Goal: Information Seeking & Learning: Check status

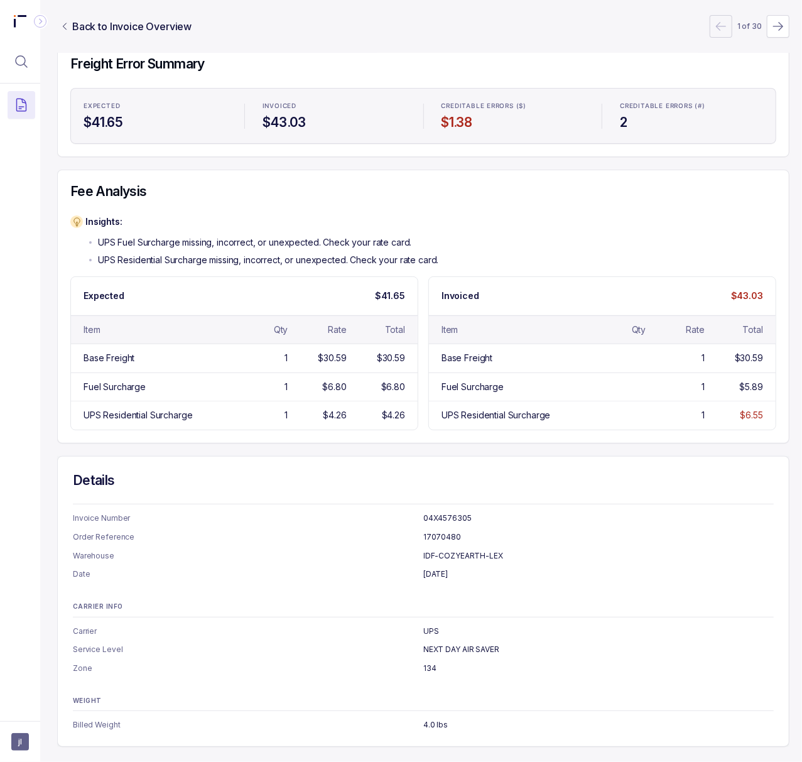
scroll to position [0, 3]
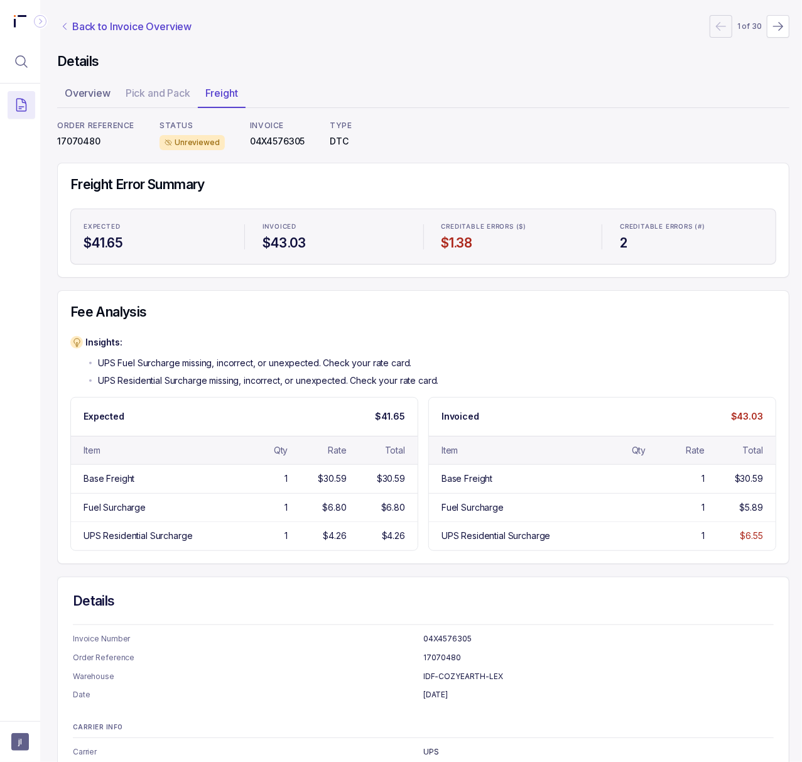
click at [134, 30] on p "Back to Invoice Overview" at bounding box center [131, 26] width 119 height 15
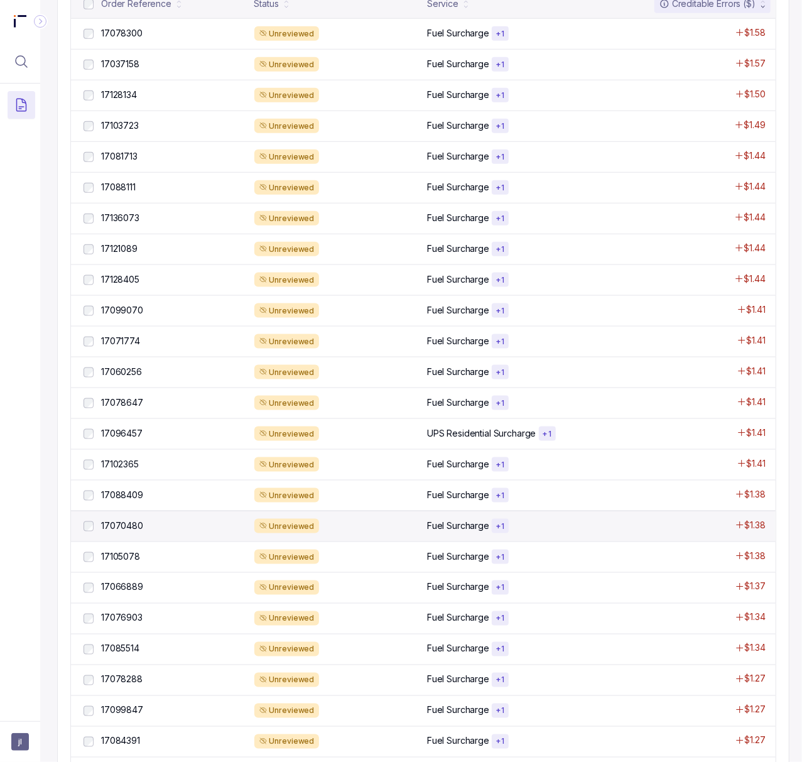
scroll to position [670, 3]
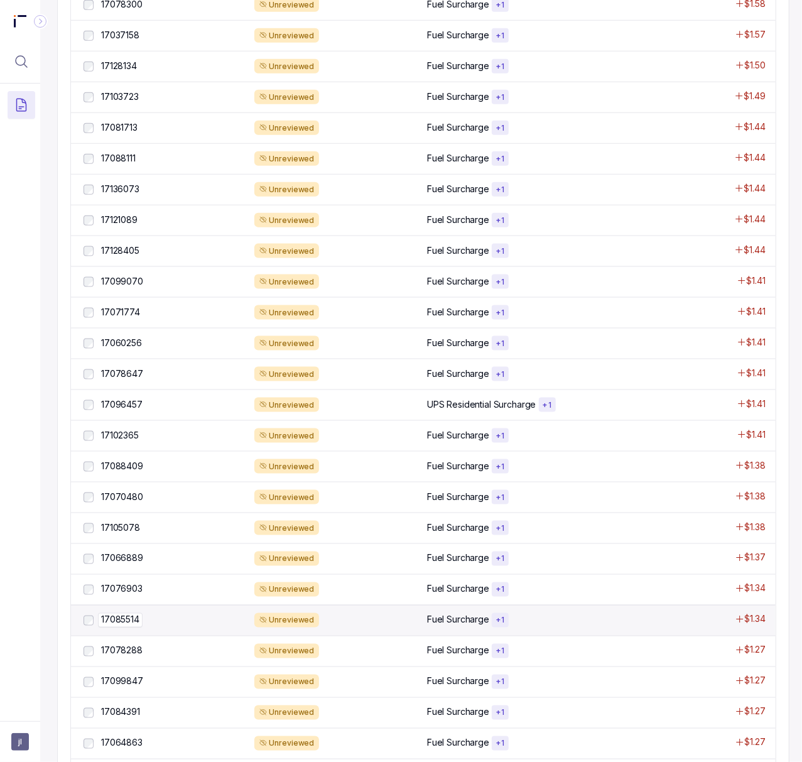
click at [126, 627] on p "17085514" at bounding box center [120, 620] width 45 height 14
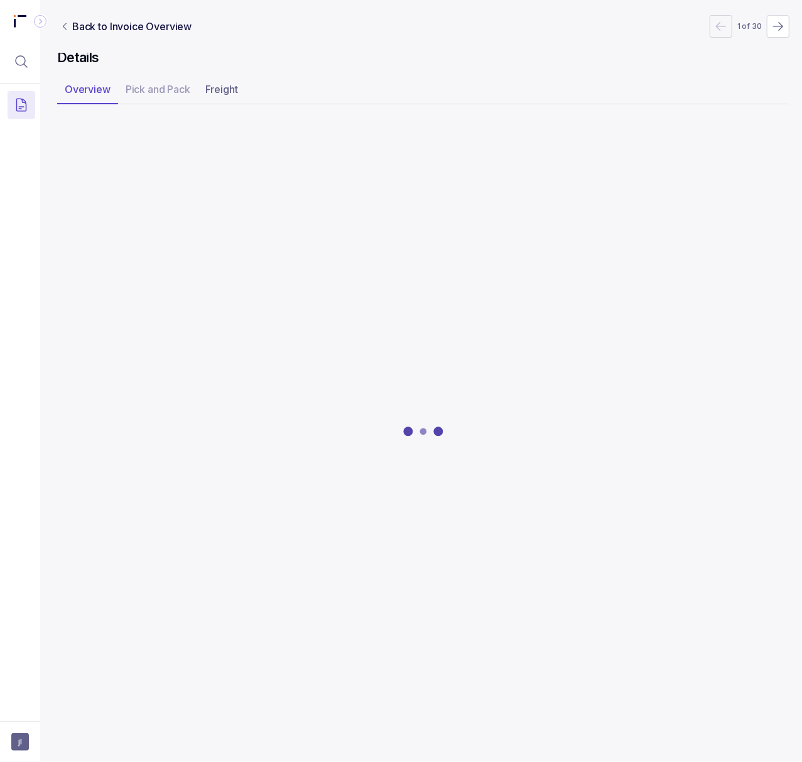
scroll to position [0, 3]
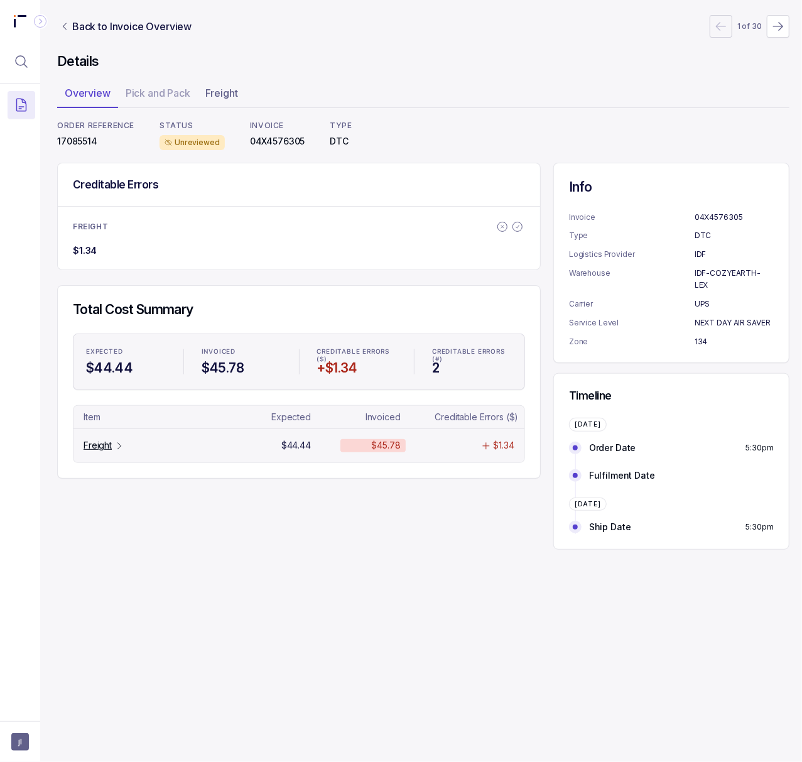
click at [106, 452] on p "Freight" at bounding box center [98, 445] width 28 height 13
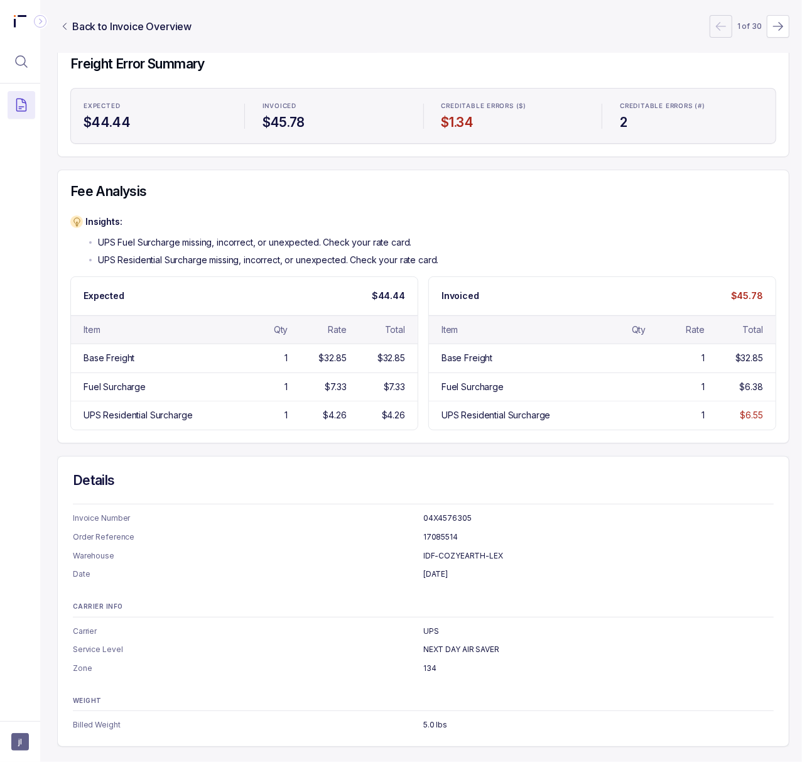
scroll to position [0, 3]
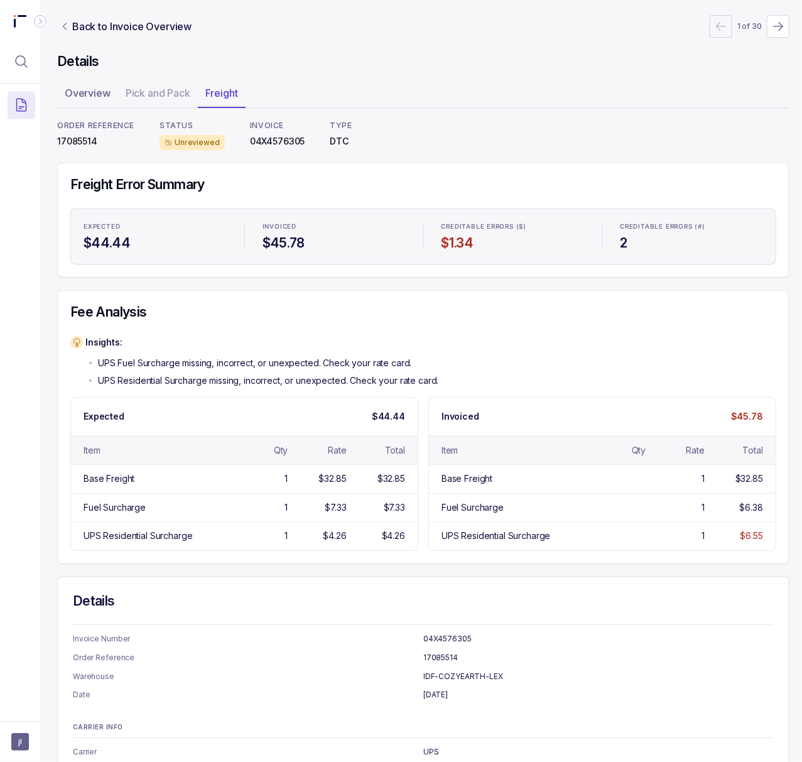
click at [70, 141] on p "17085514" at bounding box center [95, 141] width 77 height 13
copy p "17085514"
click at [139, 31] on p "Back to Invoice Overview" at bounding box center [131, 26] width 119 height 15
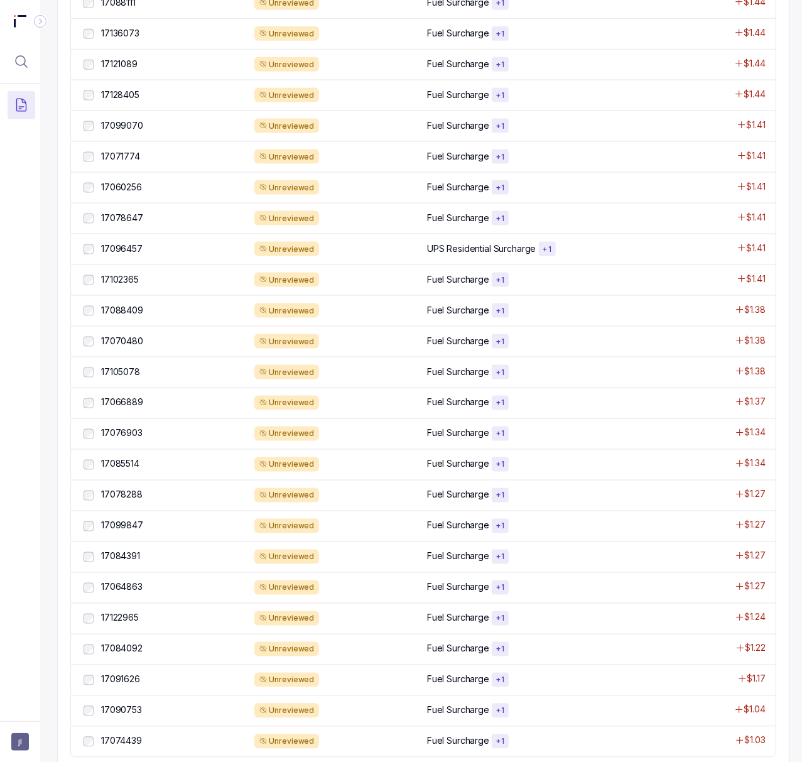
scroll to position [838, 3]
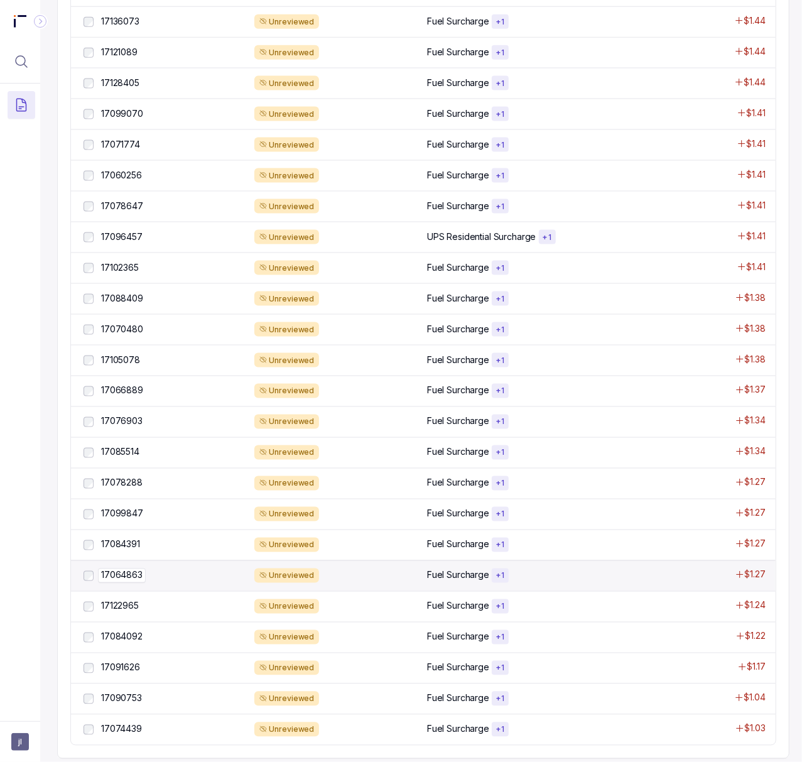
click at [126, 579] on p "17064863" at bounding box center [122, 576] width 48 height 14
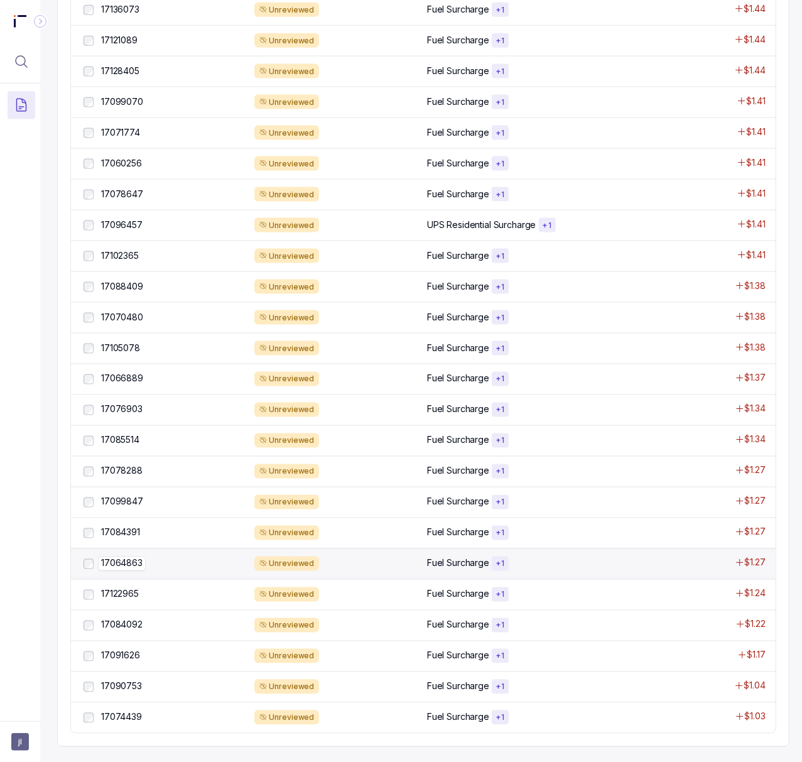
scroll to position [868, 3]
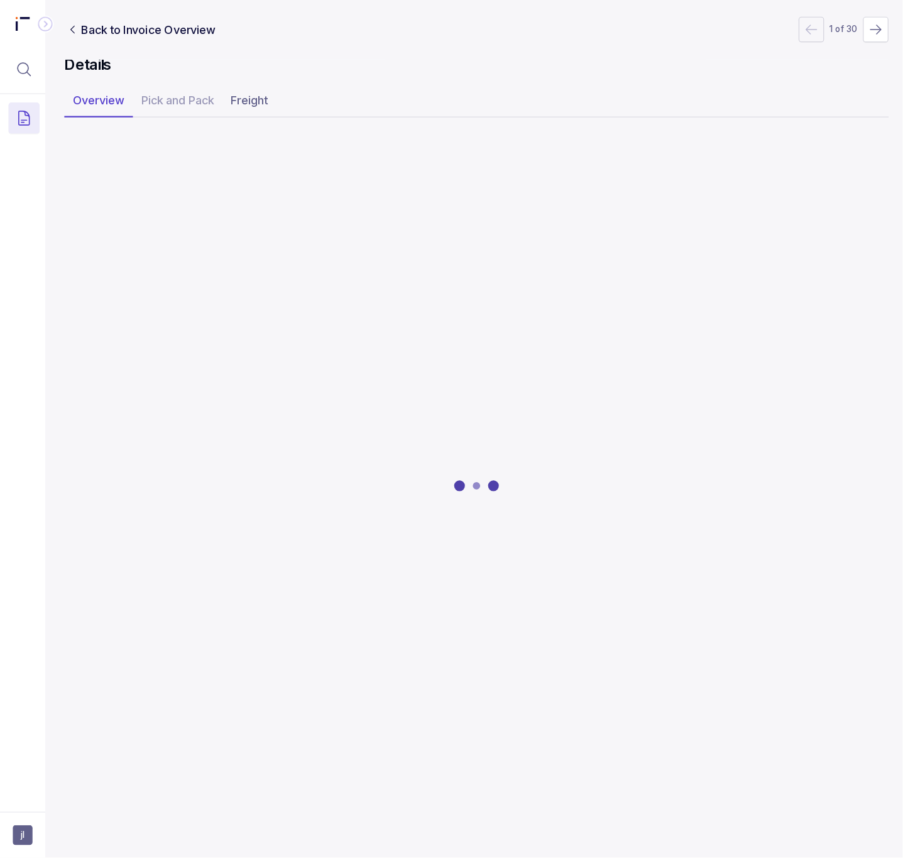
scroll to position [0, 3]
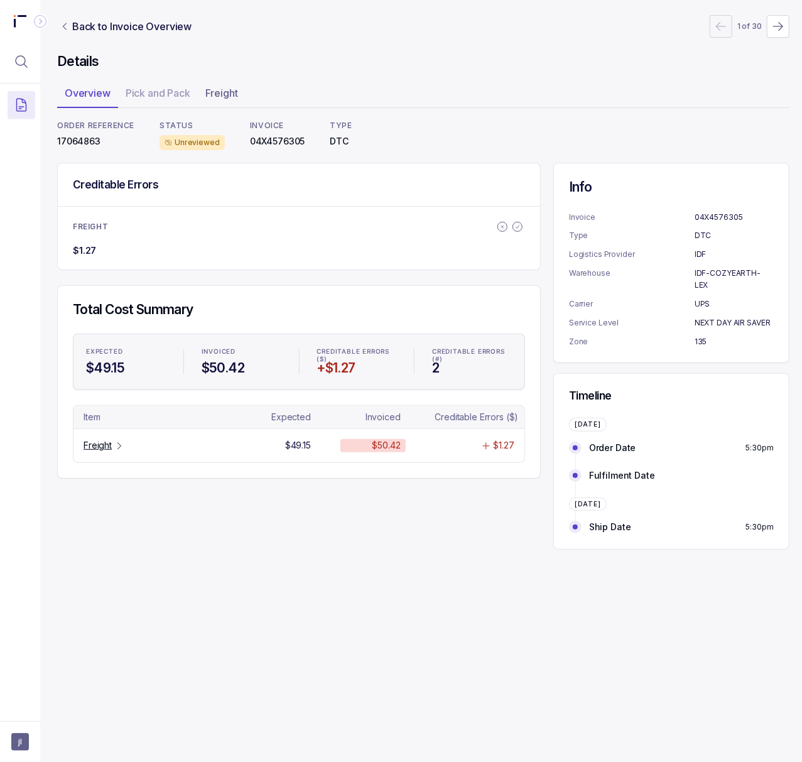
click at [78, 142] on p "17064863" at bounding box center [95, 141] width 77 height 13
copy p "17064863"
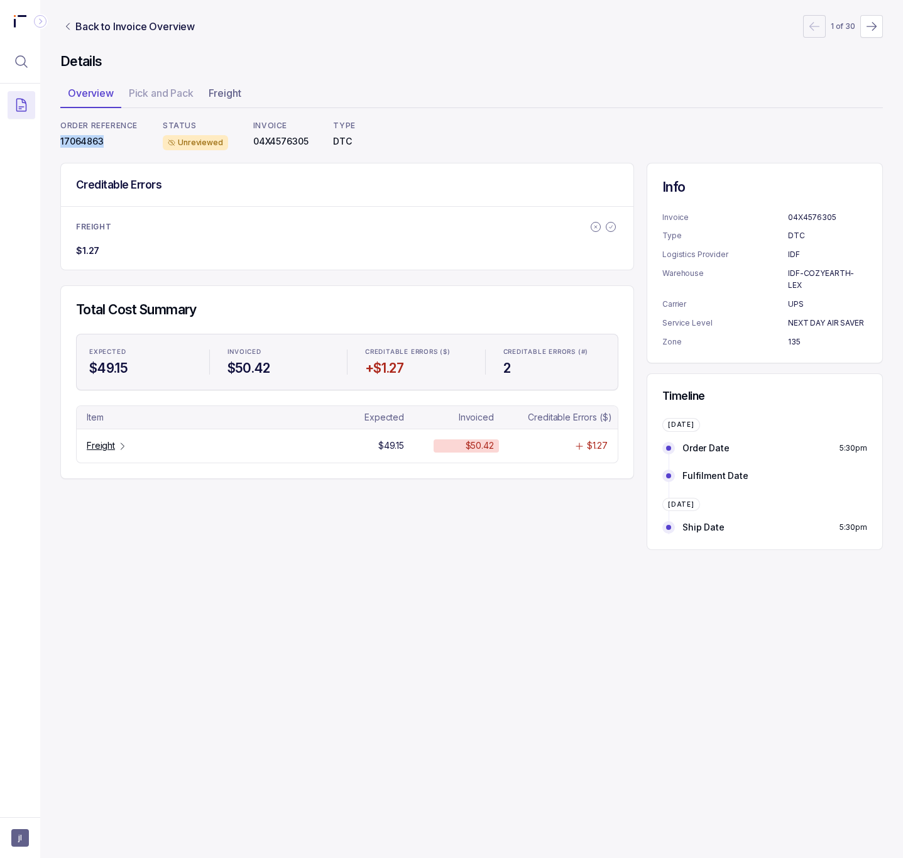
scroll to position [0, 0]
click at [100, 451] on p "Freight" at bounding box center [101, 445] width 28 height 13
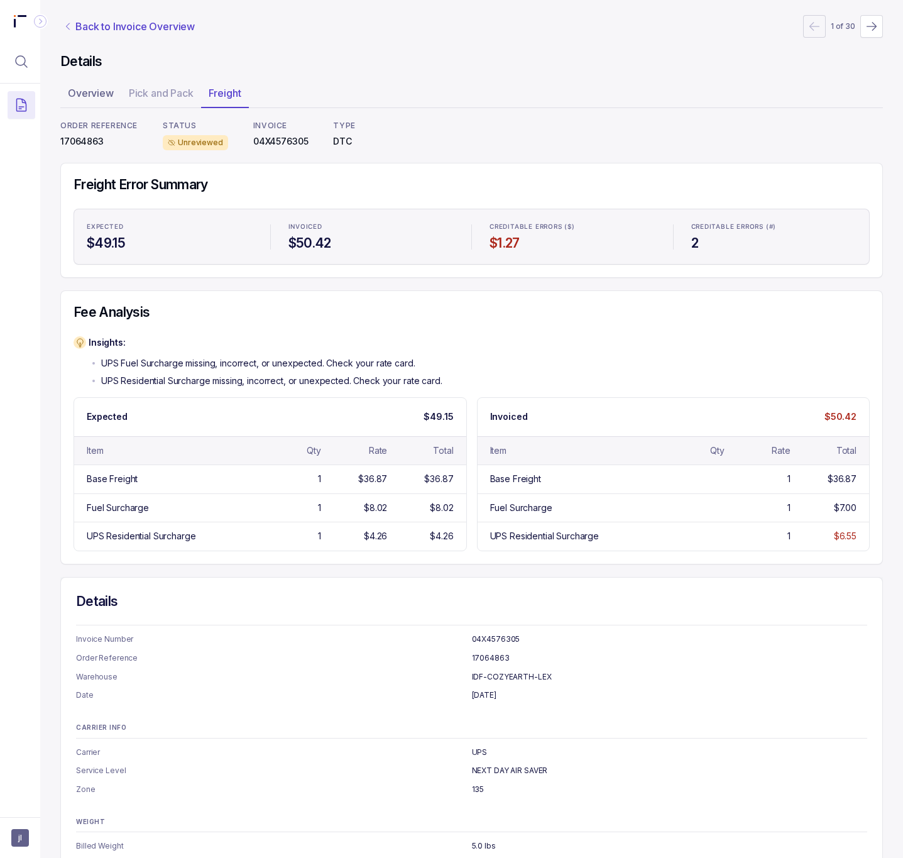
click at [147, 21] on p "Back to Invoice Overview" at bounding box center [134, 26] width 119 height 15
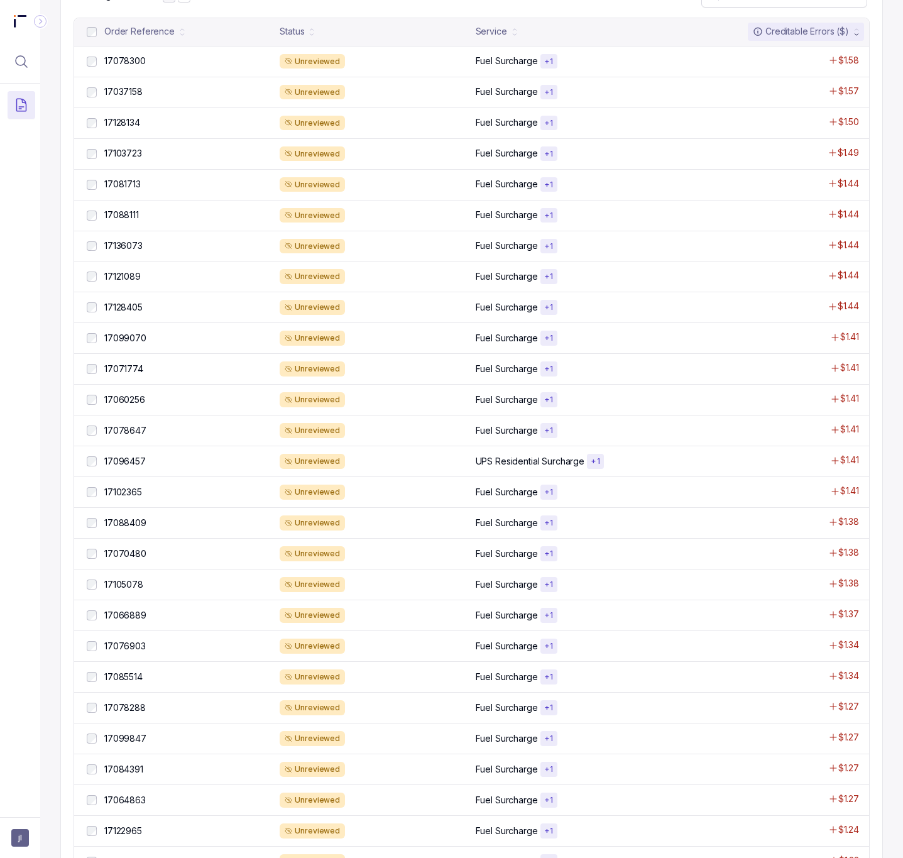
scroll to position [764, 0]
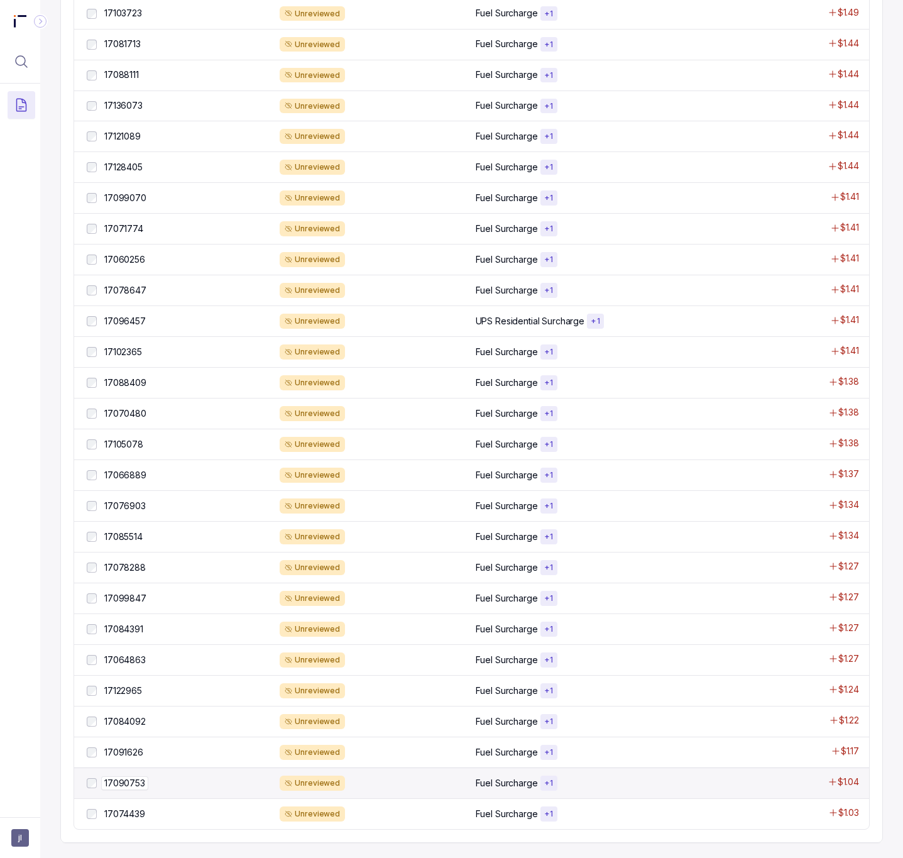
click at [123, 762] on p "17090753" at bounding box center [124, 783] width 47 height 14
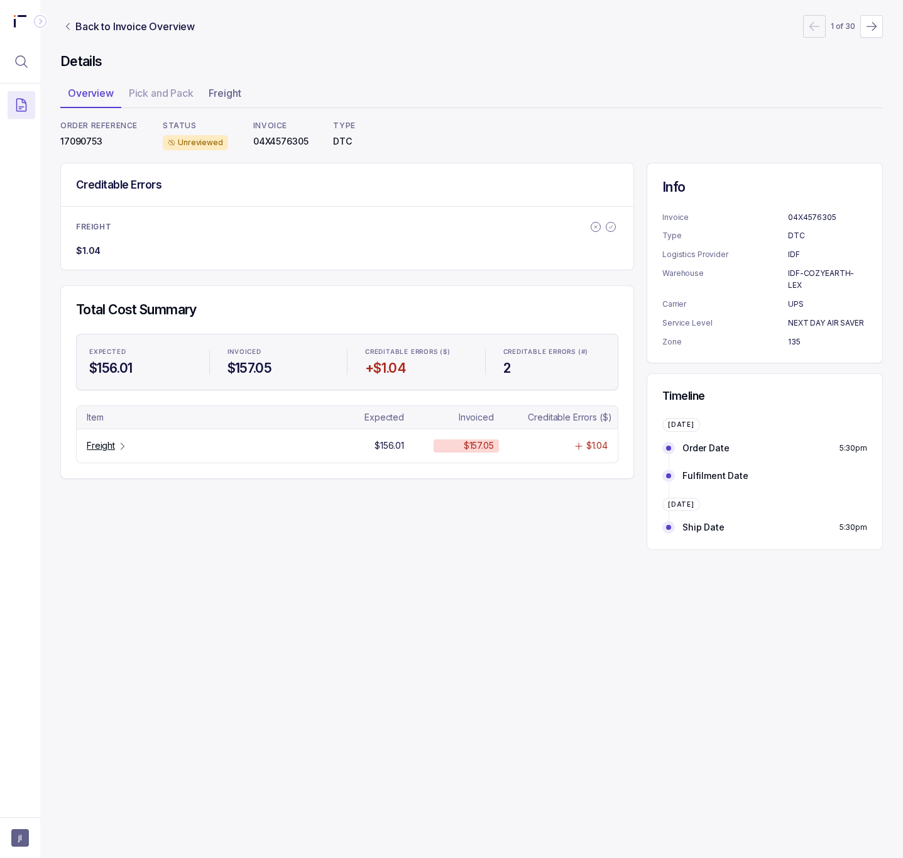
click at [85, 141] on p "17090753" at bounding box center [98, 141] width 77 height 13
copy p "17090753"
click at [97, 445] on p "Freight" at bounding box center [101, 445] width 28 height 13
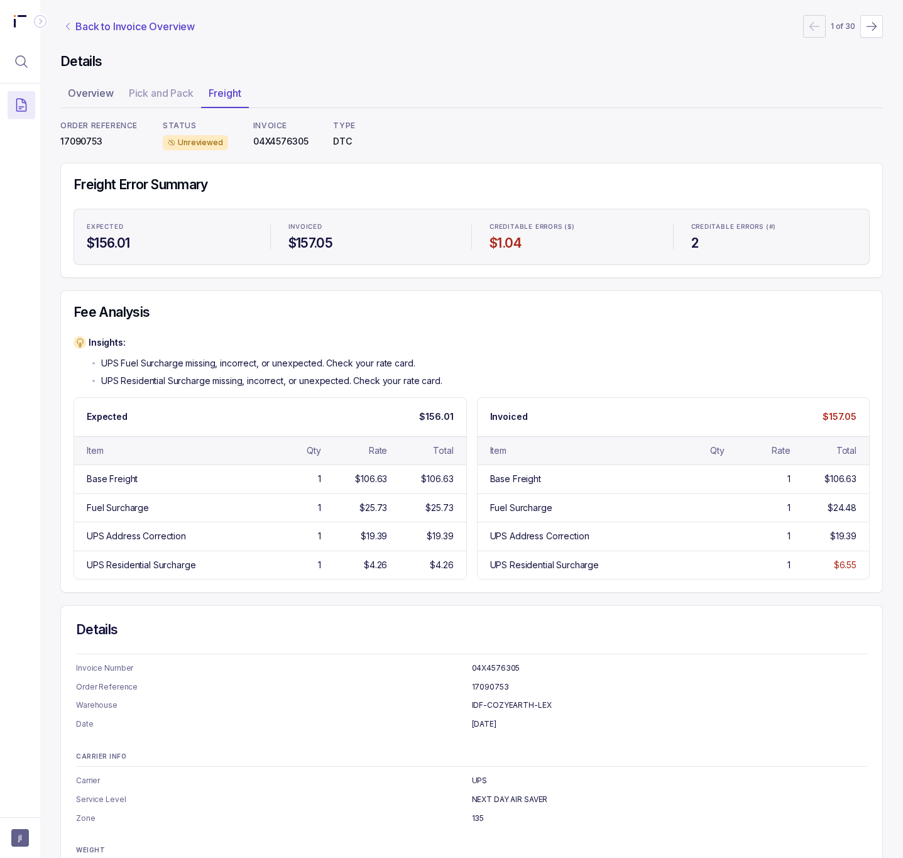
click at [168, 27] on p "Back to Invoice Overview" at bounding box center [134, 26] width 119 height 15
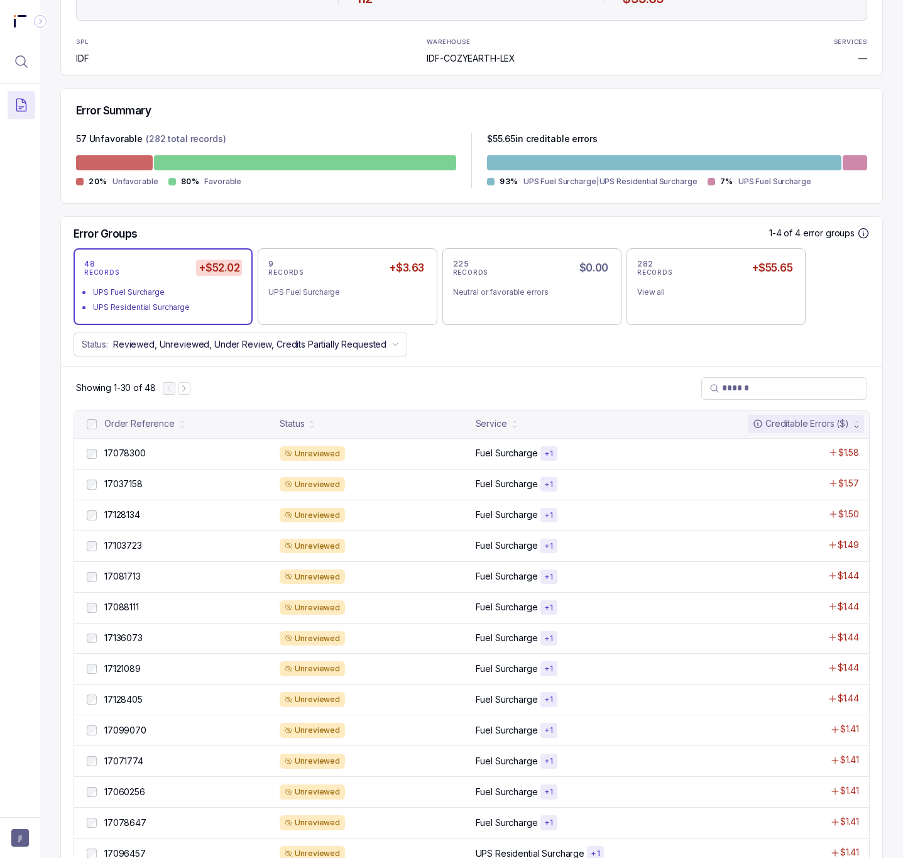
scroll to position [199, 0]
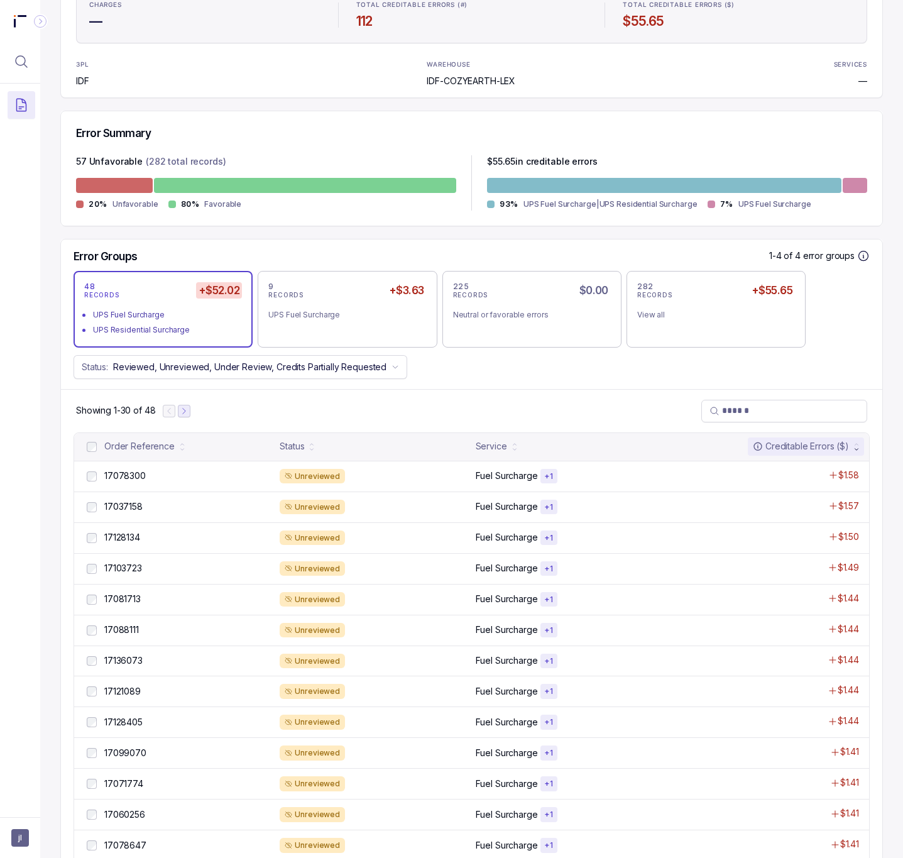
click at [189, 413] on icon "Next Page" at bounding box center [184, 411] width 9 height 9
click at [119, 541] on p "17088401" at bounding box center [124, 537] width 46 height 14
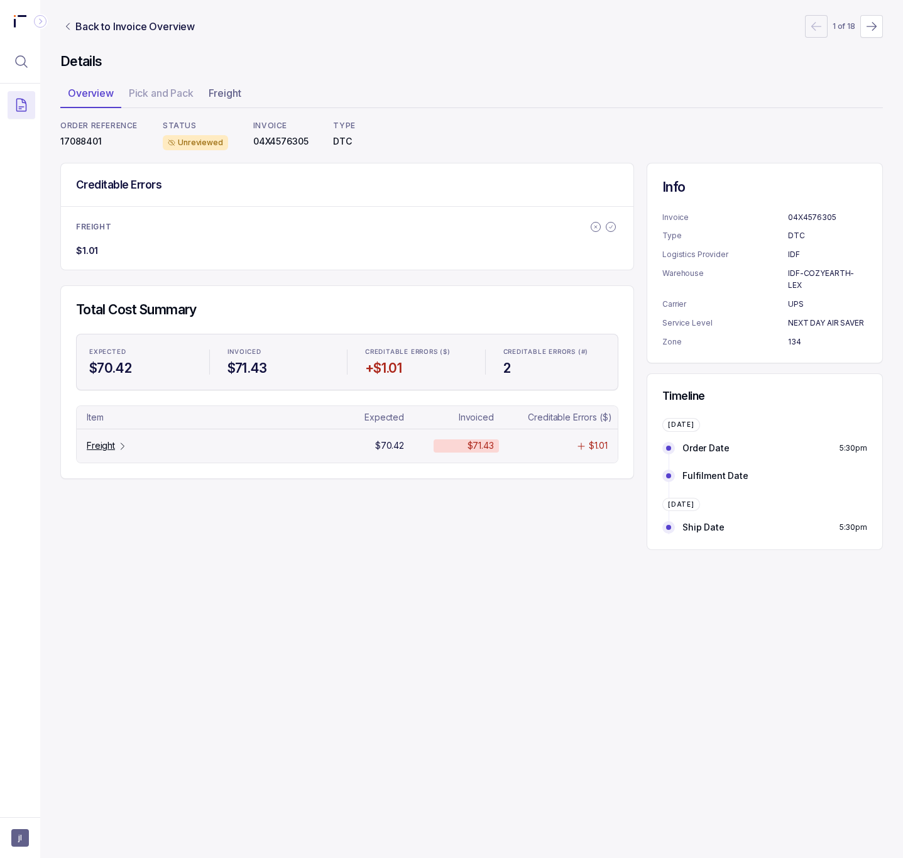
click at [97, 449] on p "Freight" at bounding box center [101, 445] width 28 height 13
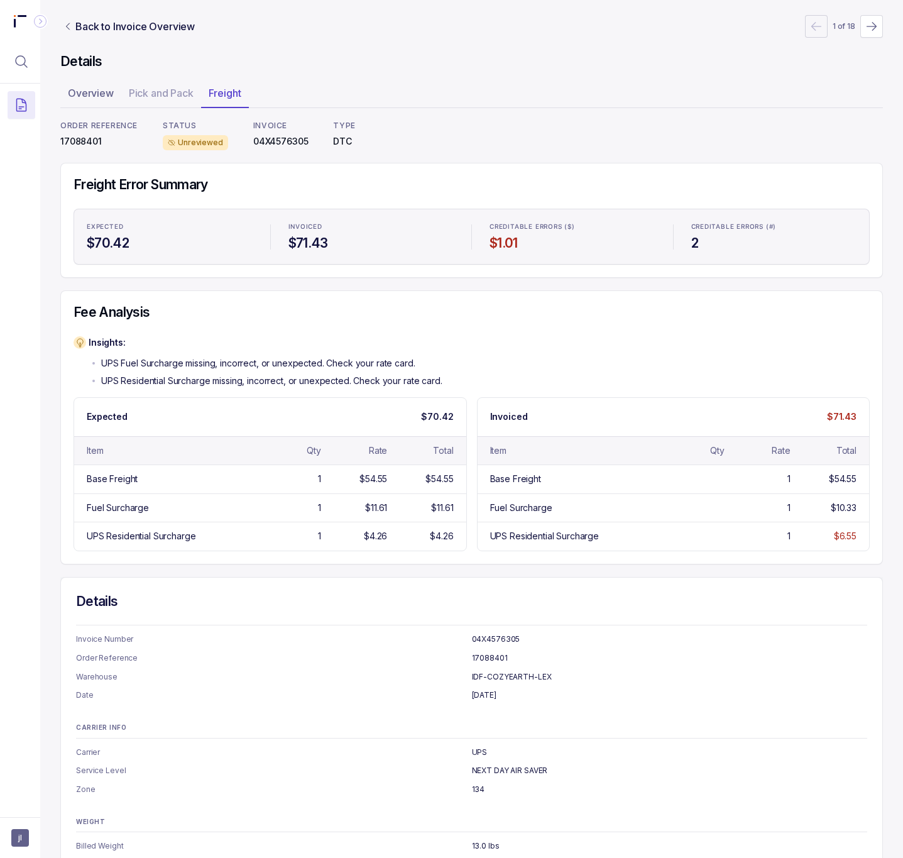
click at [82, 140] on p "17088401" at bounding box center [98, 141] width 77 height 13
copy p "17088401"
click at [123, 23] on p "Back to Invoice Overview" at bounding box center [134, 26] width 119 height 15
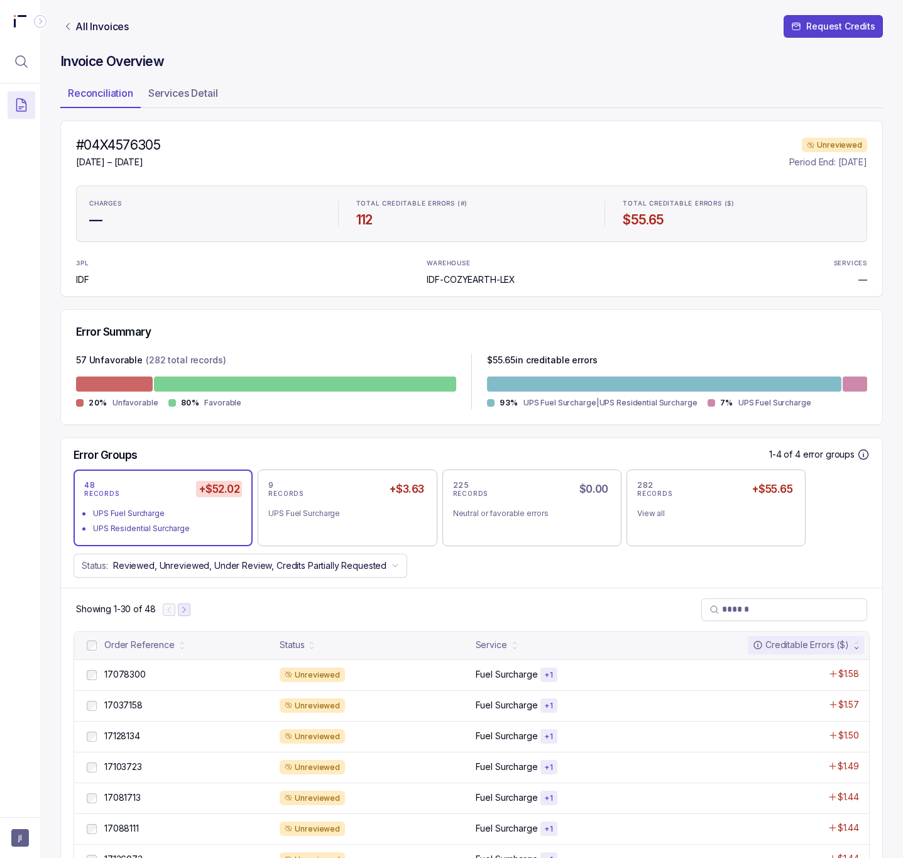
click at [185, 614] on icon "Next Page" at bounding box center [184, 609] width 9 height 9
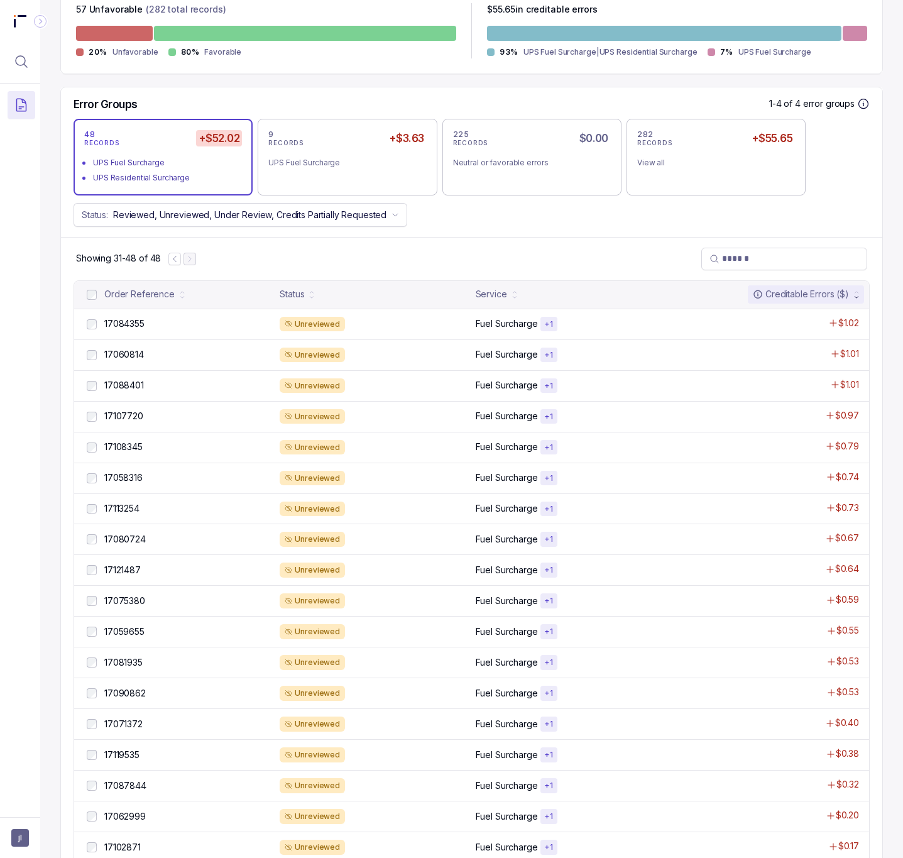
scroll to position [392, 0]
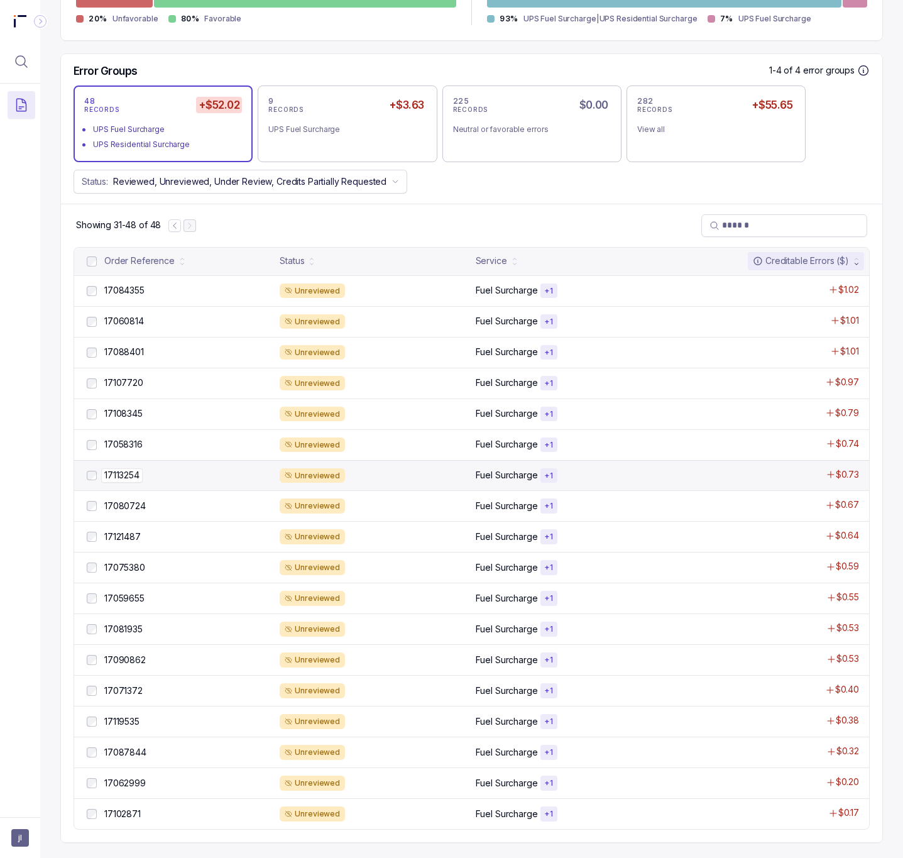
click at [134, 468] on p "17113254" at bounding box center [121, 475] width 41 height 14
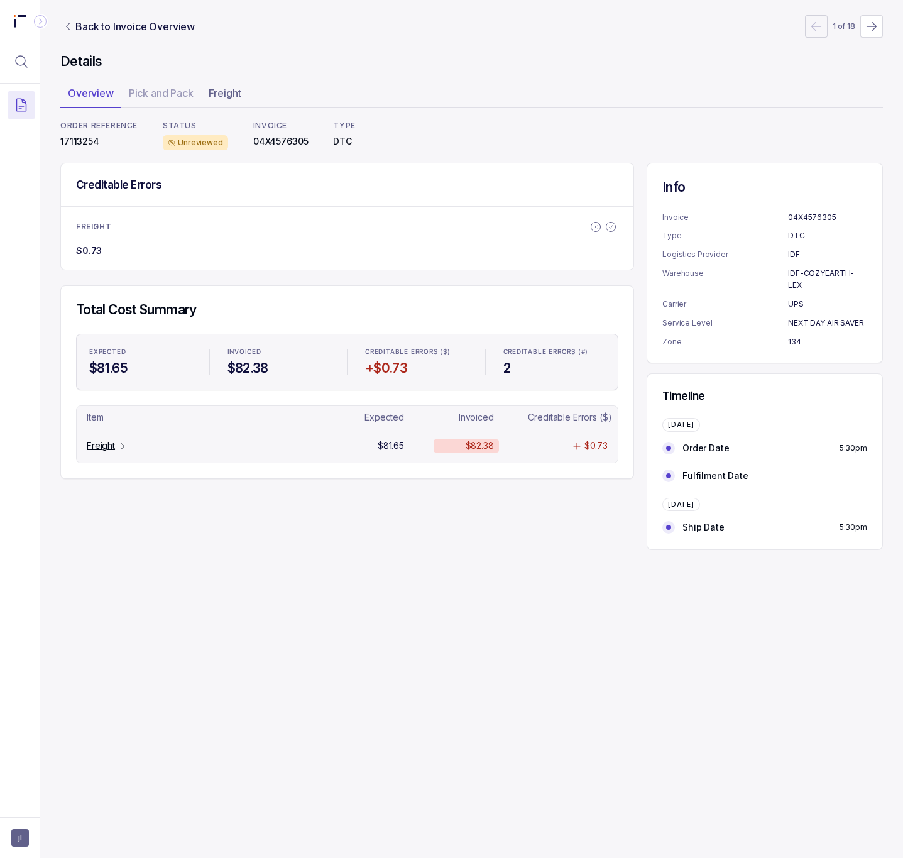
click at [113, 451] on p "Freight" at bounding box center [101, 445] width 28 height 13
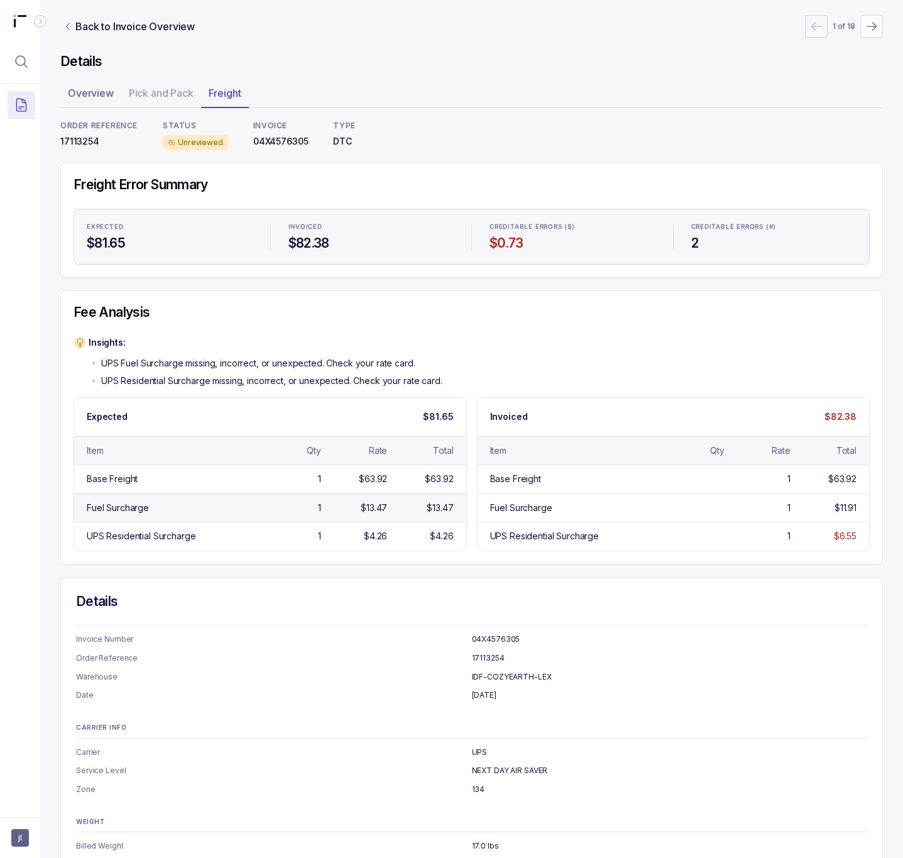
scroll to position [31, 0]
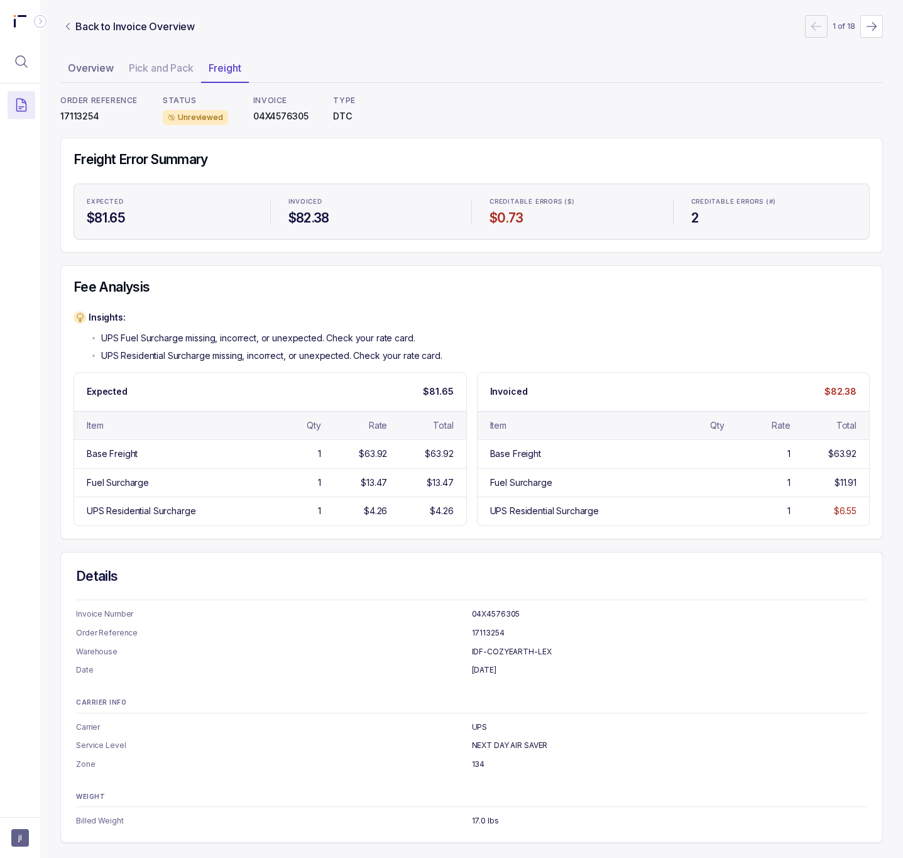
click at [80, 110] on p "17113254" at bounding box center [98, 116] width 77 height 13
copy p "17113254"
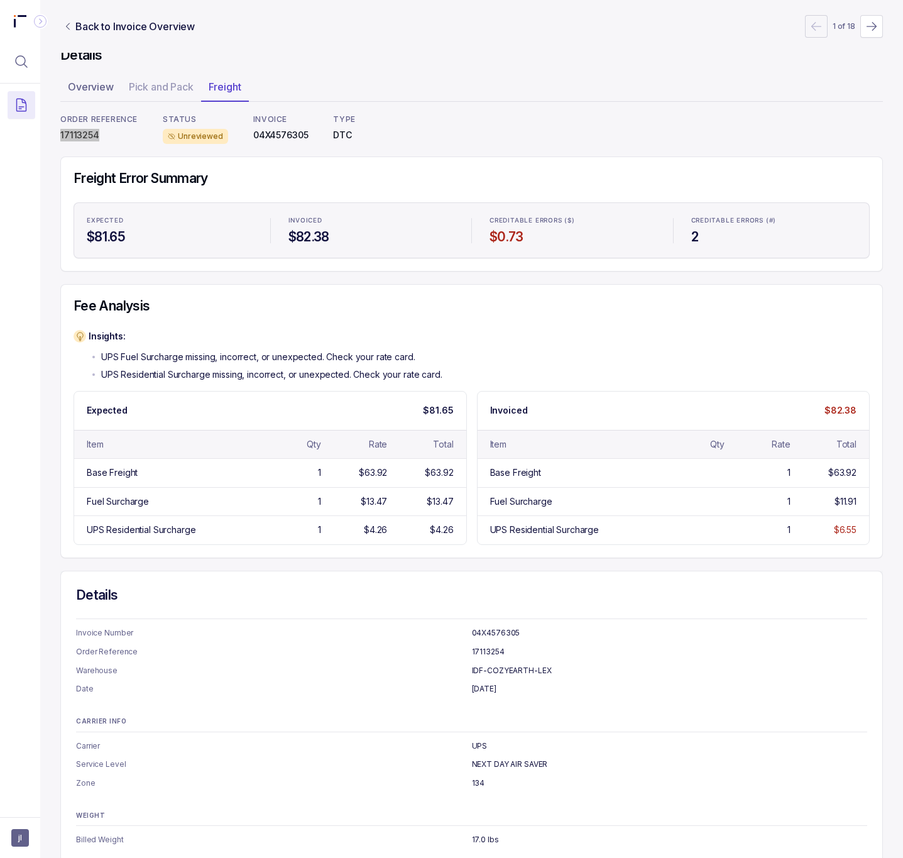
scroll to position [0, 0]
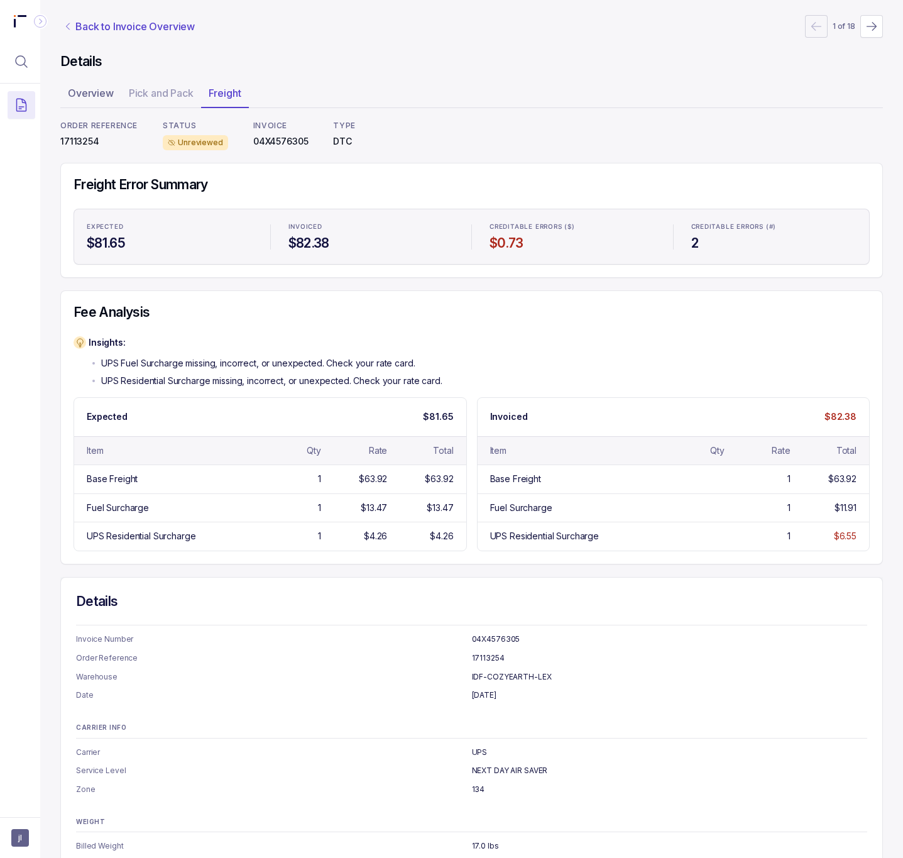
click at [114, 29] on p "Back to Invoice Overview" at bounding box center [134, 26] width 119 height 15
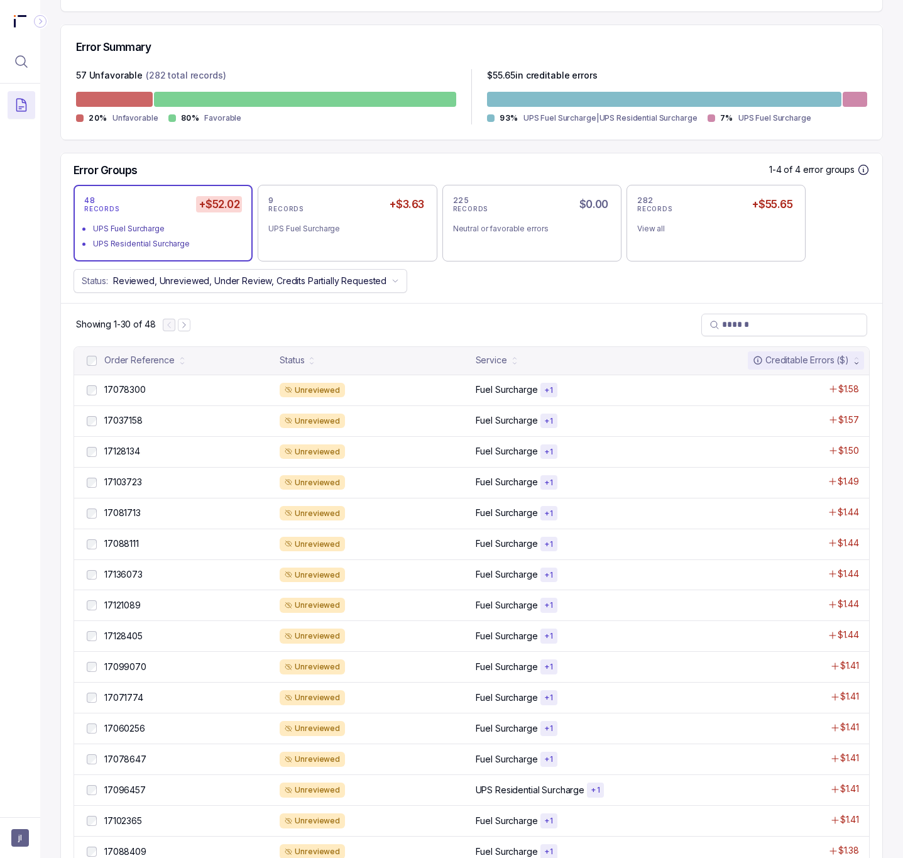
scroll to position [283, 0]
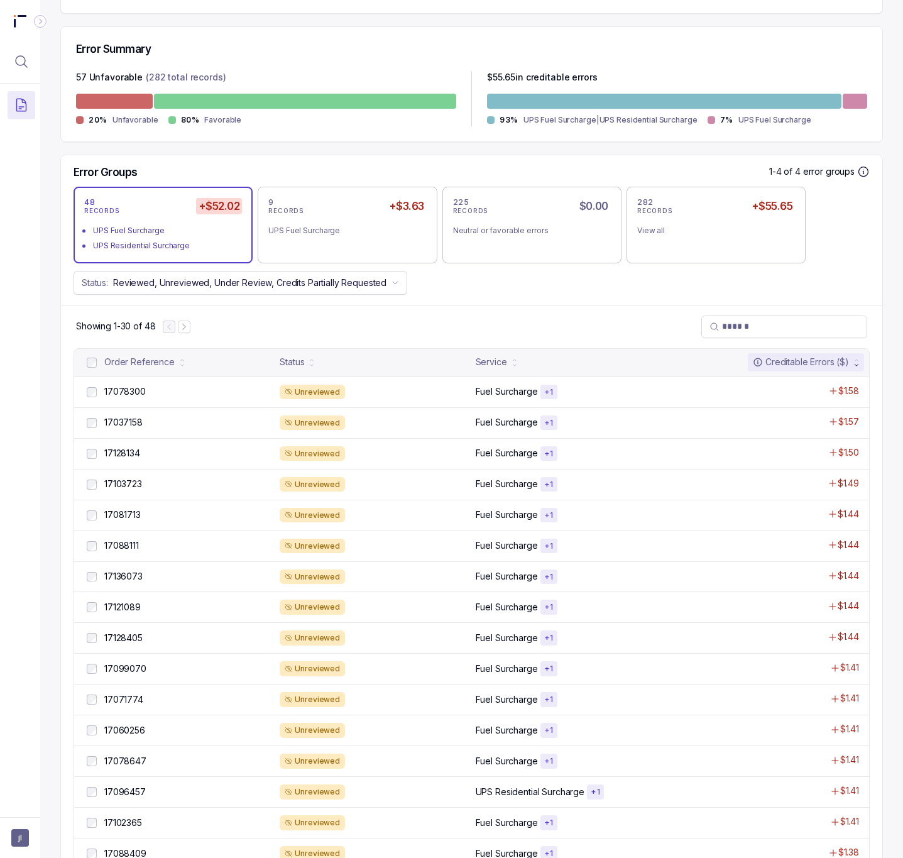
click at [190, 332] on div at bounding box center [177, 326] width 28 height 13
click at [187, 331] on icon "Next Page" at bounding box center [184, 326] width 9 height 9
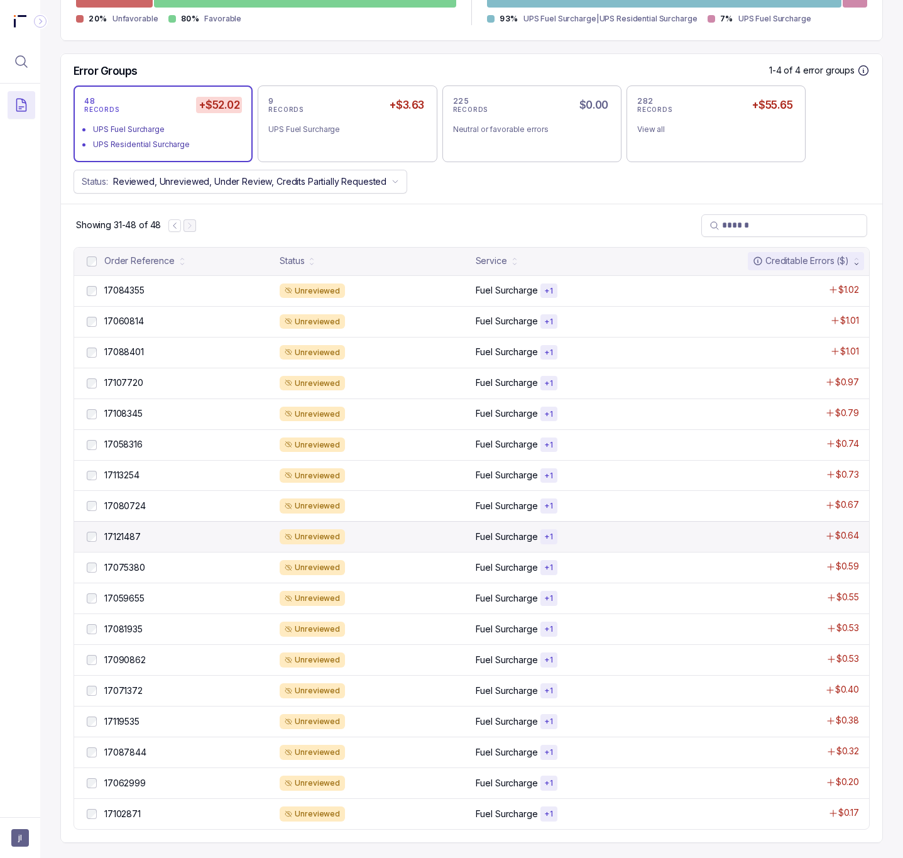
scroll to position [392, 0]
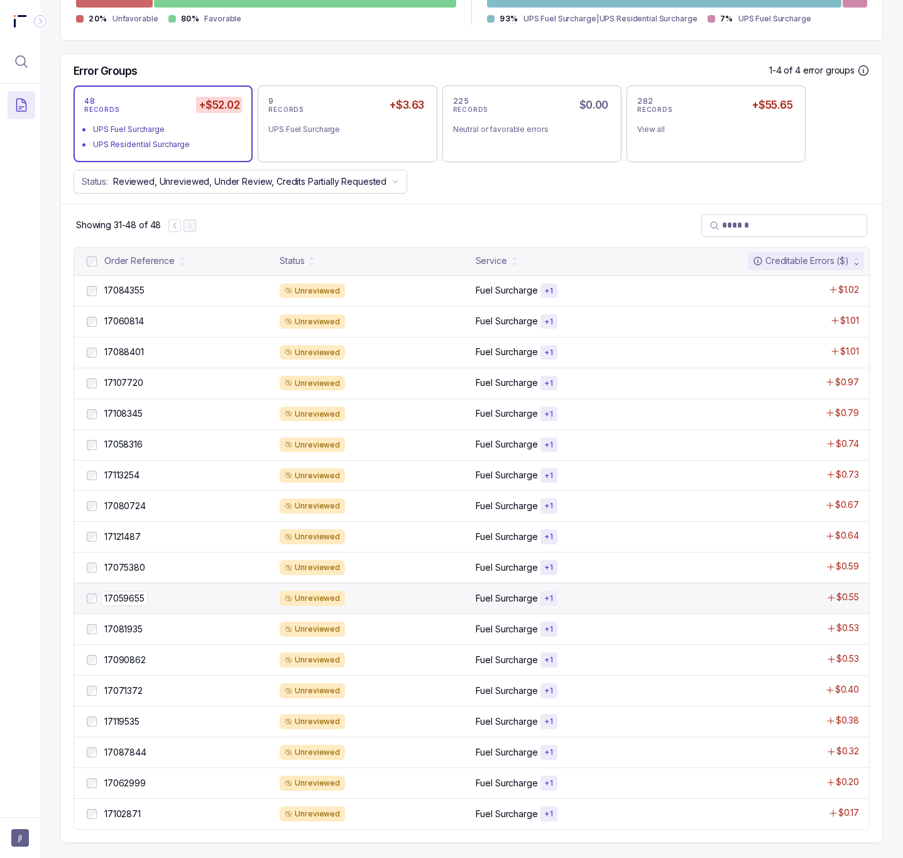
click at [143, 598] on p "17059655" at bounding box center [124, 598] width 46 height 14
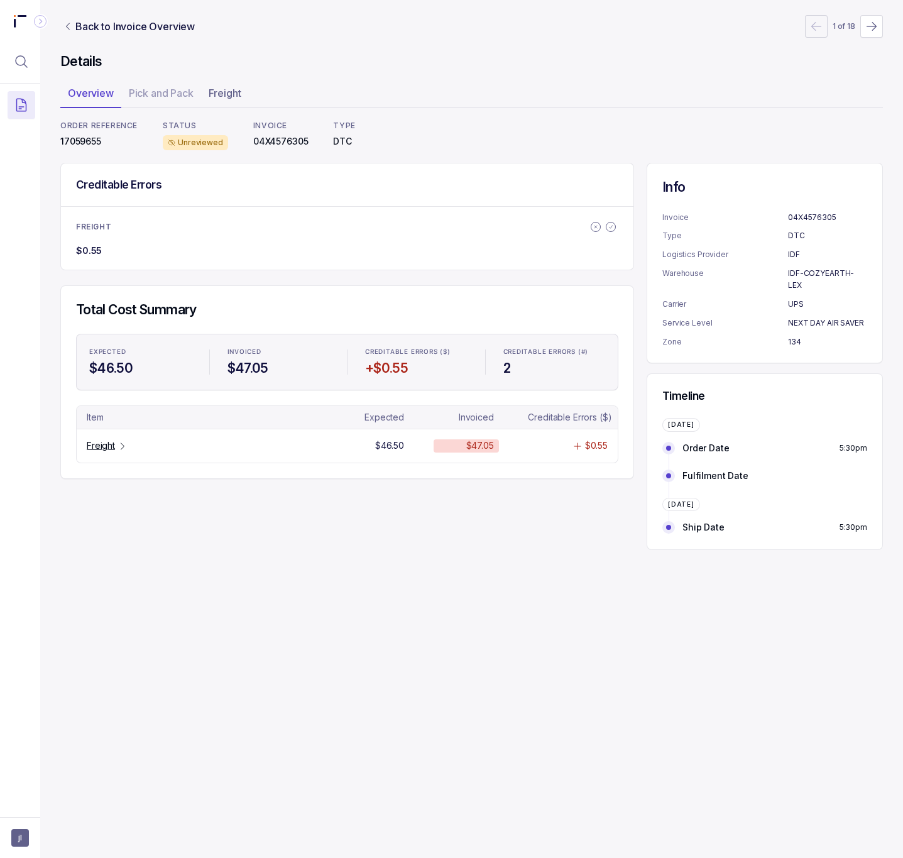
click at [85, 146] on p "17059655" at bounding box center [98, 141] width 77 height 13
copy p "17059655"
click at [111, 447] on p "Freight" at bounding box center [101, 445] width 28 height 13
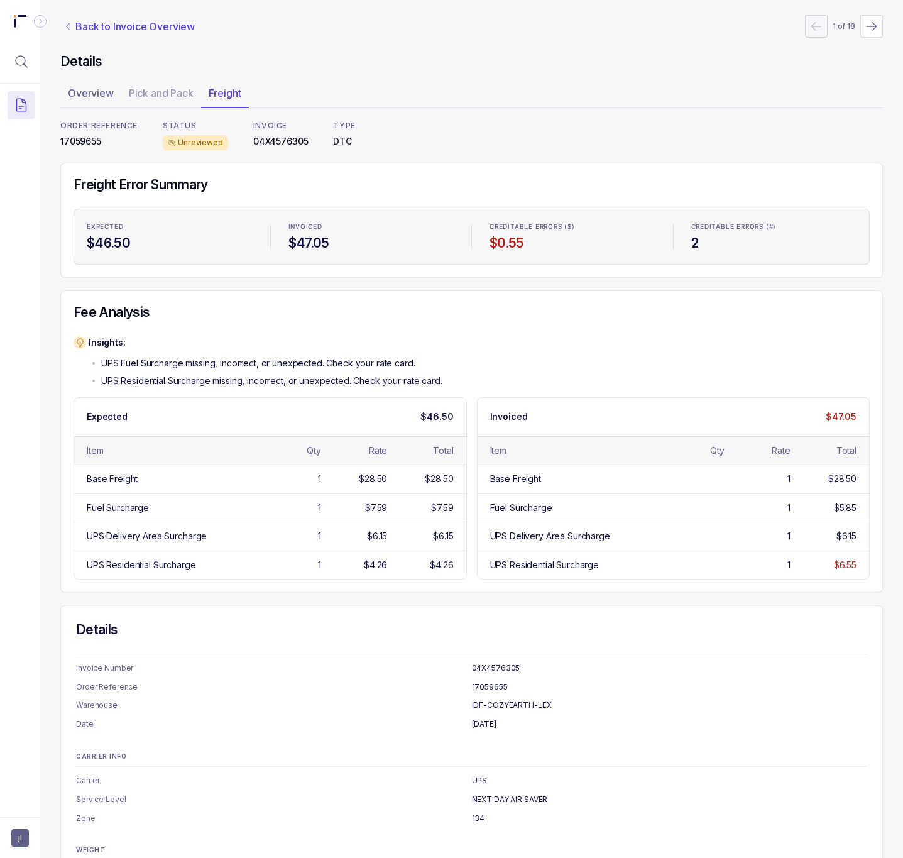
click at [136, 25] on p "Back to Invoice Overview" at bounding box center [134, 26] width 119 height 15
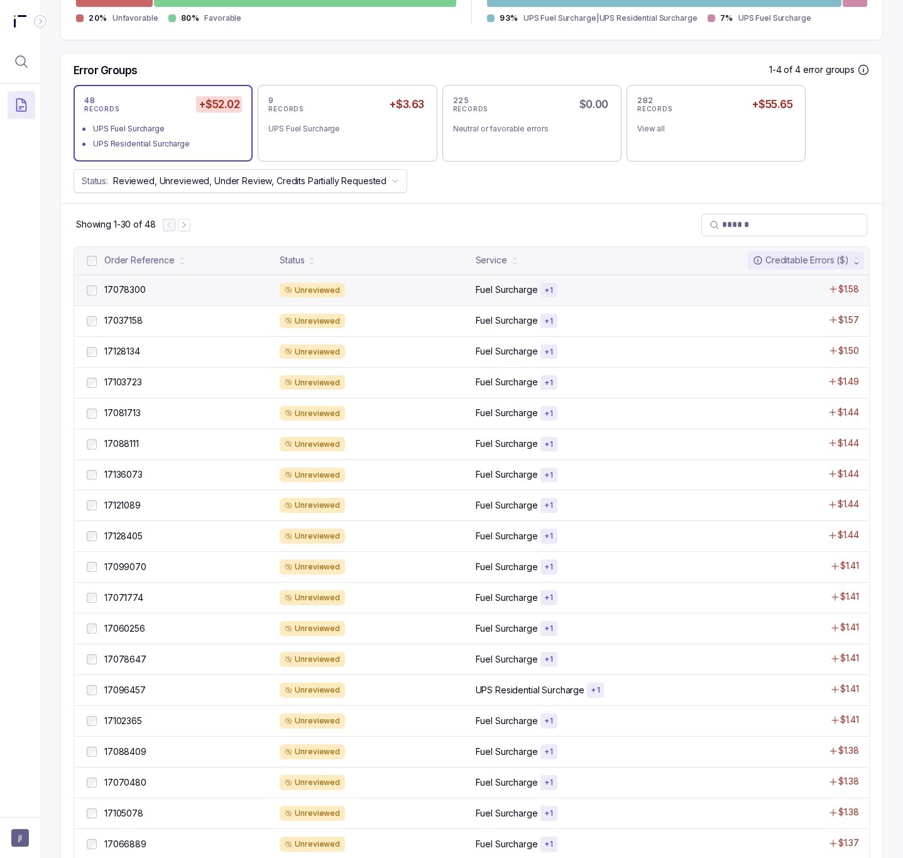
scroll to position [293, 0]
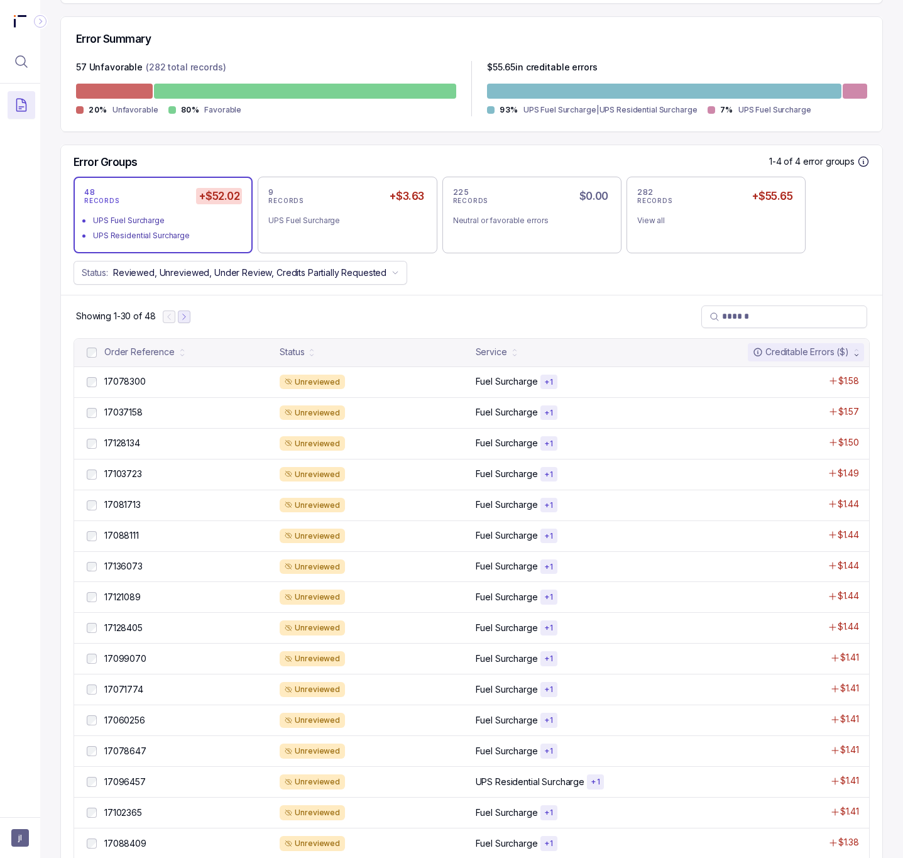
click at [187, 321] on icon "Next Page" at bounding box center [184, 316] width 9 height 9
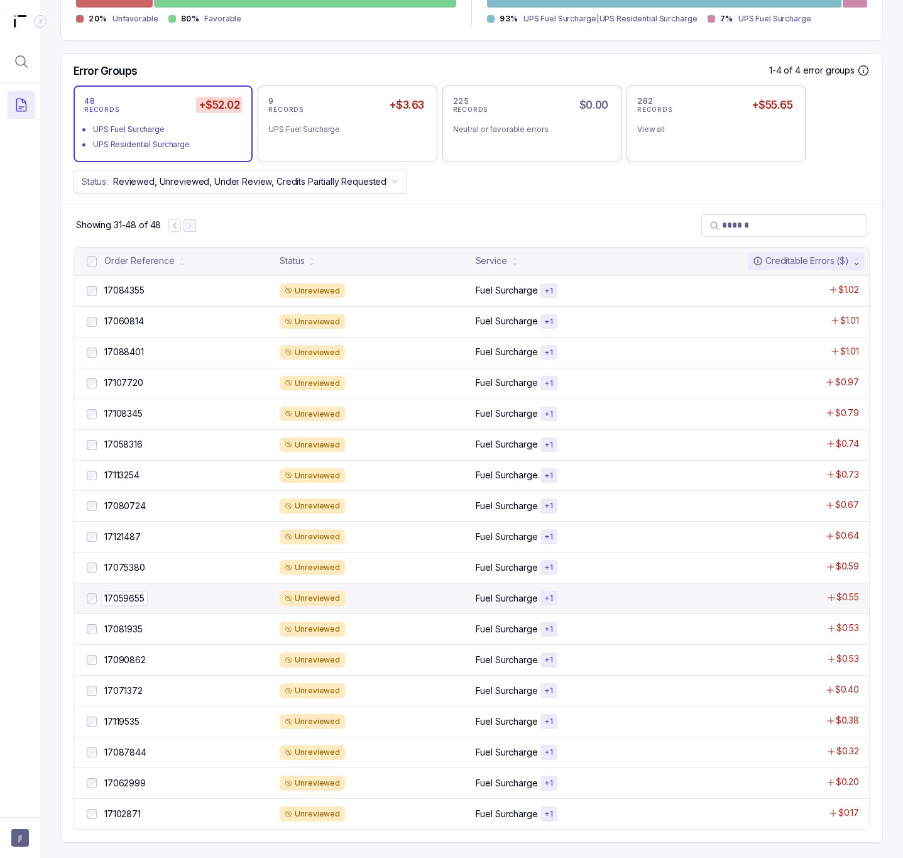
scroll to position [392, 0]
click at [129, 720] on p "17119535" at bounding box center [121, 721] width 41 height 14
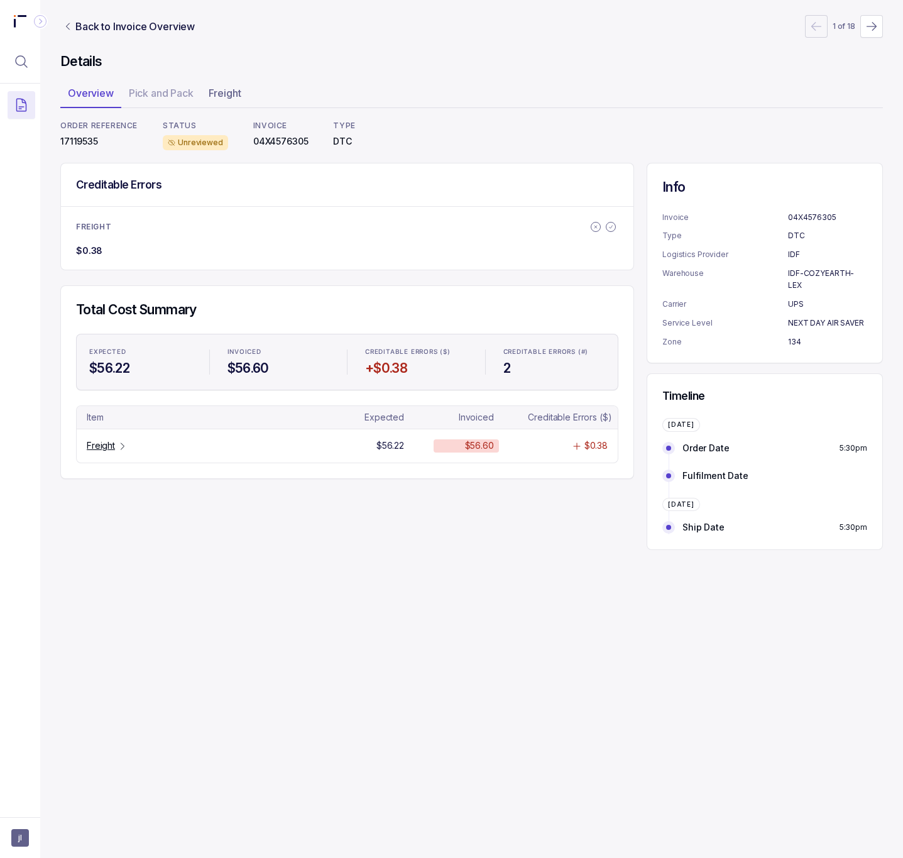
click at [87, 138] on p "17119535" at bounding box center [98, 141] width 77 height 13
copy p "17119535"
click at [106, 447] on p "Freight" at bounding box center [101, 445] width 28 height 13
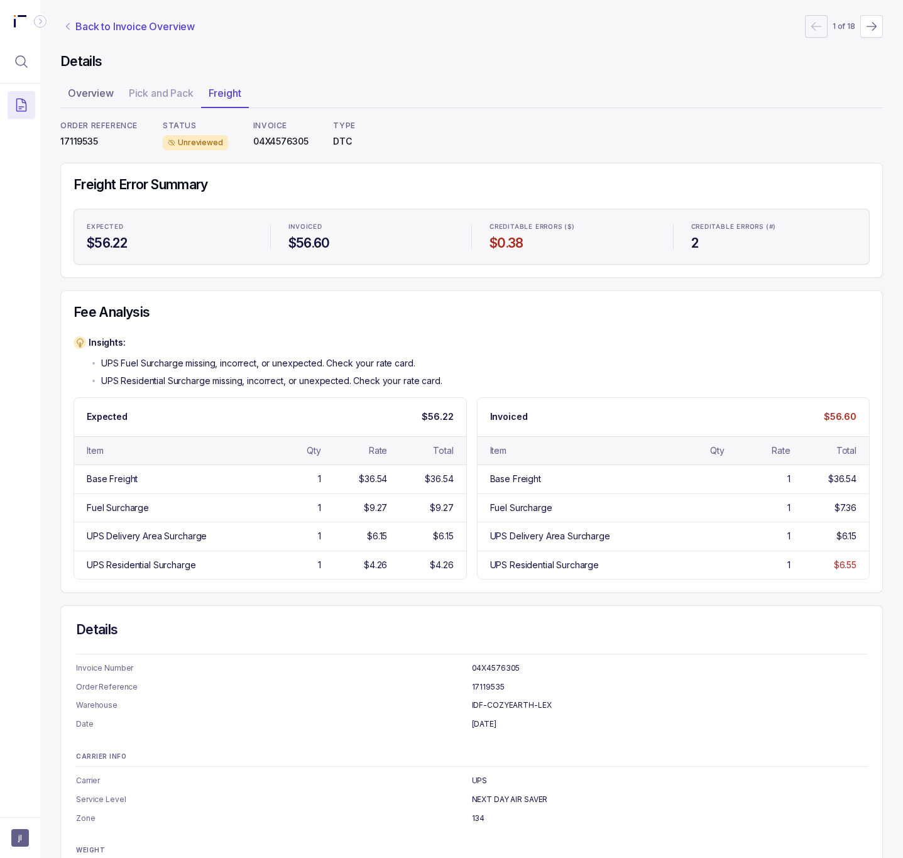
click at [125, 26] on p "Back to Invoice Overview" at bounding box center [134, 26] width 119 height 15
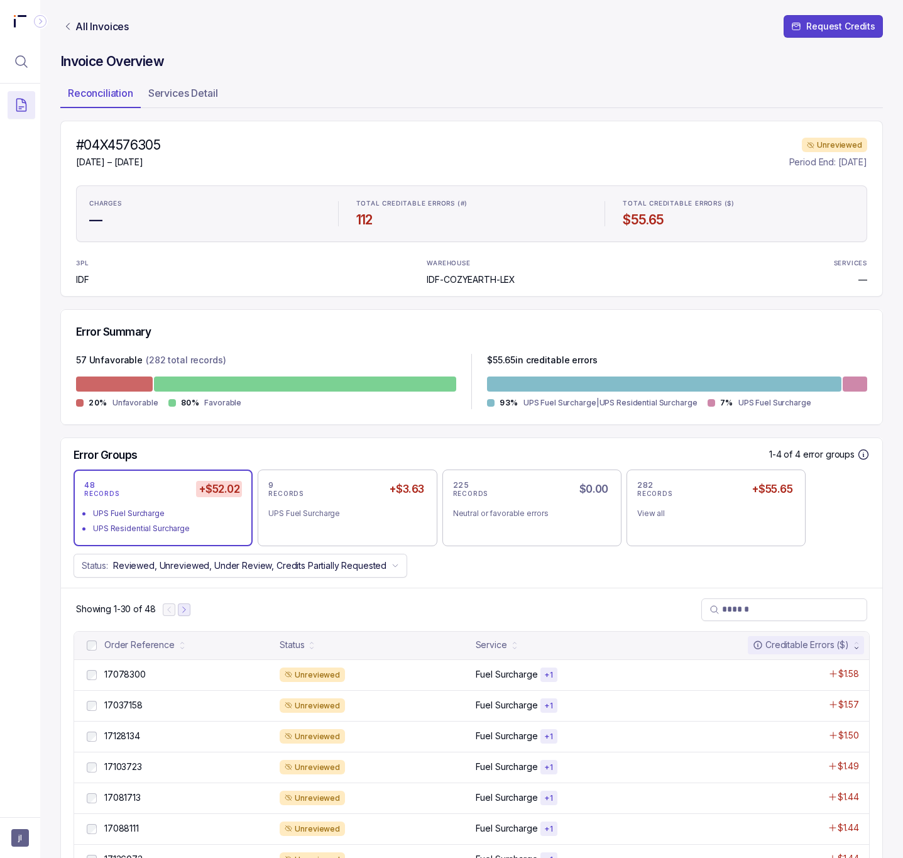
click at [185, 610] on icon "Next Page" at bounding box center [184, 609] width 3 height 6
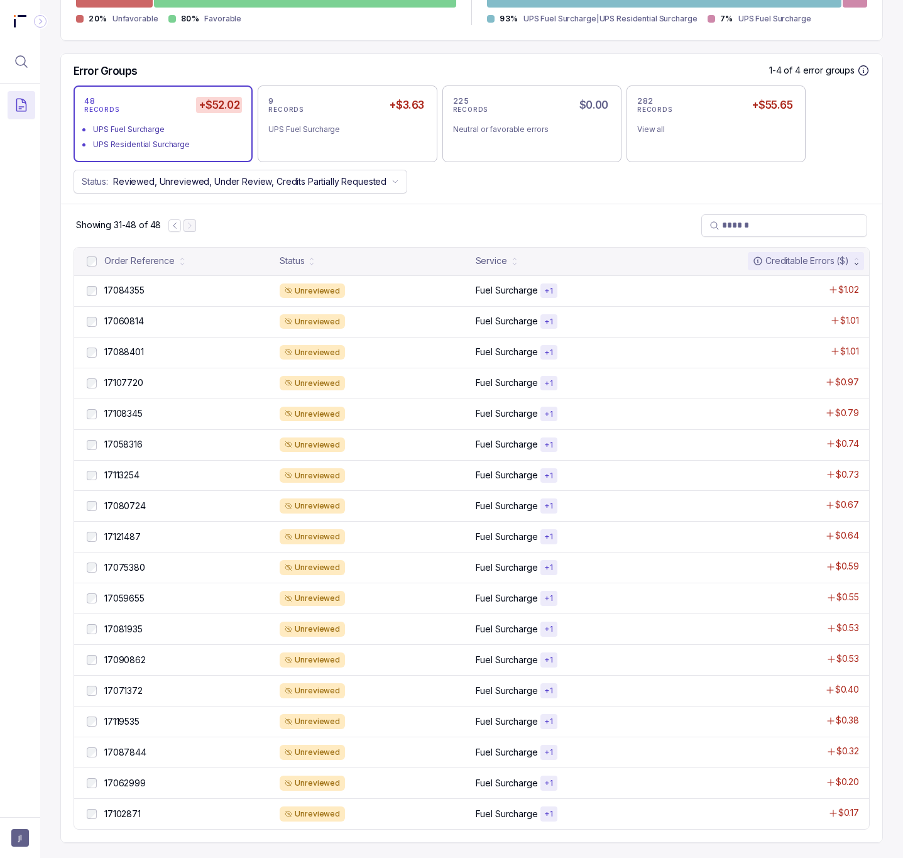
scroll to position [392, 0]
click at [315, 106] on div "9 RECORDS +$3.63 UPS Fuel Surcharge" at bounding box center [347, 123] width 158 height 55
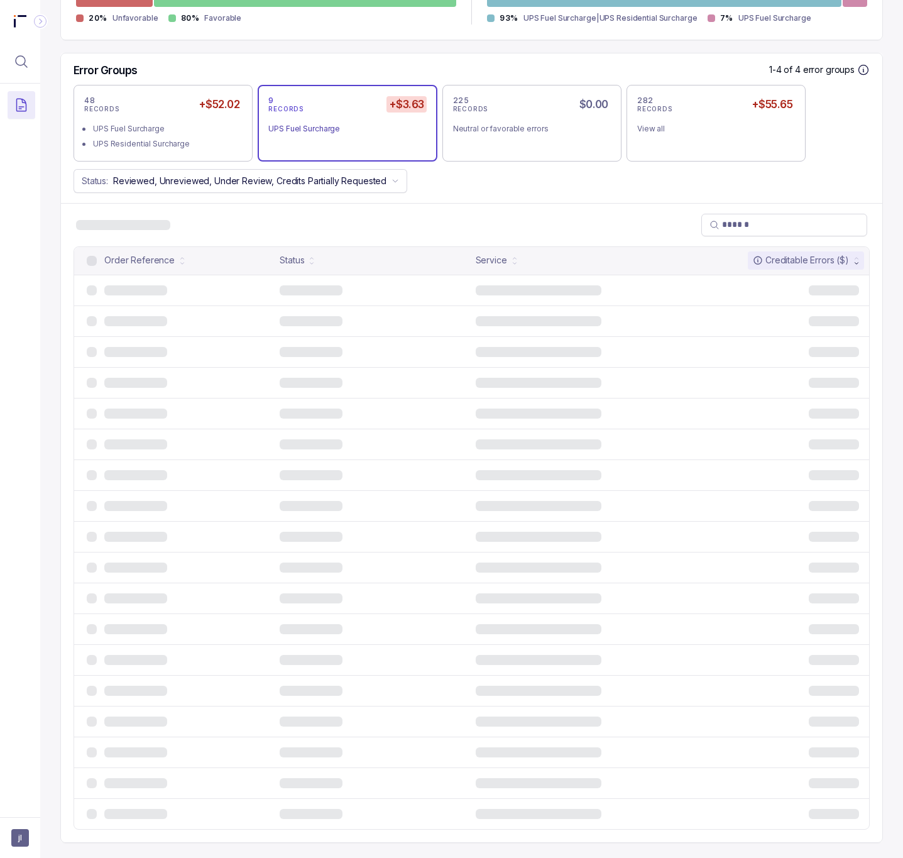
scroll to position [113, 0]
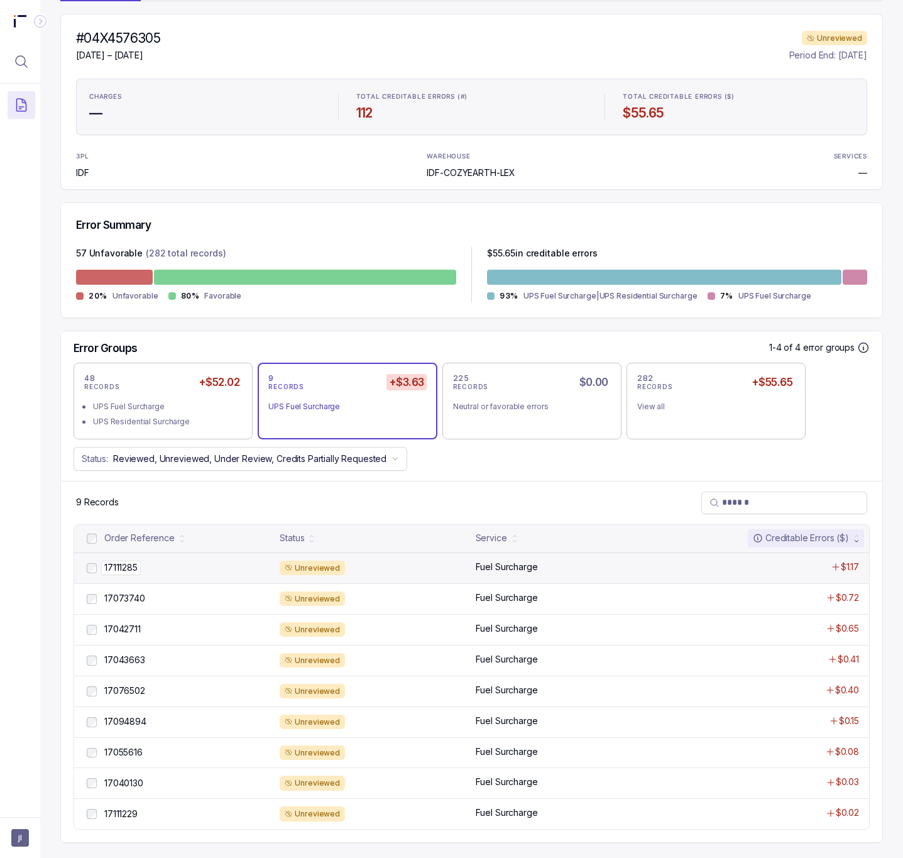
click at [132, 561] on p "17111285" at bounding box center [121, 568] width 40 height 14
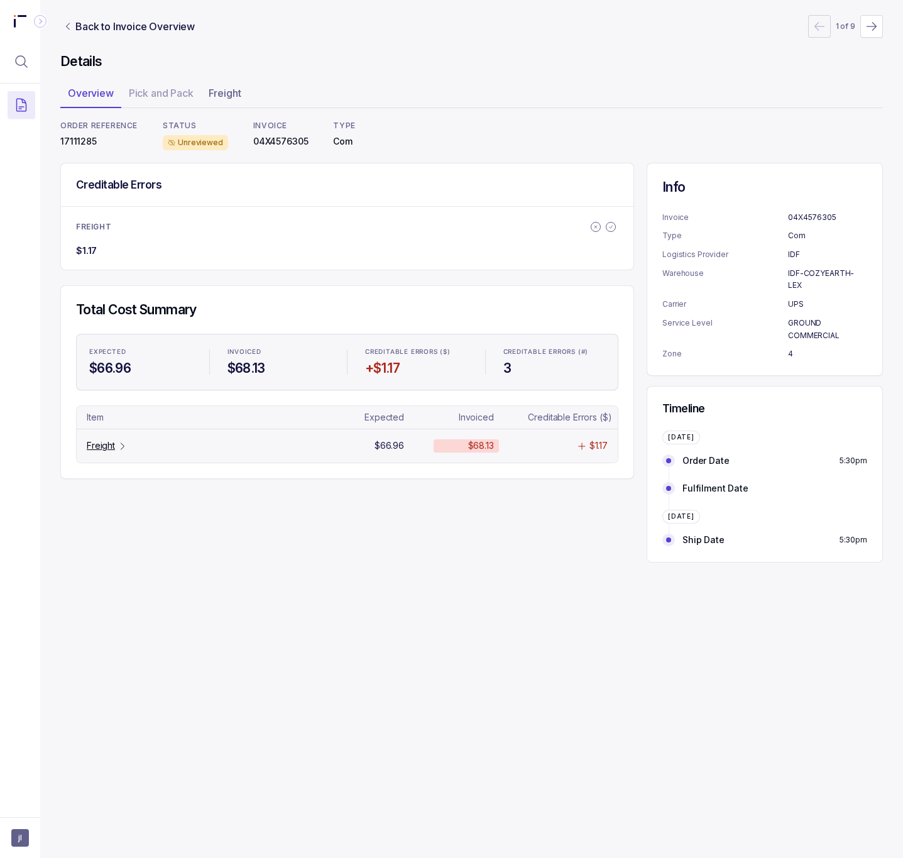
click at [112, 443] on p "Freight" at bounding box center [101, 445] width 28 height 13
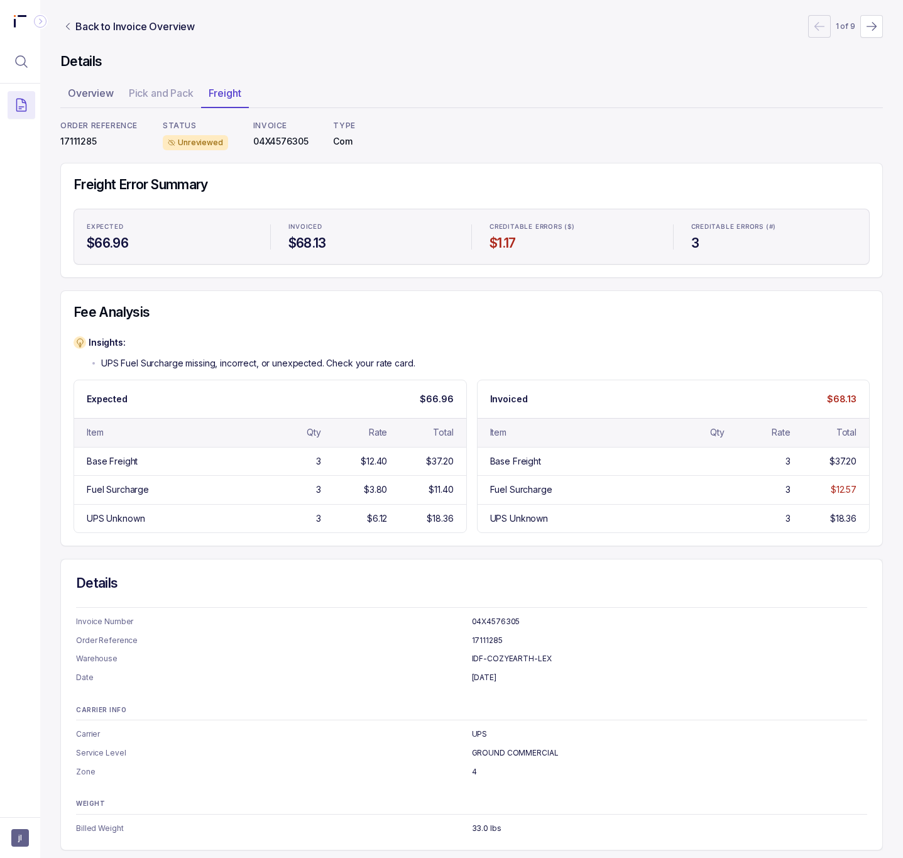
click at [78, 135] on p "17111285" at bounding box center [98, 141] width 77 height 13
copy p "17111285"
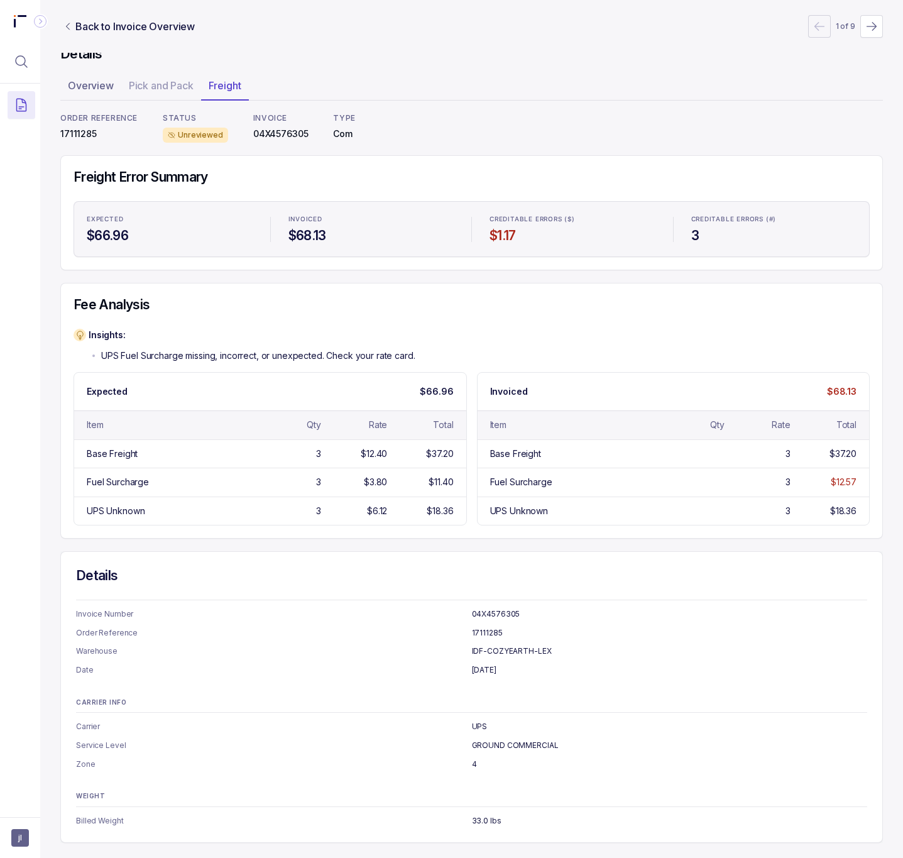
click at [484, 745] on p "GROUND COMMERCIAL" at bounding box center [670, 745] width 396 height 13
copy p "GROUND COMMERCIAL"
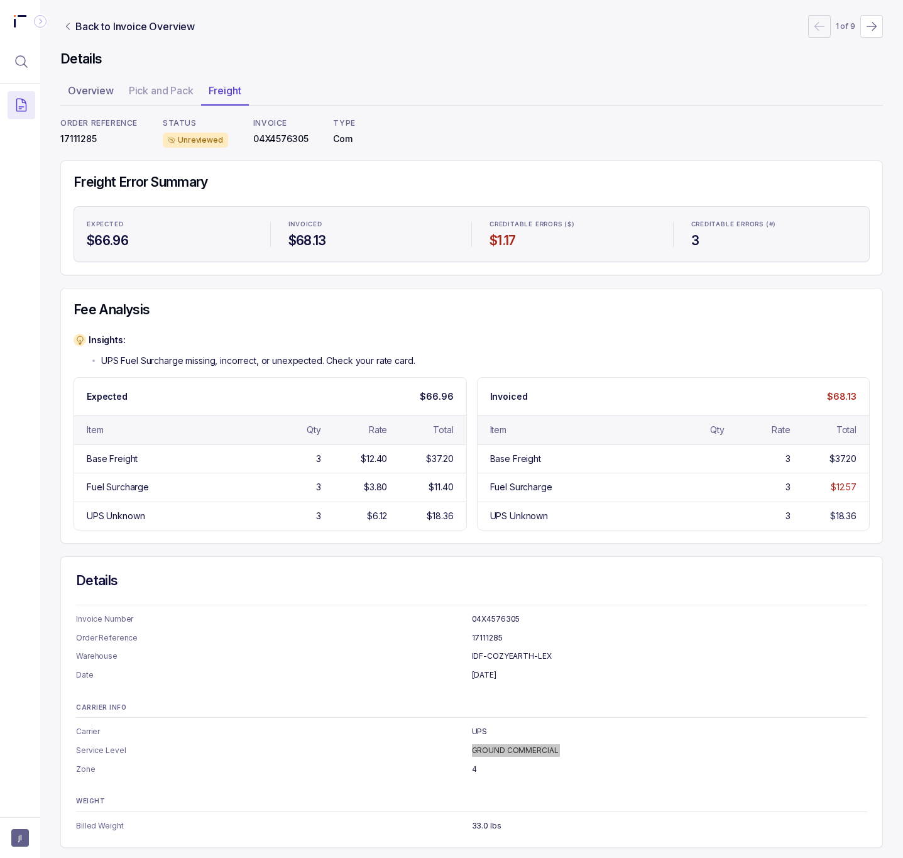
scroll to position [0, 0]
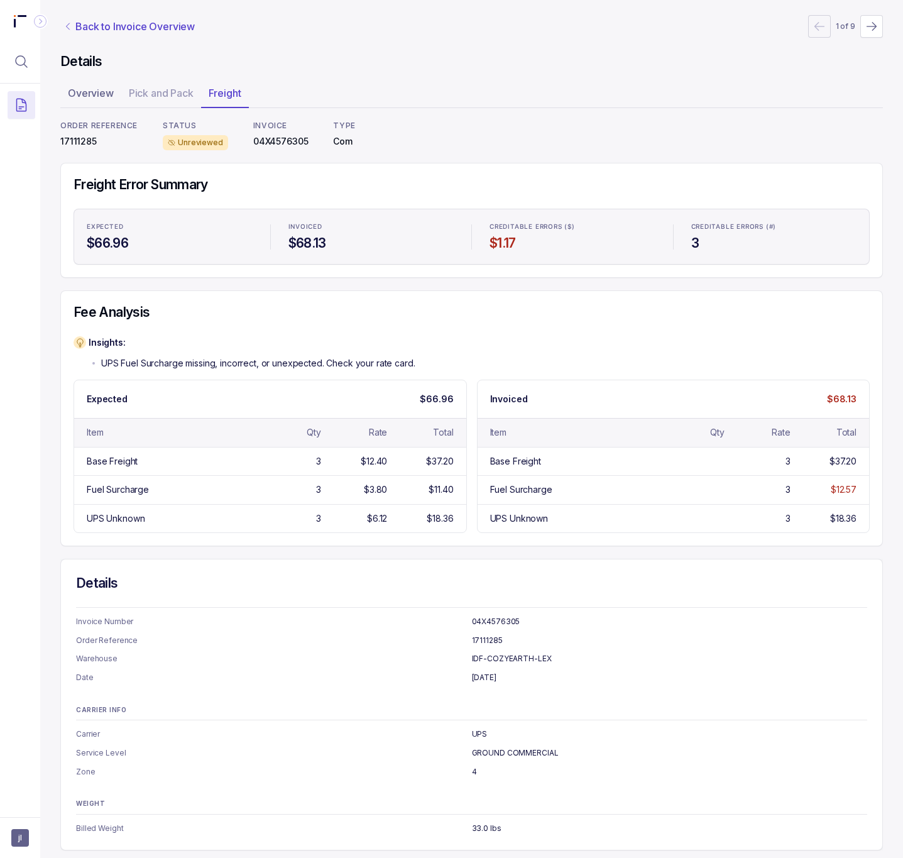
click at [107, 29] on p "Back to Invoice Overview" at bounding box center [134, 26] width 119 height 15
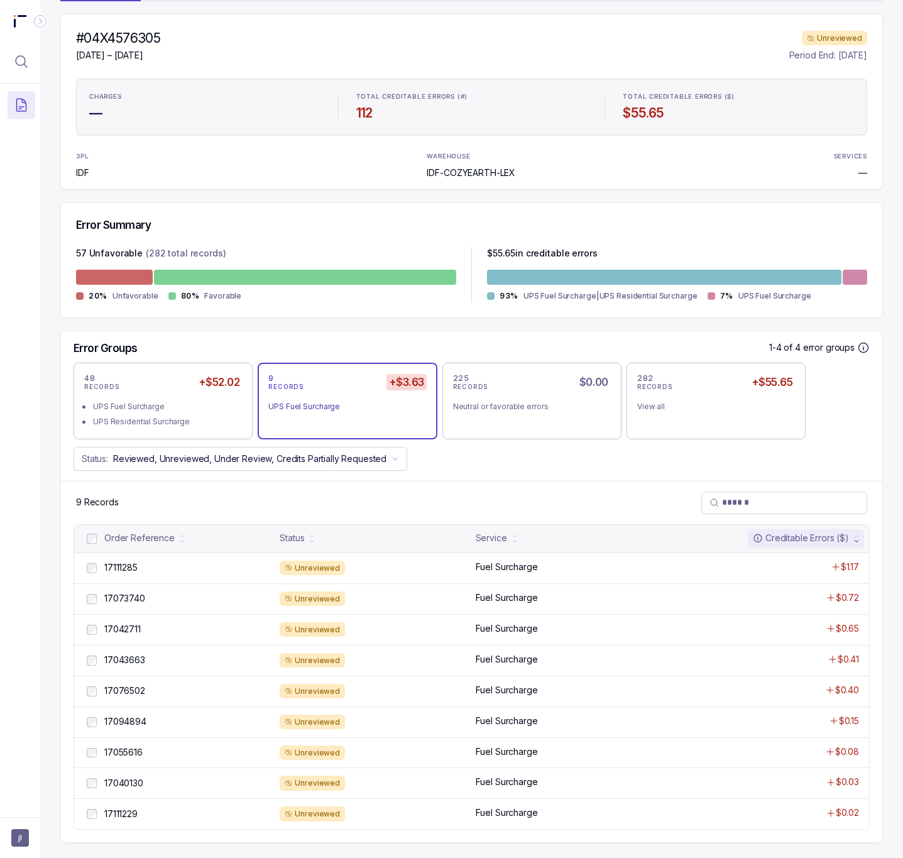
scroll to position [113, 0]
click at [143, 592] on p "17073740" at bounding box center [124, 598] width 47 height 14
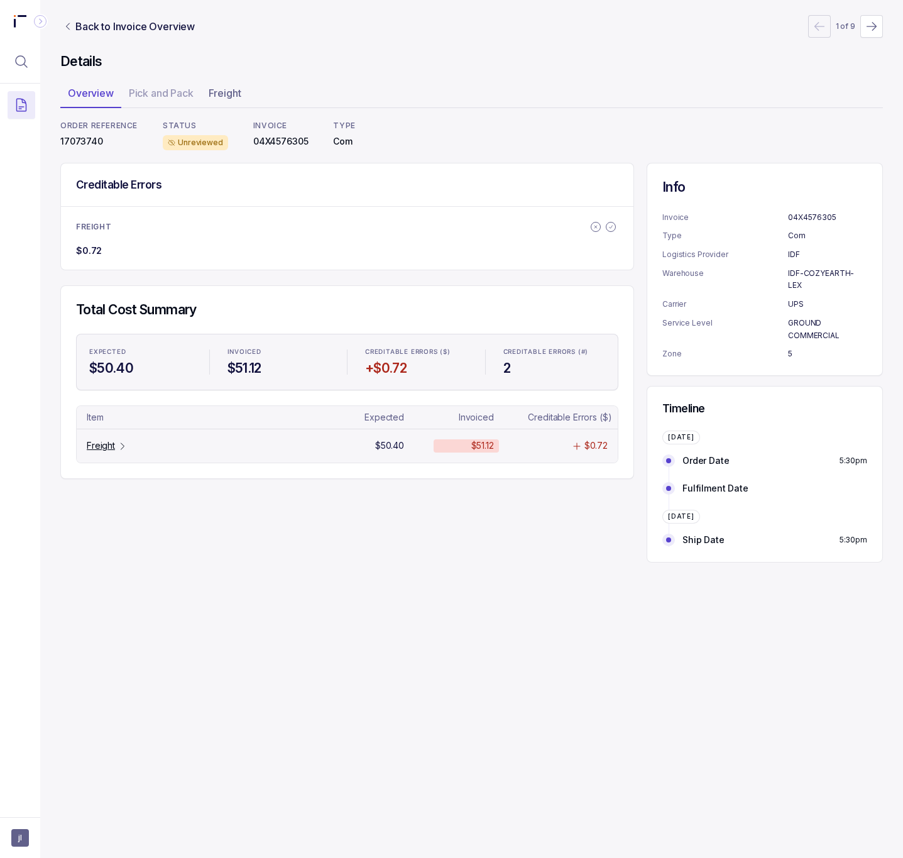
click at [118, 451] on icon "Table Cell-link 0" at bounding box center [123, 446] width 10 height 10
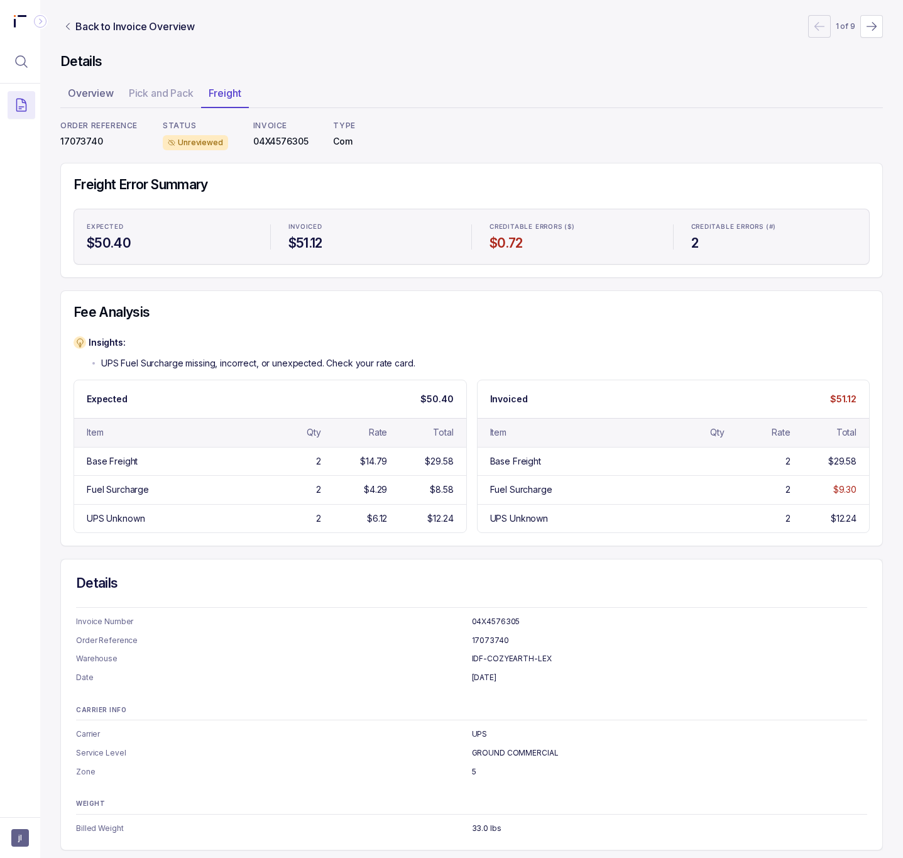
click at [91, 144] on p "17073740" at bounding box center [98, 141] width 77 height 13
click at [106, 33] on p "Back to Invoice Overview" at bounding box center [134, 26] width 119 height 15
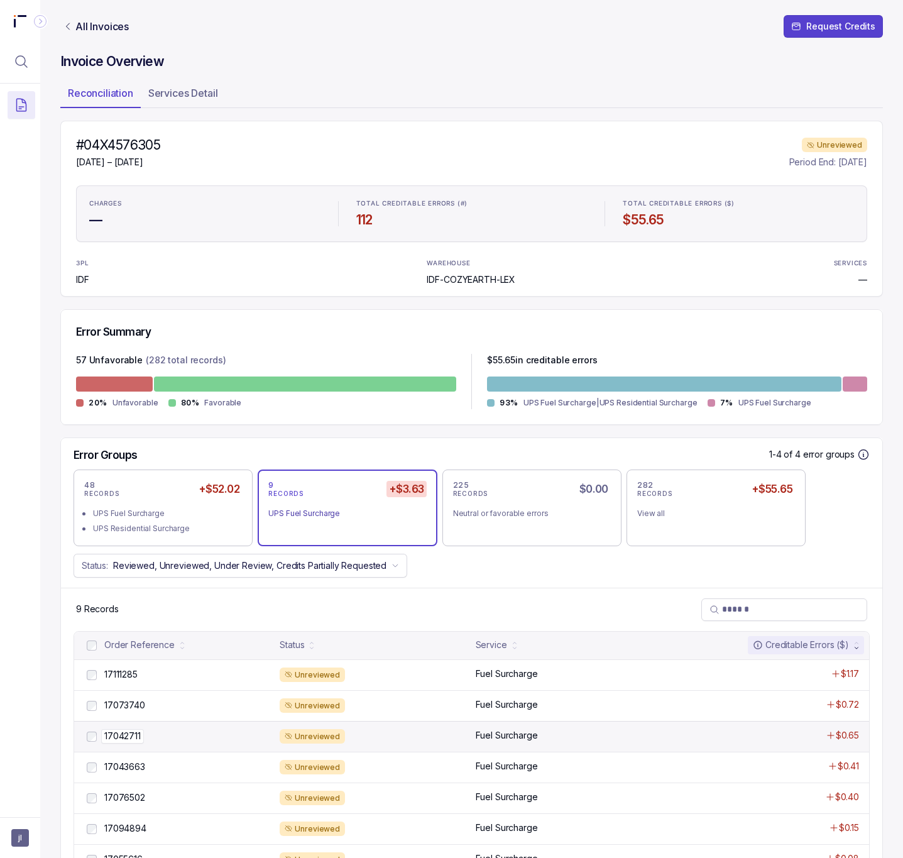
click at [129, 737] on p "17042711" at bounding box center [122, 736] width 43 height 14
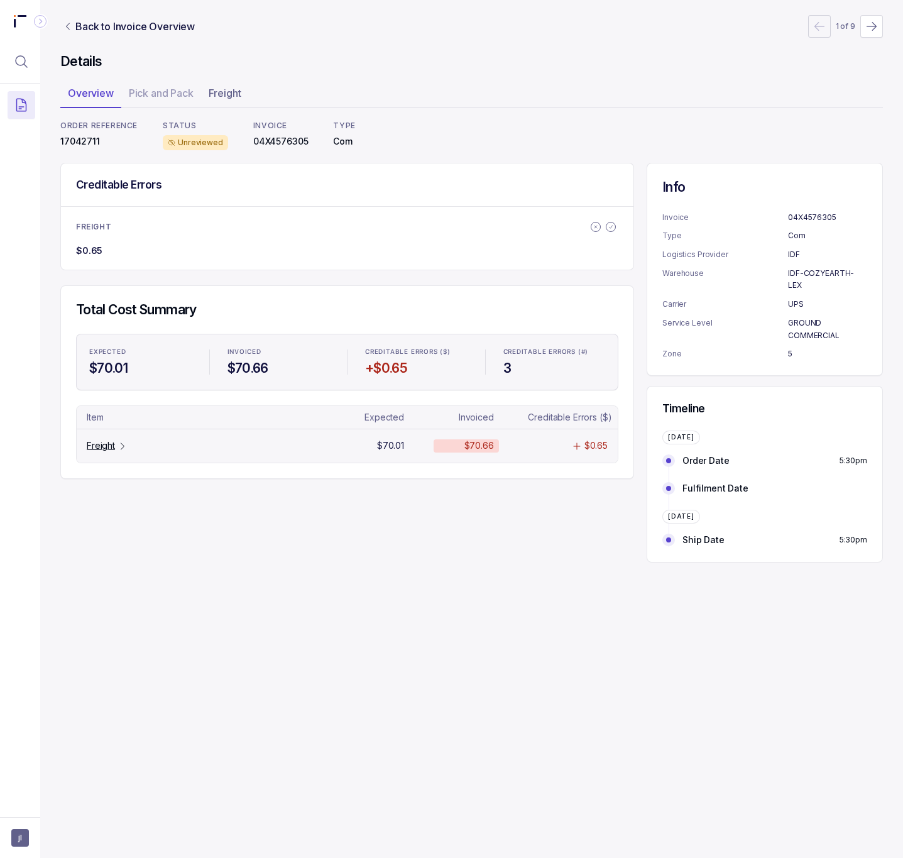
click at [107, 452] on p "Freight" at bounding box center [101, 445] width 28 height 13
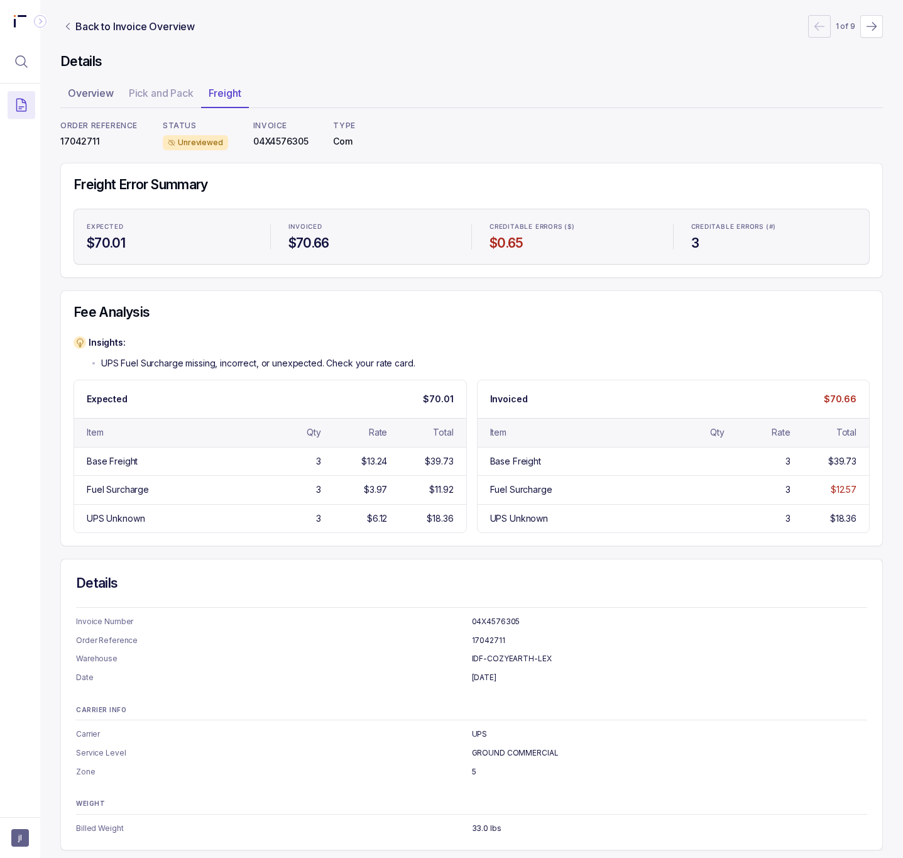
scroll to position [13, 0]
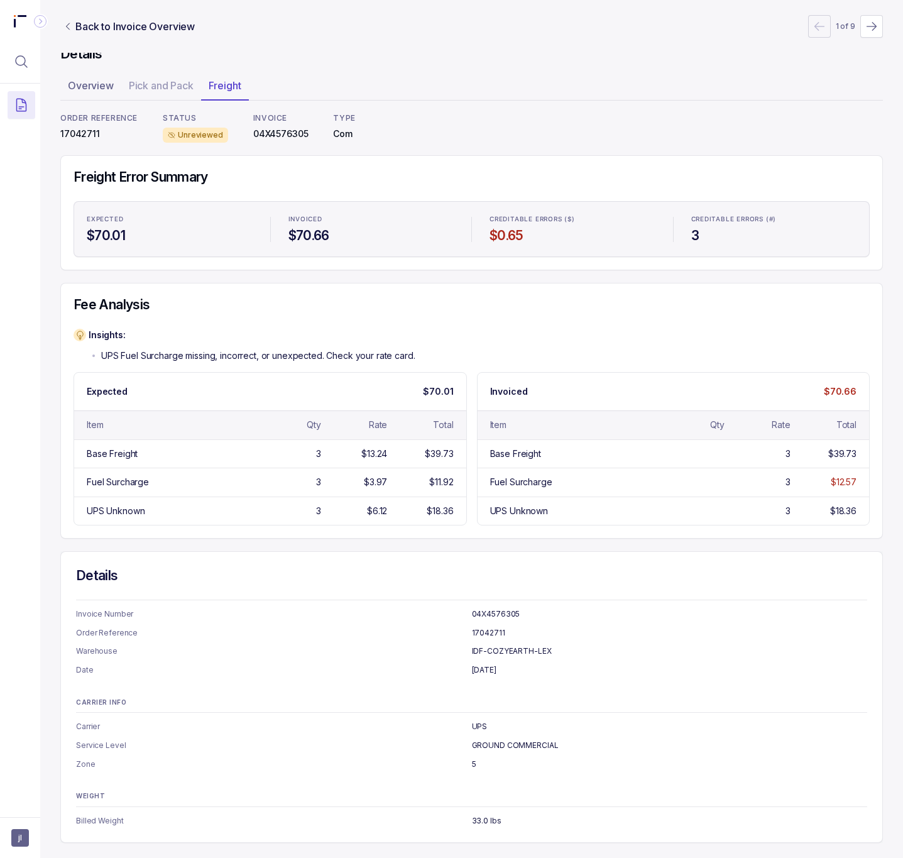
click at [87, 132] on p "17042711" at bounding box center [98, 134] width 77 height 13
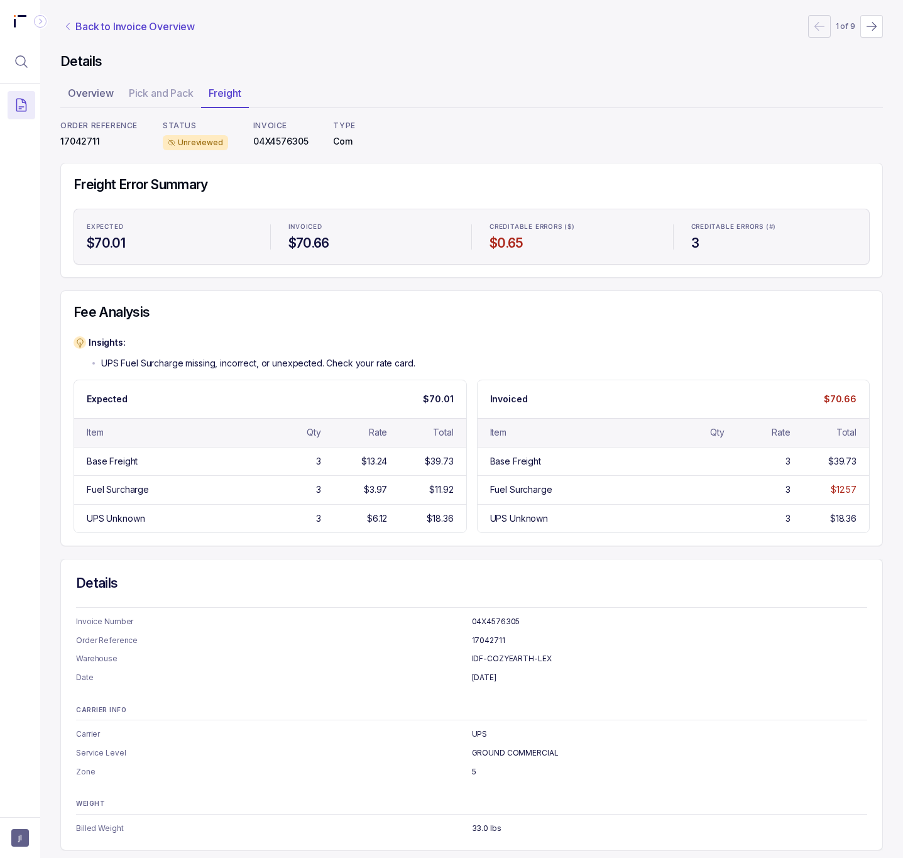
click at [146, 25] on p "Back to Invoice Overview" at bounding box center [134, 26] width 119 height 15
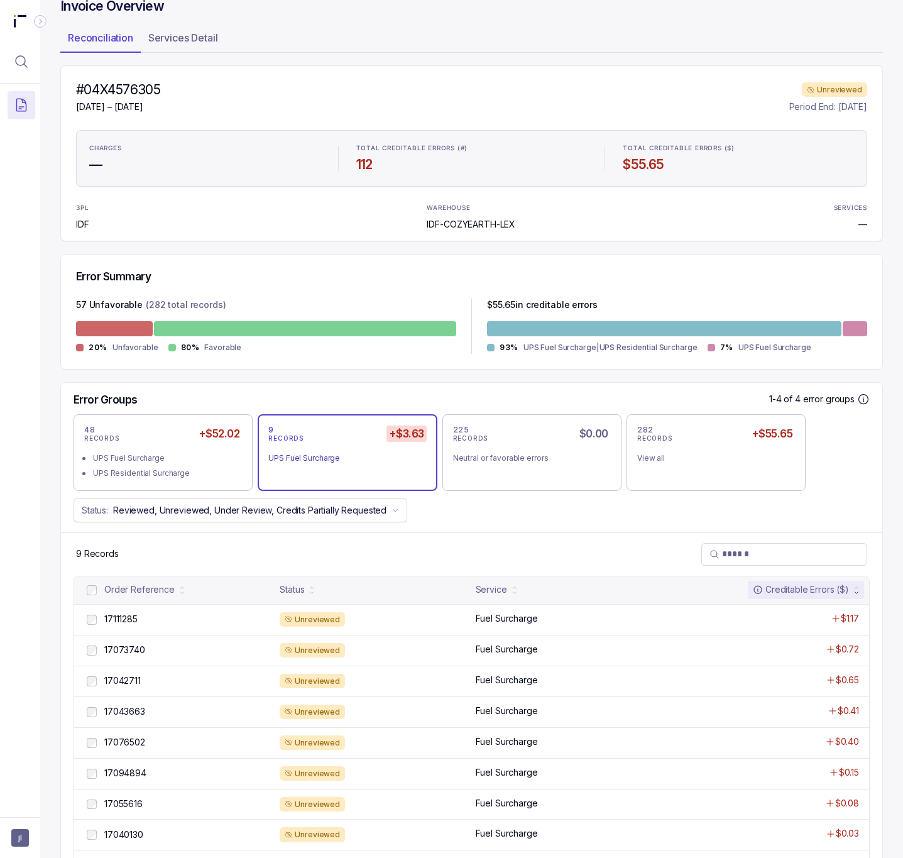
scroll to position [113, 0]
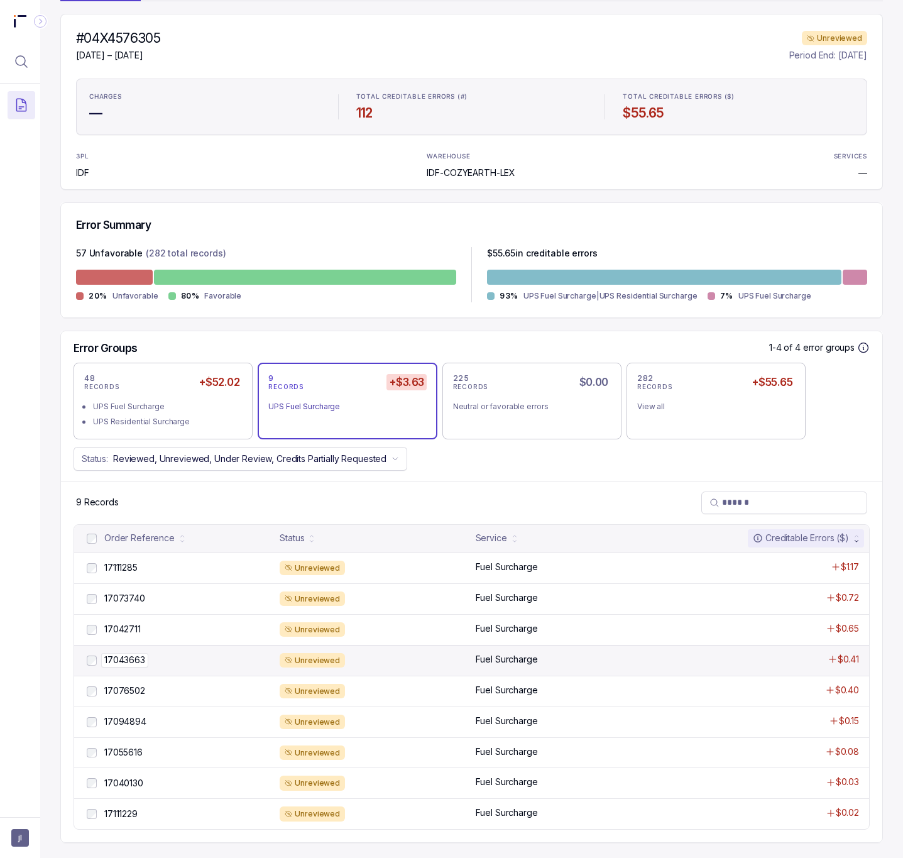
click at [140, 660] on p "17043663" at bounding box center [124, 660] width 47 height 14
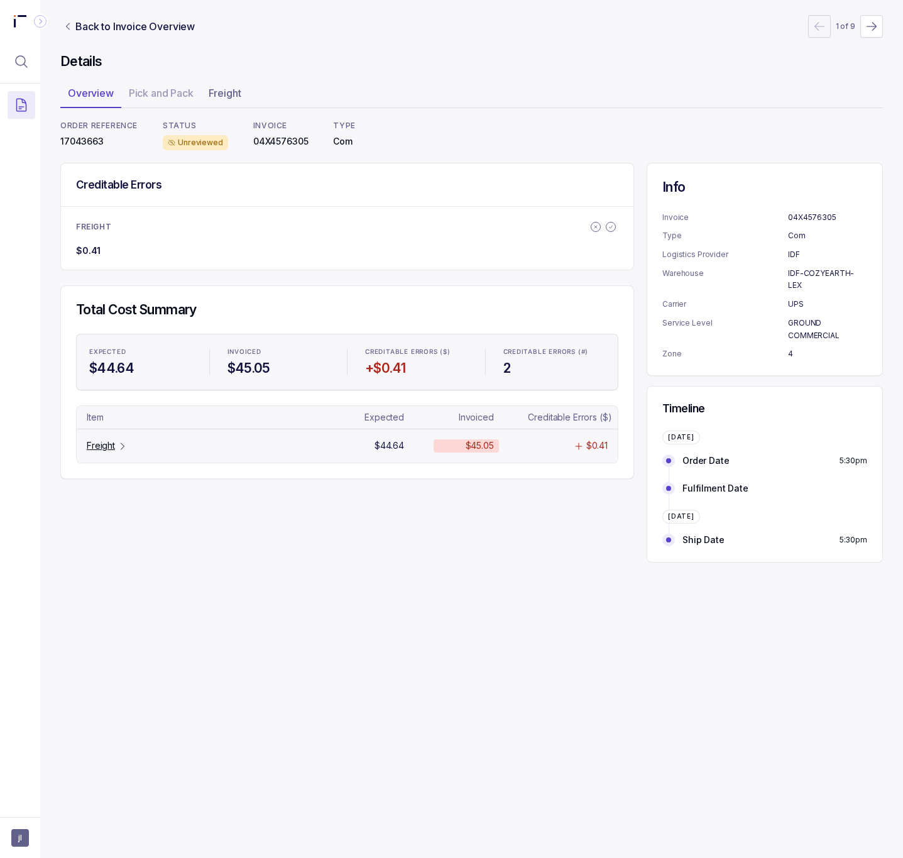
click at [115, 445] on p "Freight" at bounding box center [101, 445] width 28 height 13
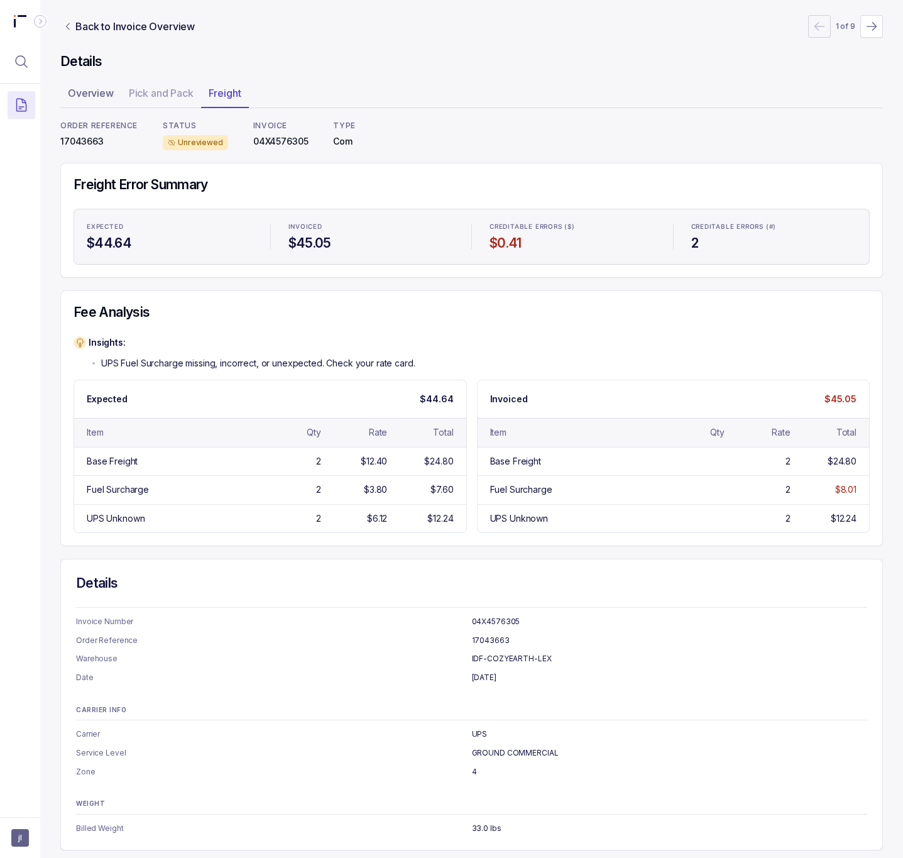
click at [87, 139] on p "17043663" at bounding box center [98, 141] width 77 height 13
click at [170, 23] on p "Back to Invoice Overview" at bounding box center [134, 26] width 119 height 15
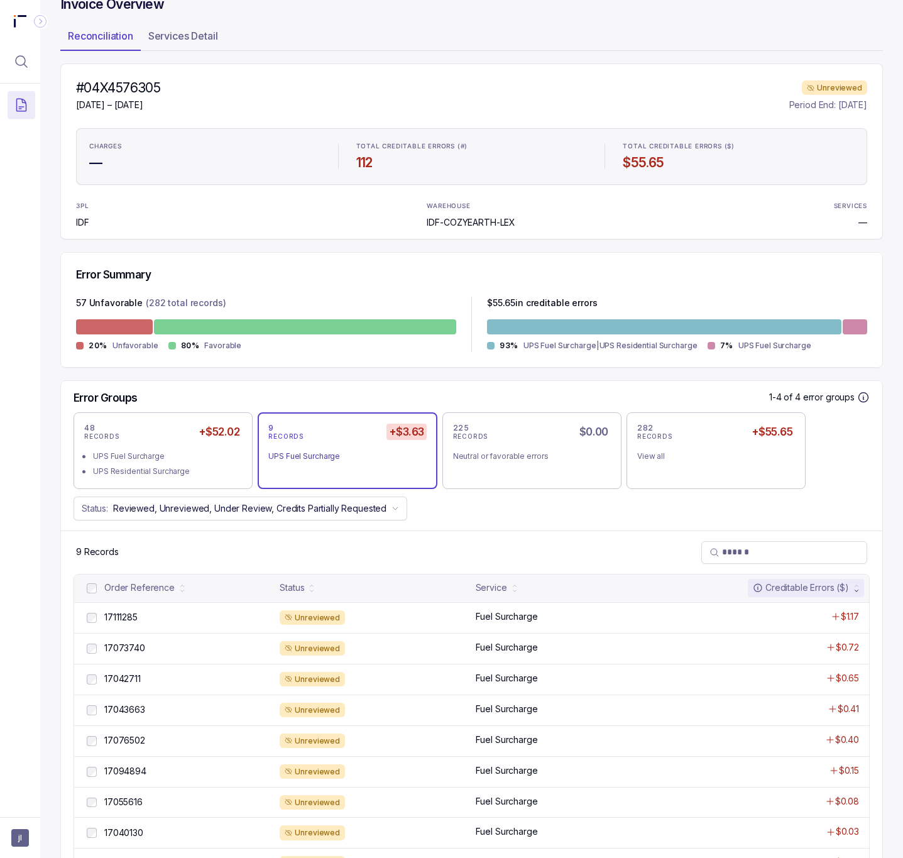
scroll to position [113, 0]
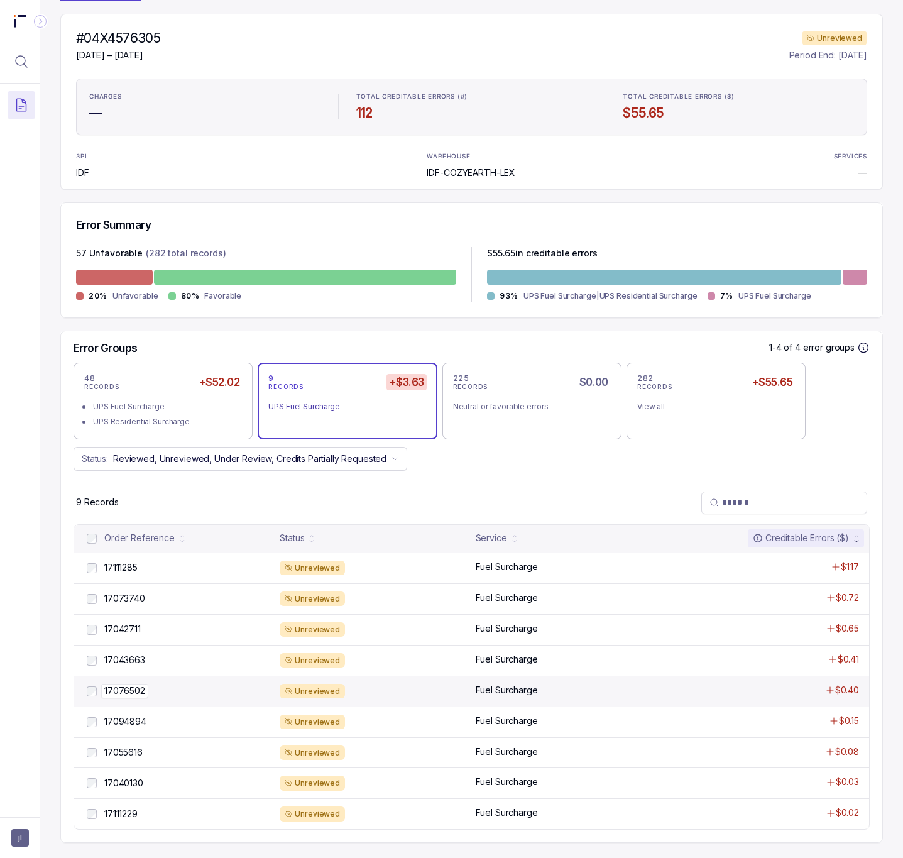
click at [128, 691] on p "17076502" at bounding box center [124, 691] width 47 height 14
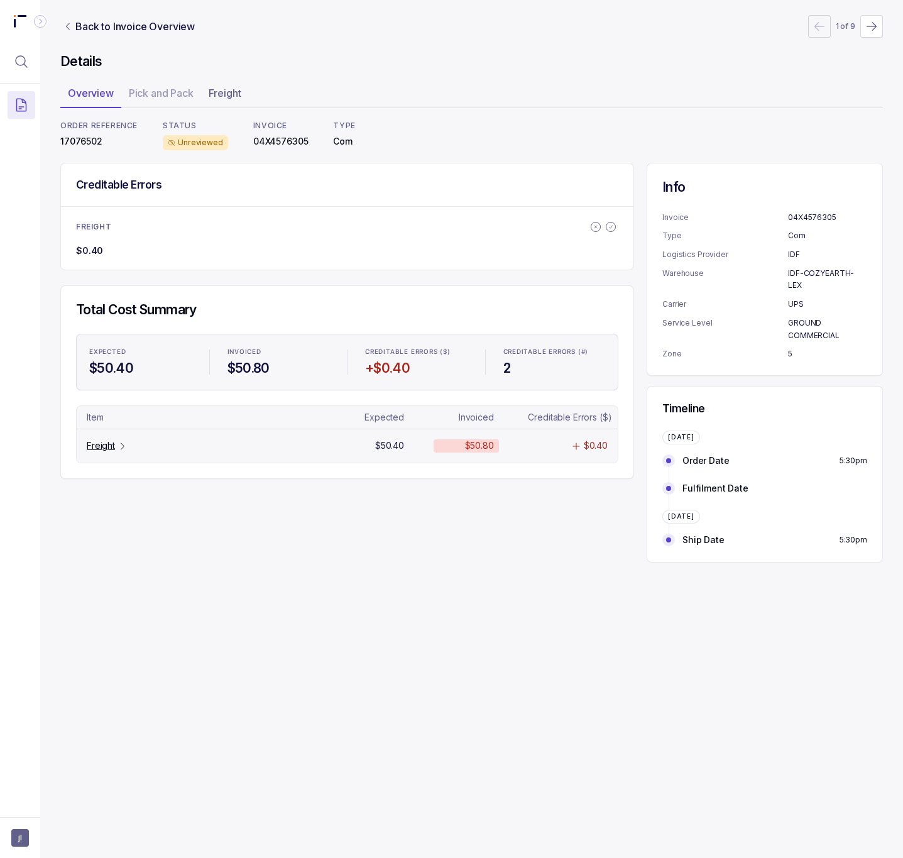
click at [118, 449] on icon "Table Cell-link 0" at bounding box center [123, 446] width 10 height 10
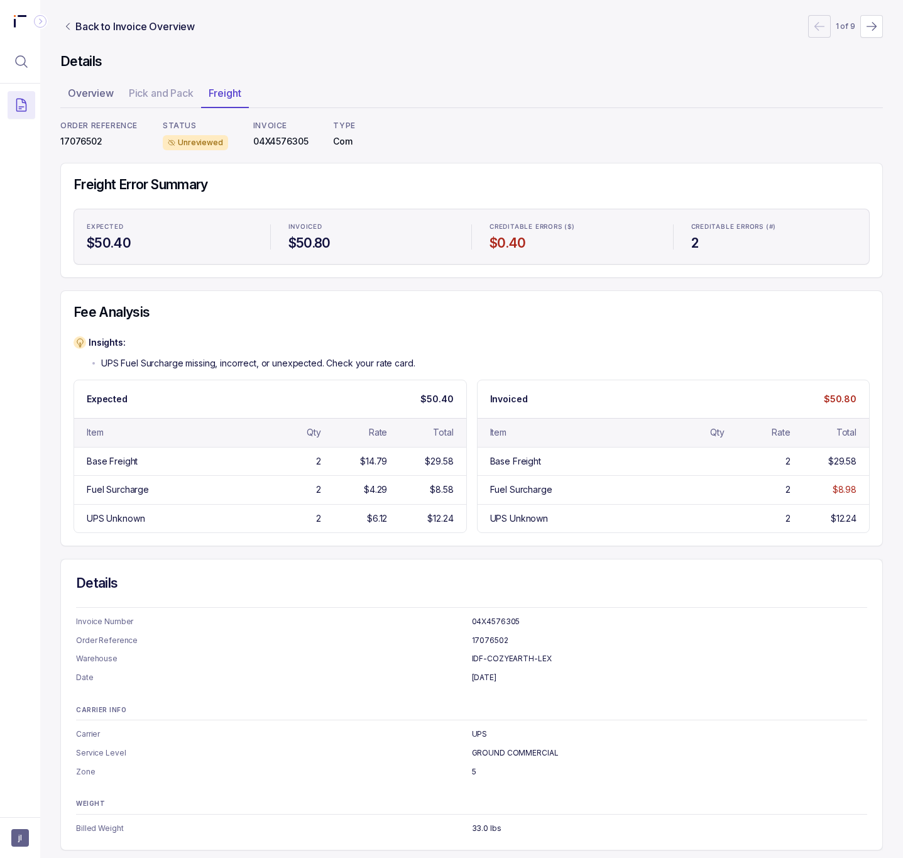
click at [72, 138] on p "17076502" at bounding box center [98, 141] width 77 height 13
click at [181, 25] on p "Back to Invoice Overview" at bounding box center [134, 26] width 119 height 15
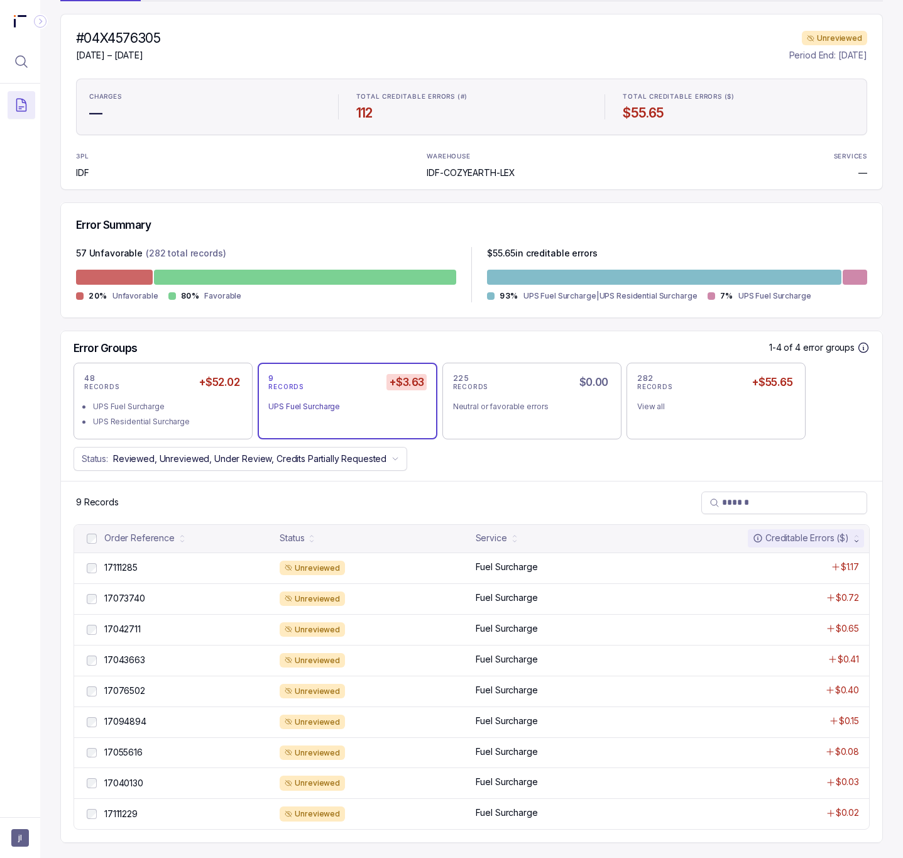
scroll to position [113, 0]
click at [136, 720] on p "17094894" at bounding box center [125, 721] width 48 height 14
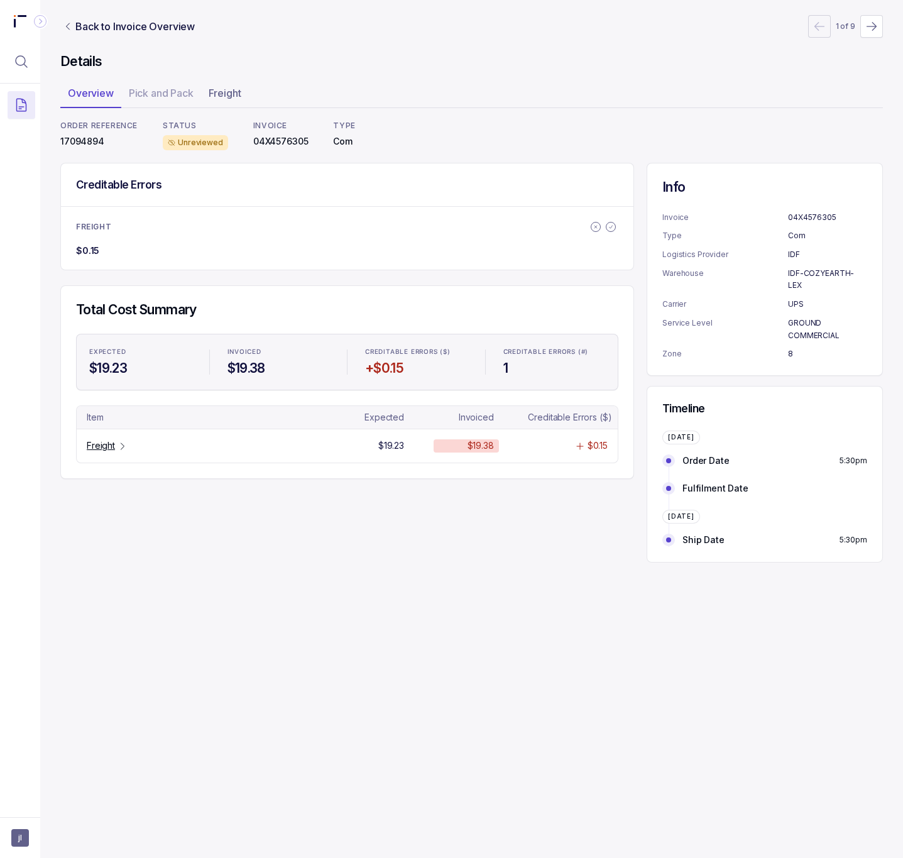
click at [87, 143] on p "17094894" at bounding box center [98, 141] width 77 height 13
click at [93, 446] on p "Freight" at bounding box center [101, 445] width 28 height 13
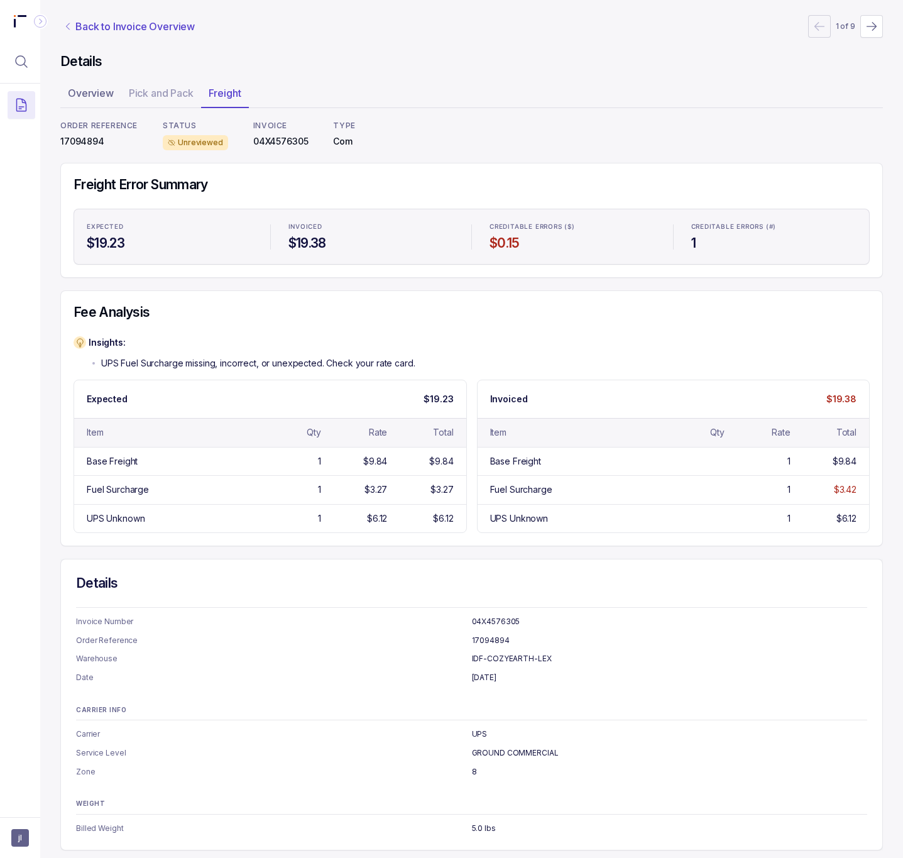
click at [149, 27] on p "Back to Invoice Overview" at bounding box center [134, 26] width 119 height 15
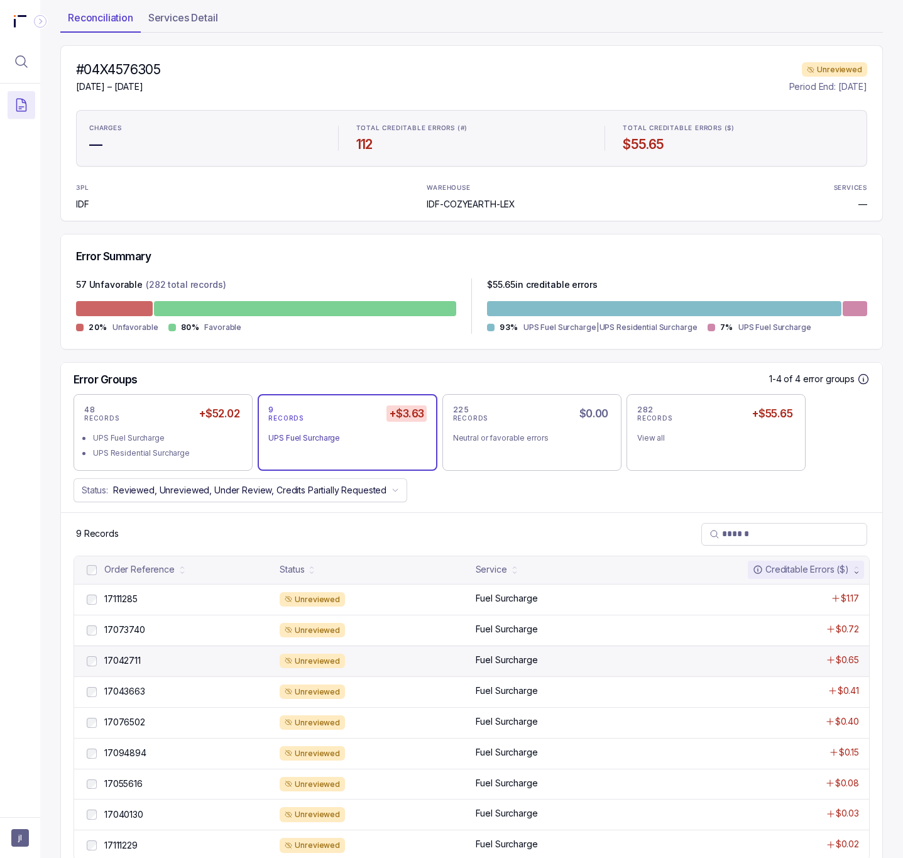
scroll to position [113, 0]
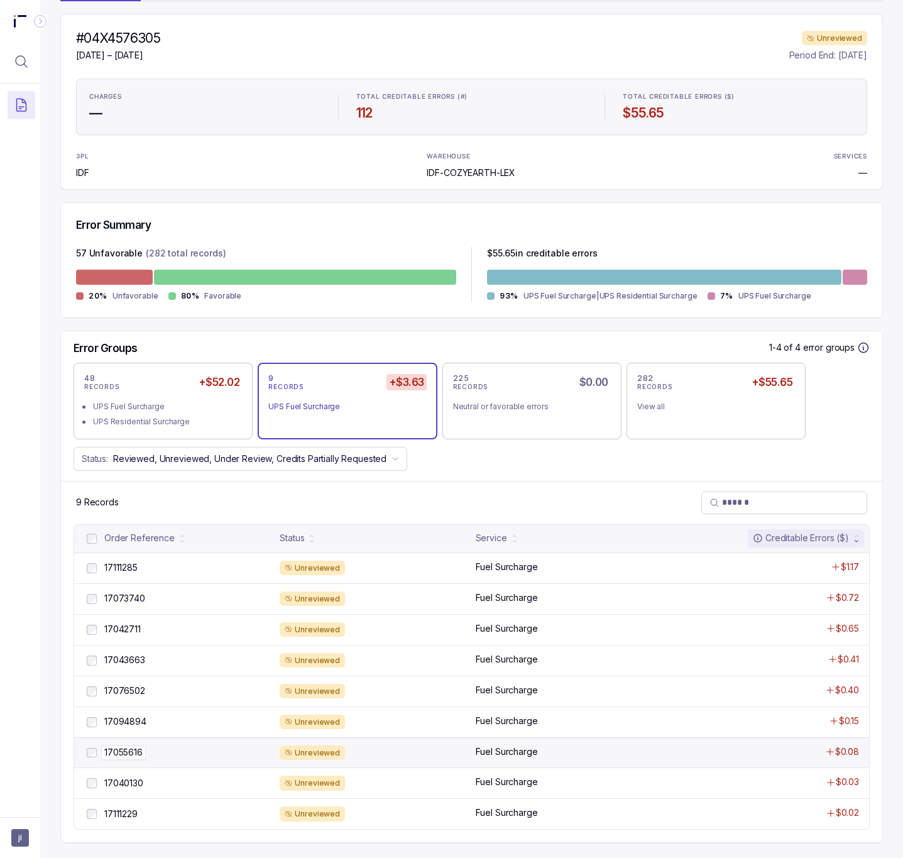
click at [145, 747] on p "17055616" at bounding box center [123, 752] width 45 height 14
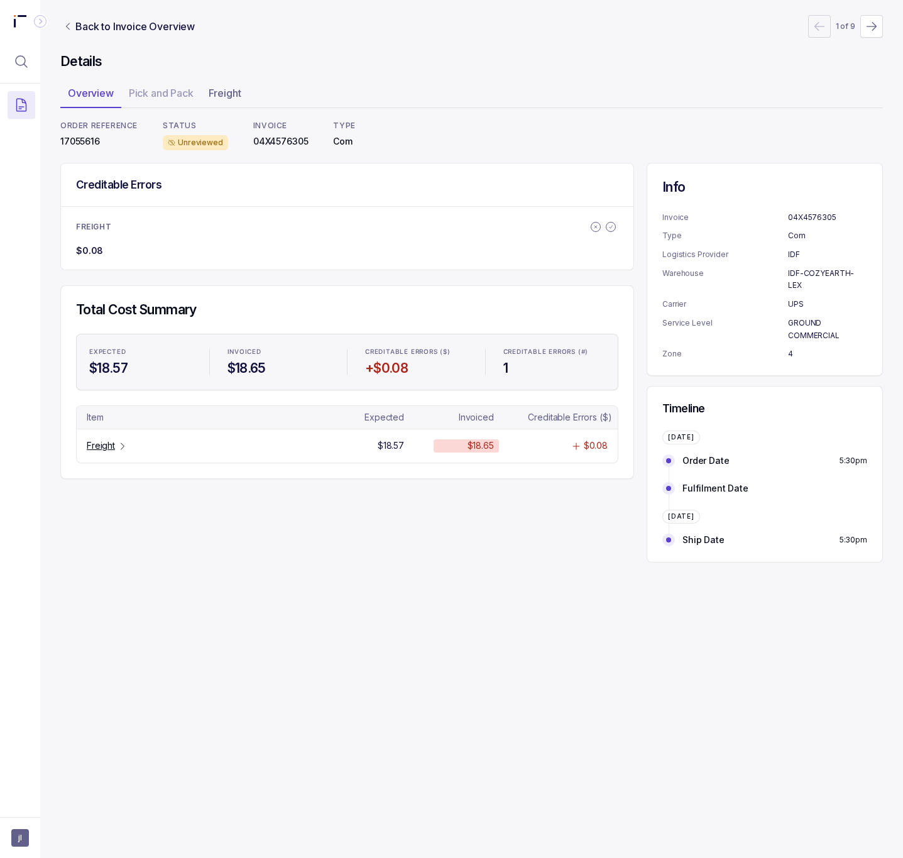
click at [78, 147] on p "17055616" at bounding box center [98, 141] width 77 height 13
click at [78, 139] on p "17055616" at bounding box center [98, 141] width 77 height 13
click at [111, 449] on p "Freight" at bounding box center [101, 445] width 28 height 13
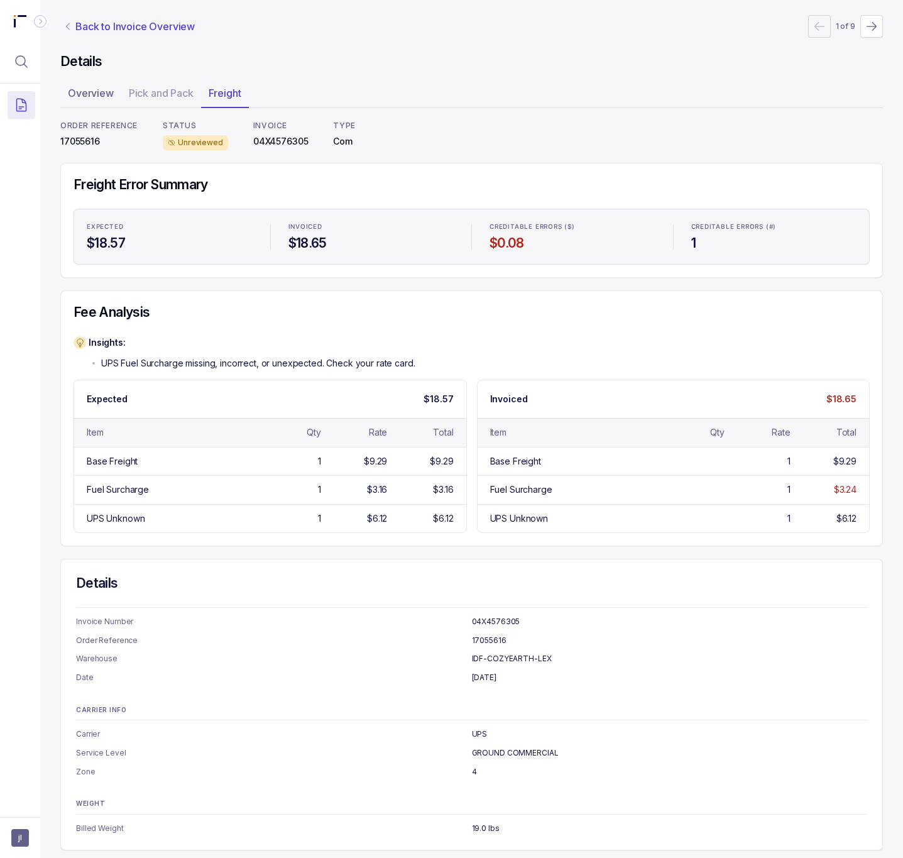
click at [102, 23] on p "Back to Invoice Overview" at bounding box center [134, 26] width 119 height 15
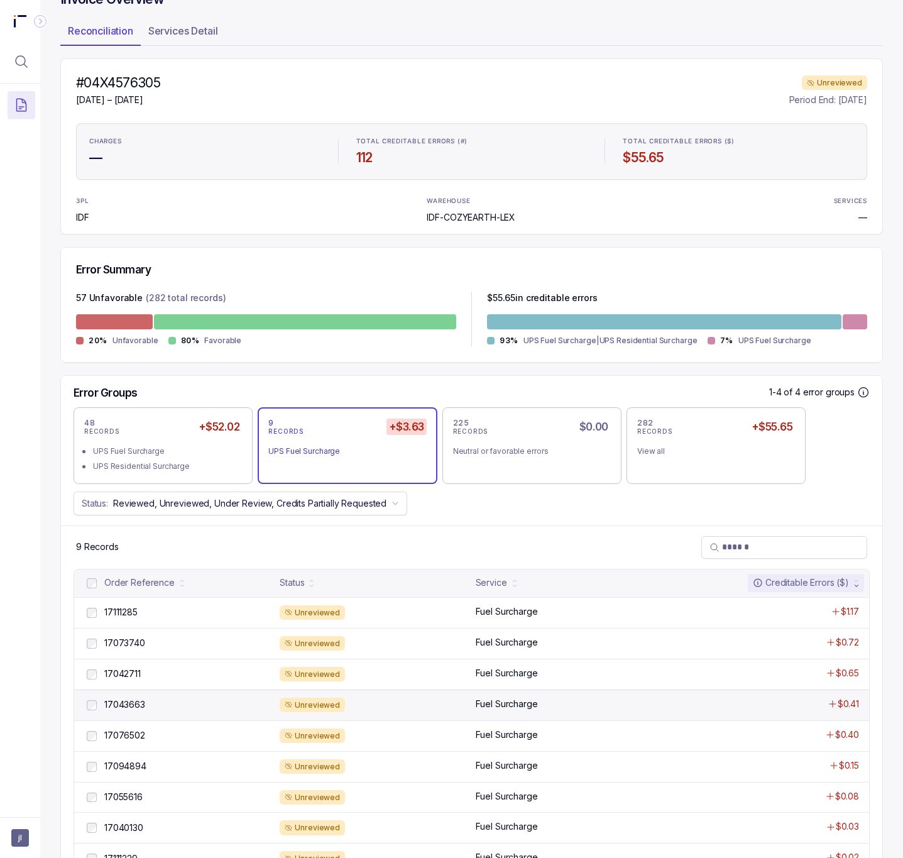
scroll to position [113, 0]
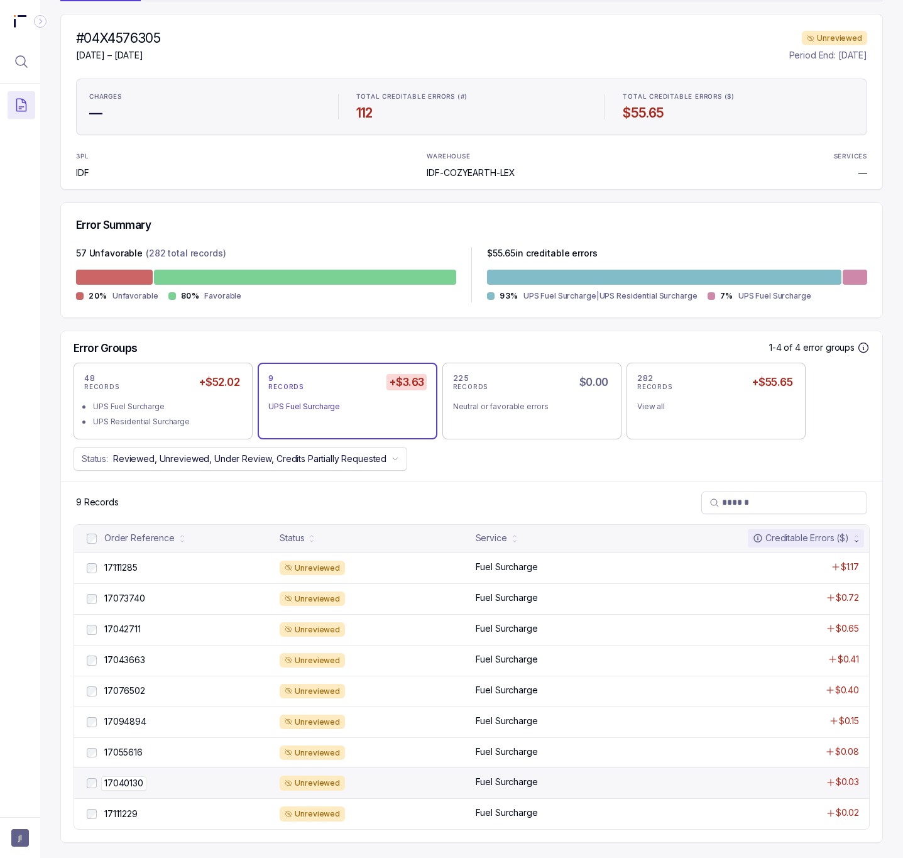
click at [129, 762] on p "17040130" at bounding box center [123, 783] width 45 height 14
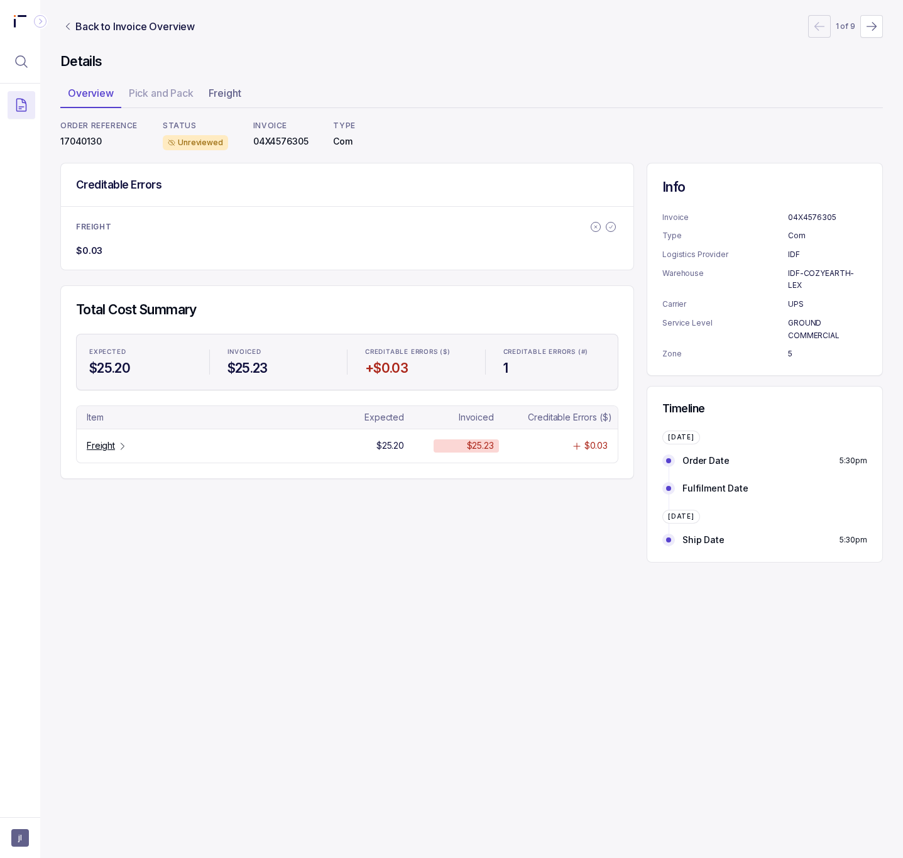
click at [93, 146] on p "17040130" at bounding box center [98, 141] width 77 height 13
click at [106, 446] on p "Freight" at bounding box center [101, 445] width 28 height 13
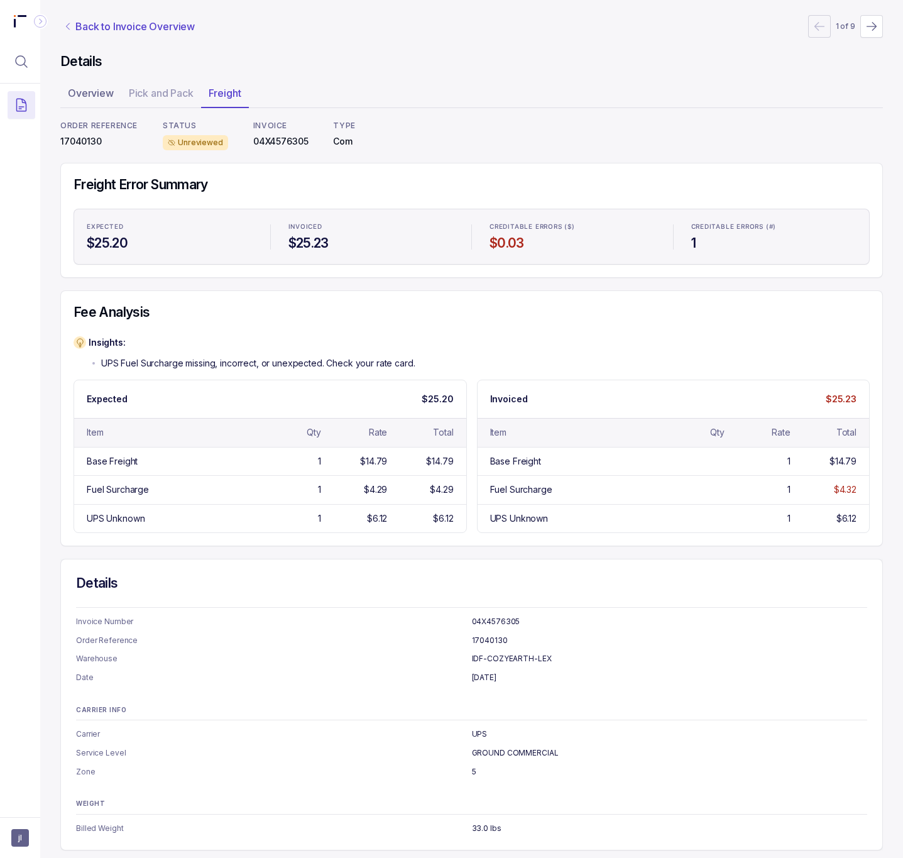
click at [165, 31] on p "Back to Invoice Overview" at bounding box center [134, 26] width 119 height 15
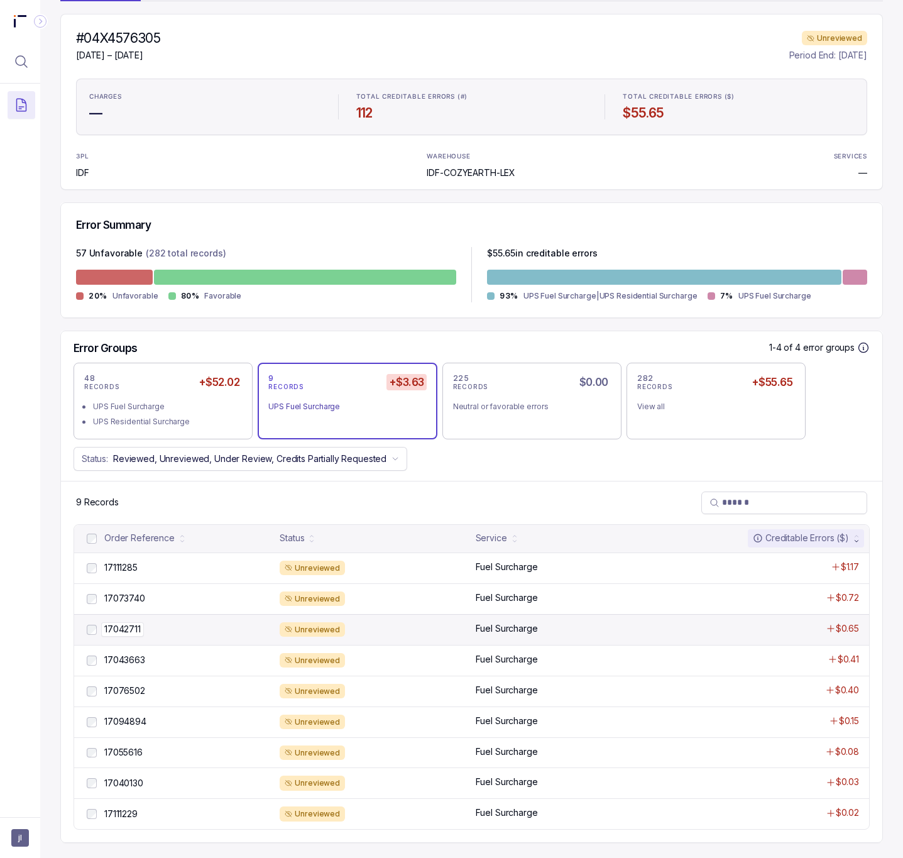
scroll to position [112, 0]
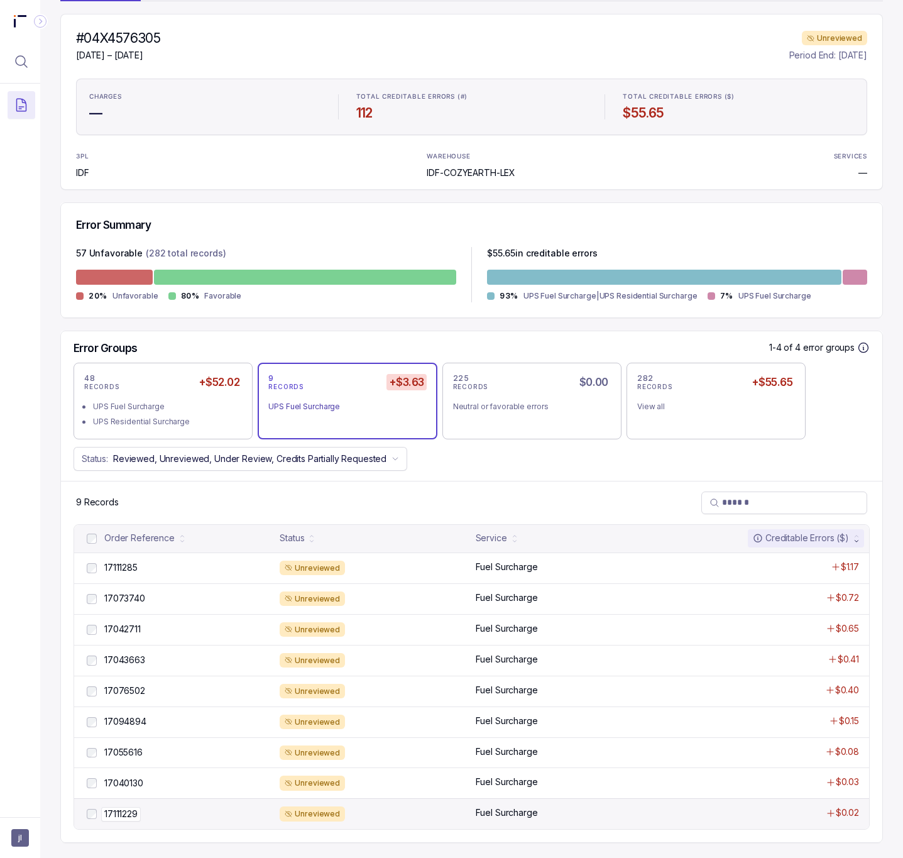
click at [128, 762] on p "17111229" at bounding box center [121, 814] width 40 height 14
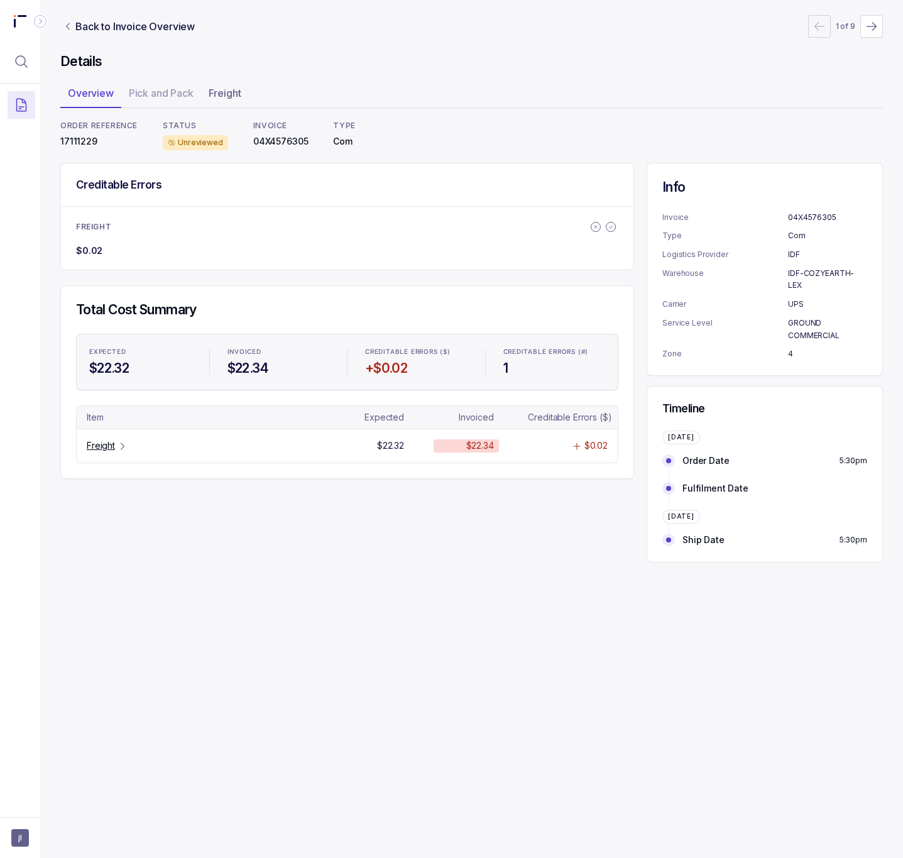
click at [87, 145] on p "17111229" at bounding box center [98, 141] width 77 height 13
click at [109, 447] on p "Freight" at bounding box center [101, 445] width 28 height 13
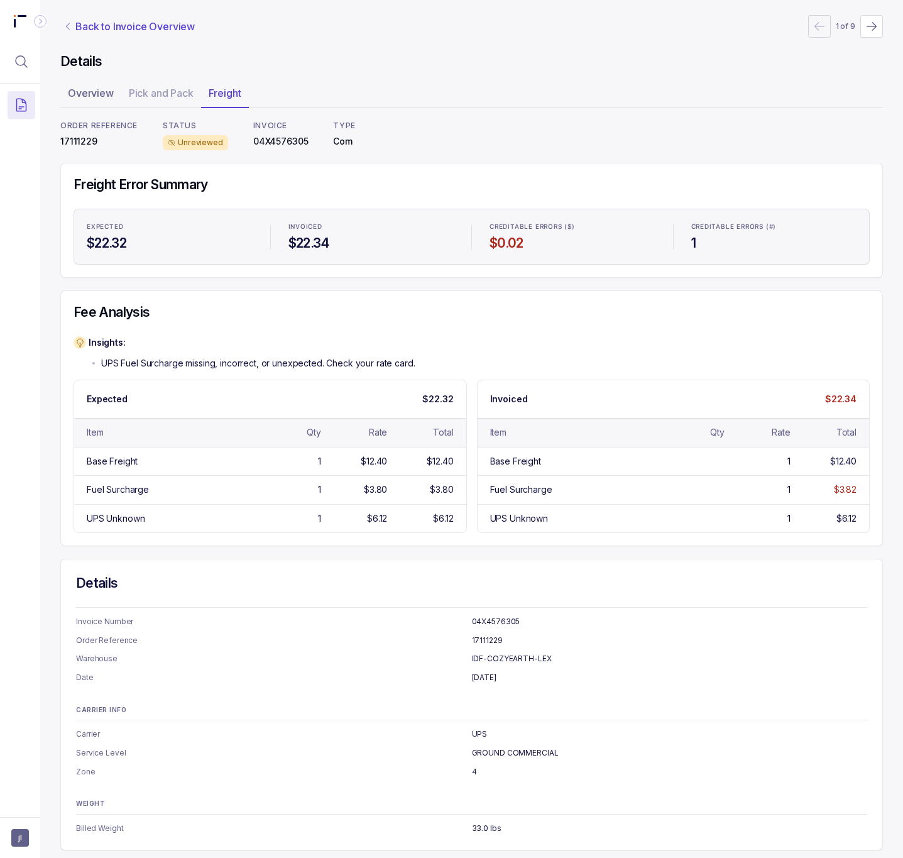
click at [146, 27] on p "Back to Invoice Overview" at bounding box center [134, 26] width 119 height 15
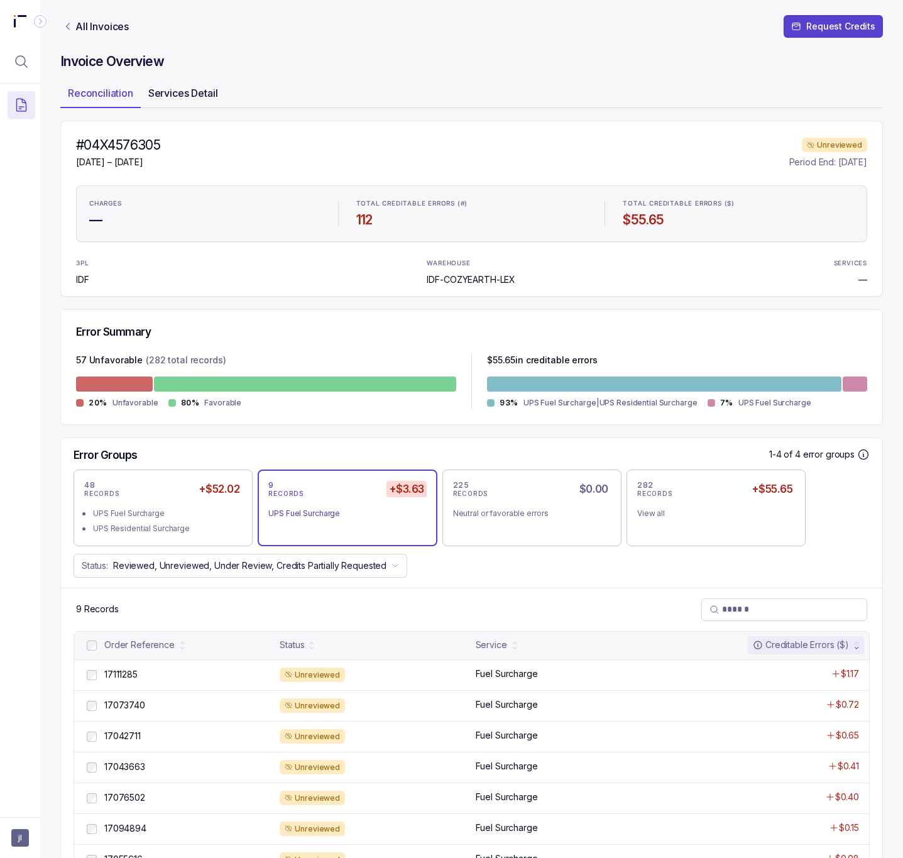
click at [172, 93] on p "Services Detail" at bounding box center [183, 92] width 70 height 15
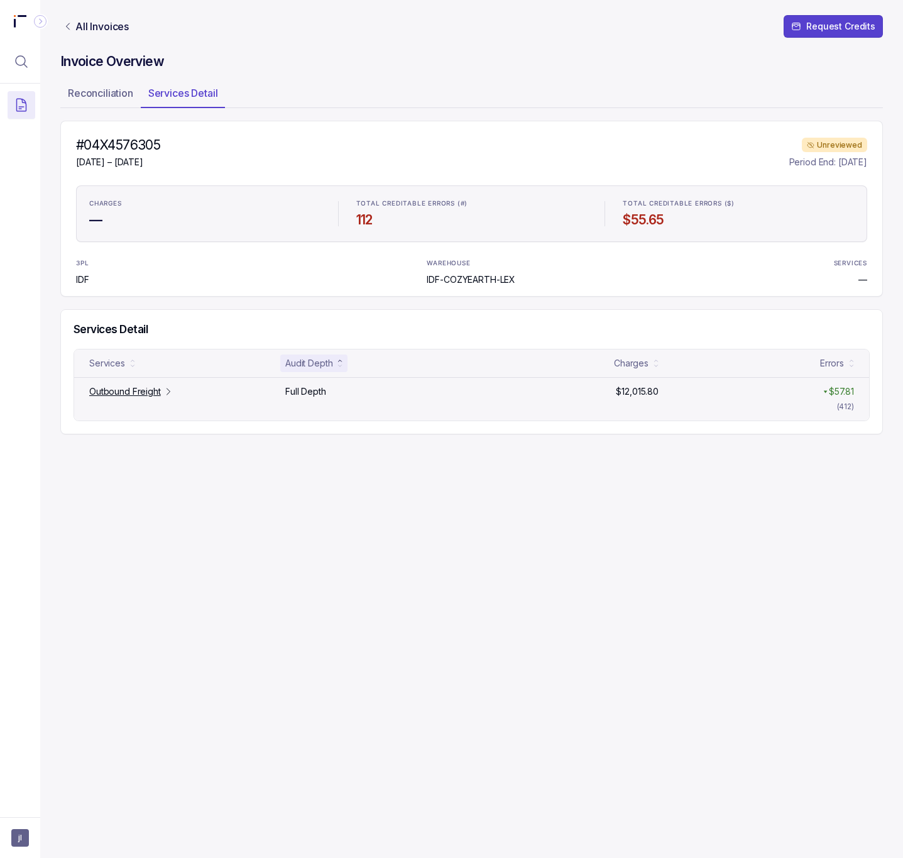
click at [158, 388] on p "Outbound Freight" at bounding box center [125, 391] width 72 height 13
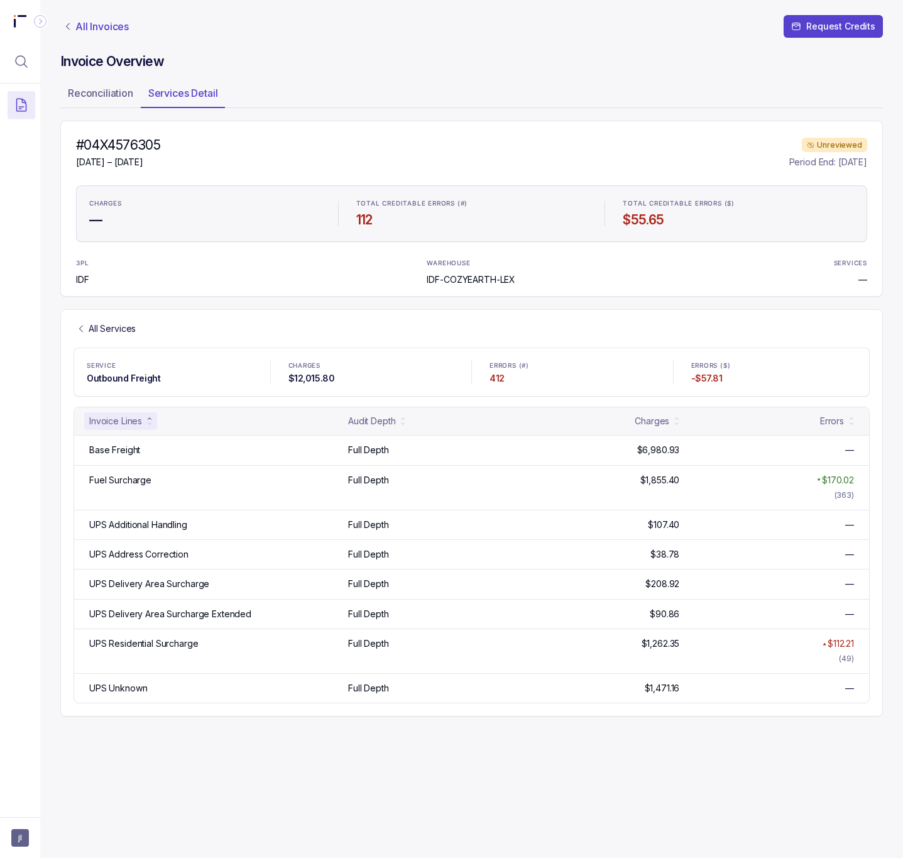
click at [116, 23] on p "All Invoices" at bounding box center [101, 26] width 53 height 13
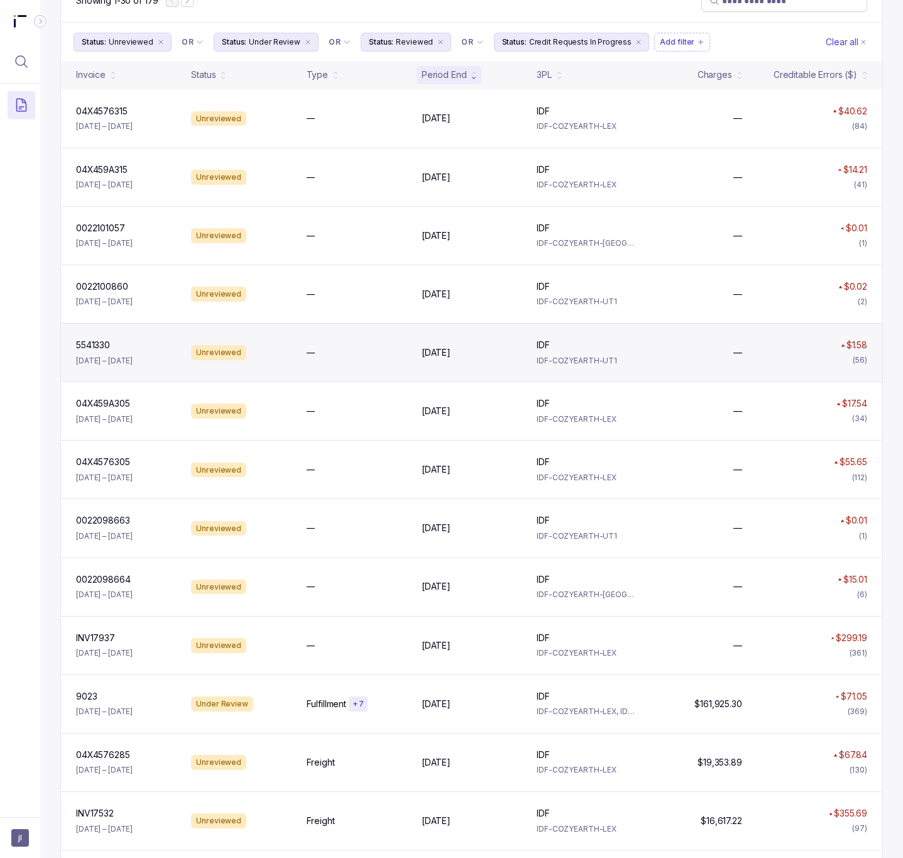
scroll to position [189, 0]
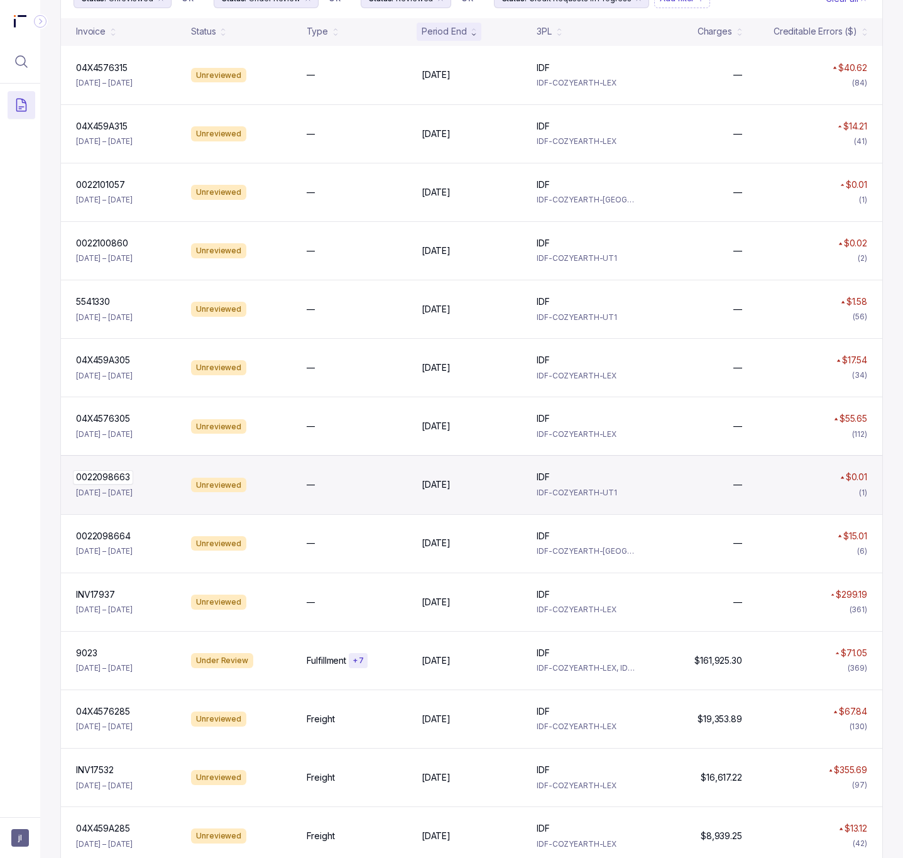
click at [138, 483] on div "0022098663 0022098663" at bounding box center [126, 477] width 100 height 13
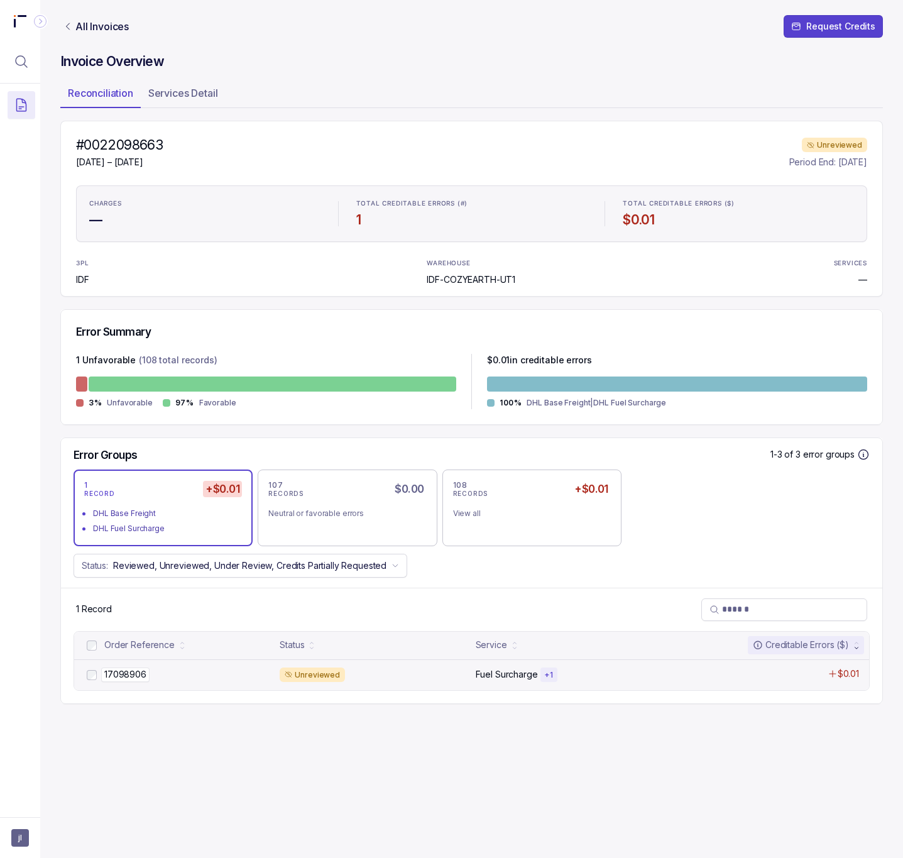
click at [136, 679] on p "17098906" at bounding box center [125, 674] width 48 height 14
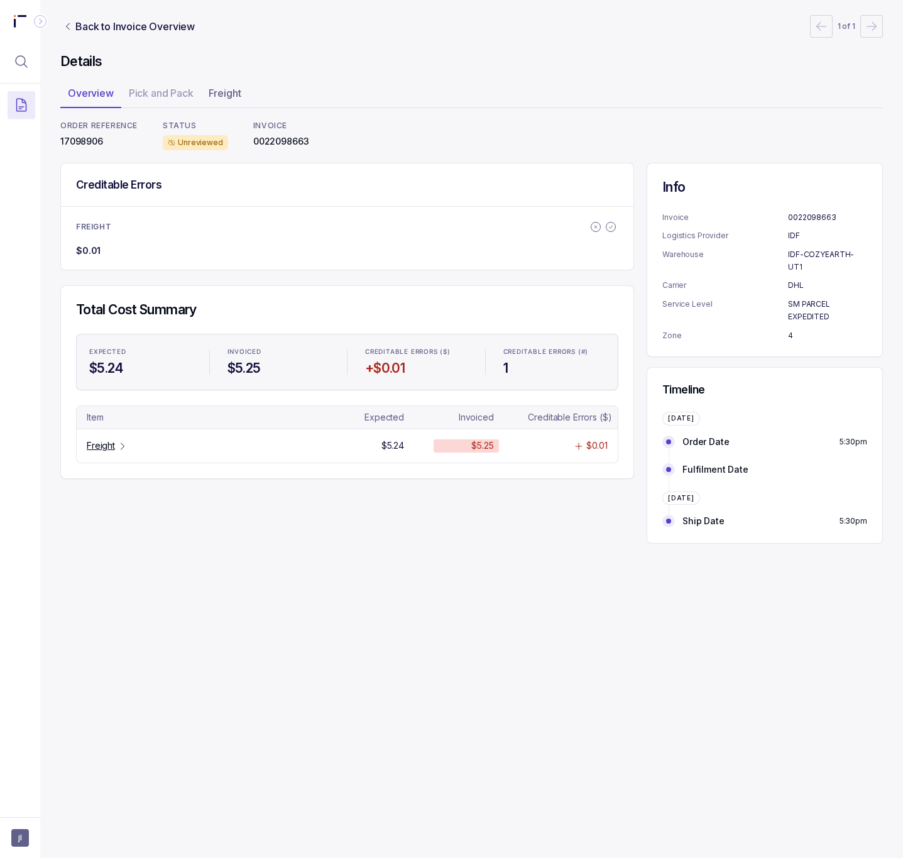
click at [91, 146] on p "17098906" at bounding box center [98, 141] width 77 height 13
click at [274, 146] on p "0022098663" at bounding box center [281, 141] width 56 height 13
click at [97, 447] on p "Freight" at bounding box center [101, 445] width 28 height 13
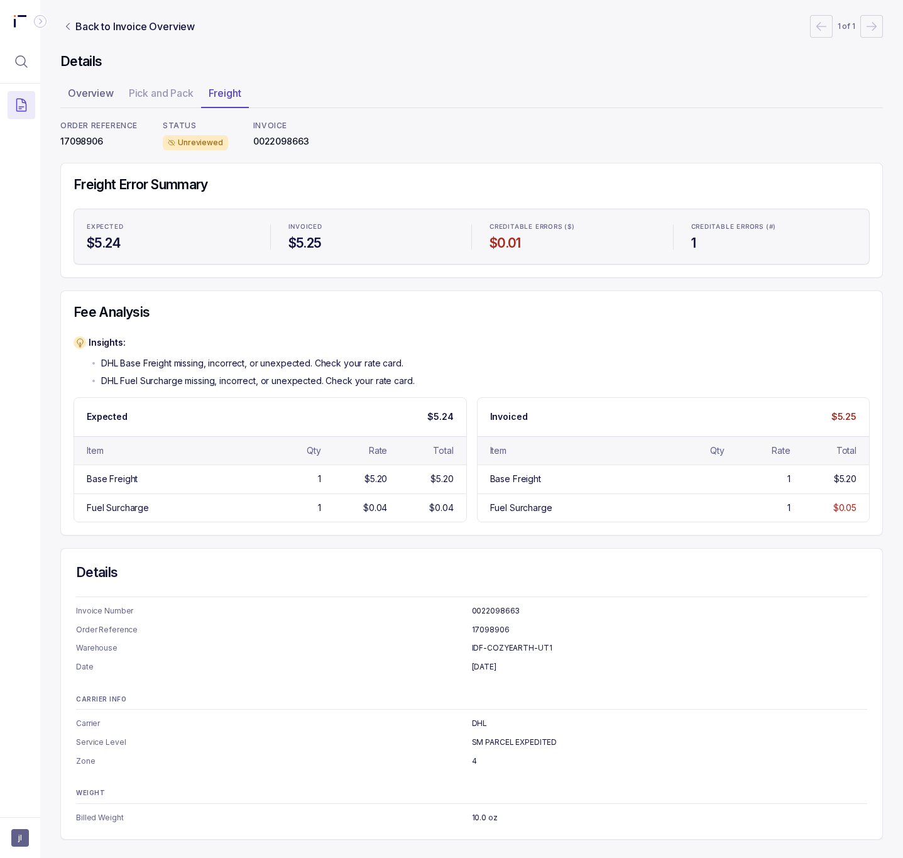
scroll to position [2, 0]
click at [500, 741] on p "SM PARCEL EXPEDITED" at bounding box center [670, 742] width 396 height 13
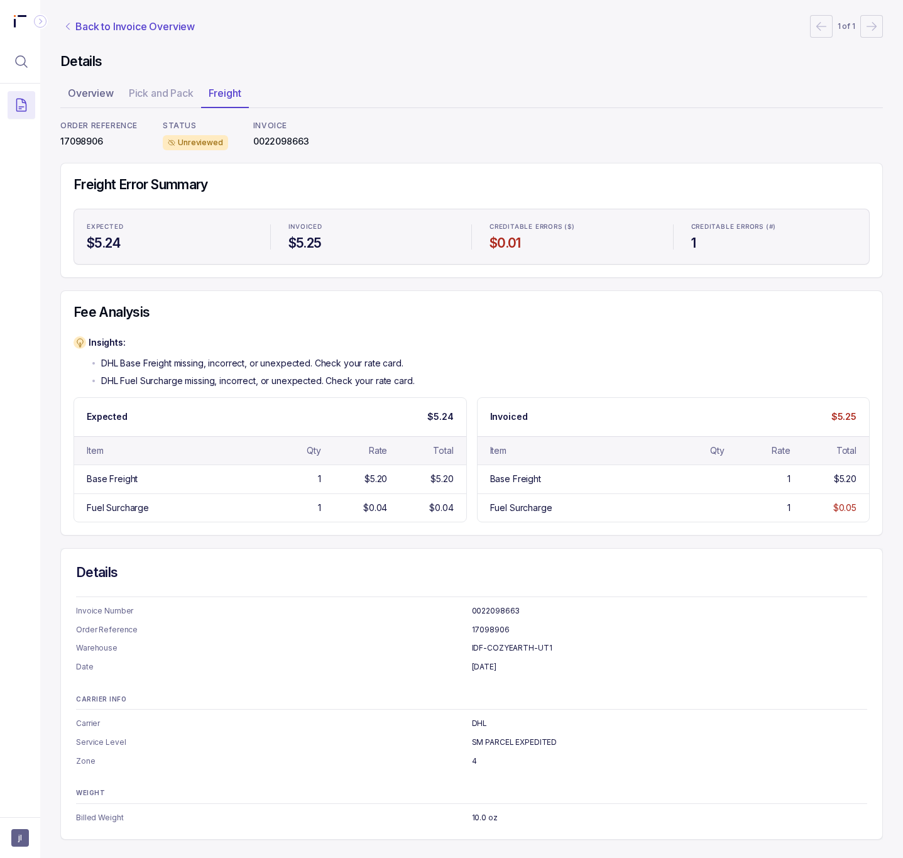
click at [108, 30] on p "Back to Invoice Overview" at bounding box center [134, 26] width 119 height 15
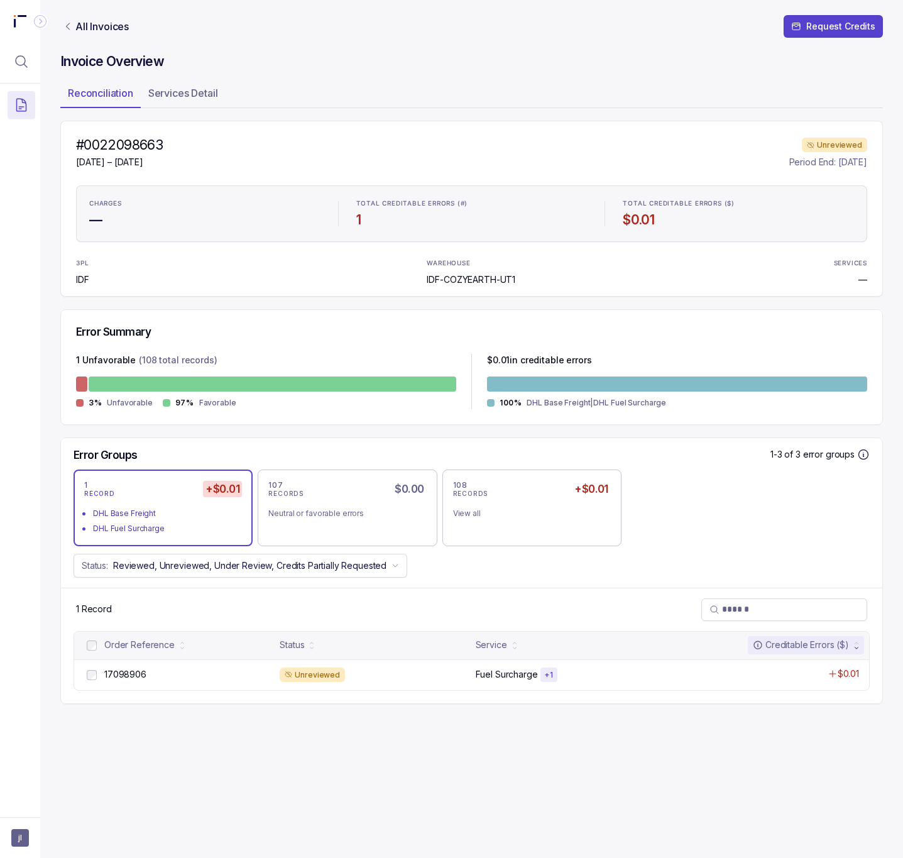
click at [104, 144] on h4 "#0022098663" at bounding box center [119, 145] width 87 height 18
click at [190, 89] on p "Services Detail" at bounding box center [183, 92] width 70 height 15
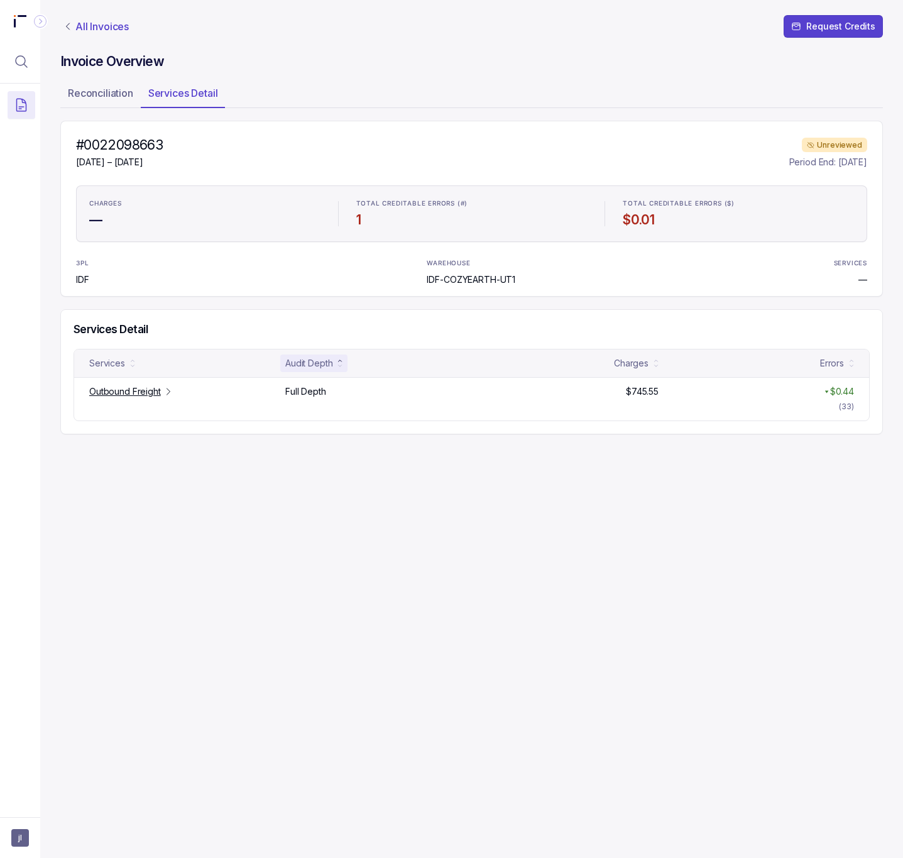
click at [91, 32] on p "All Invoices" at bounding box center [101, 26] width 53 height 13
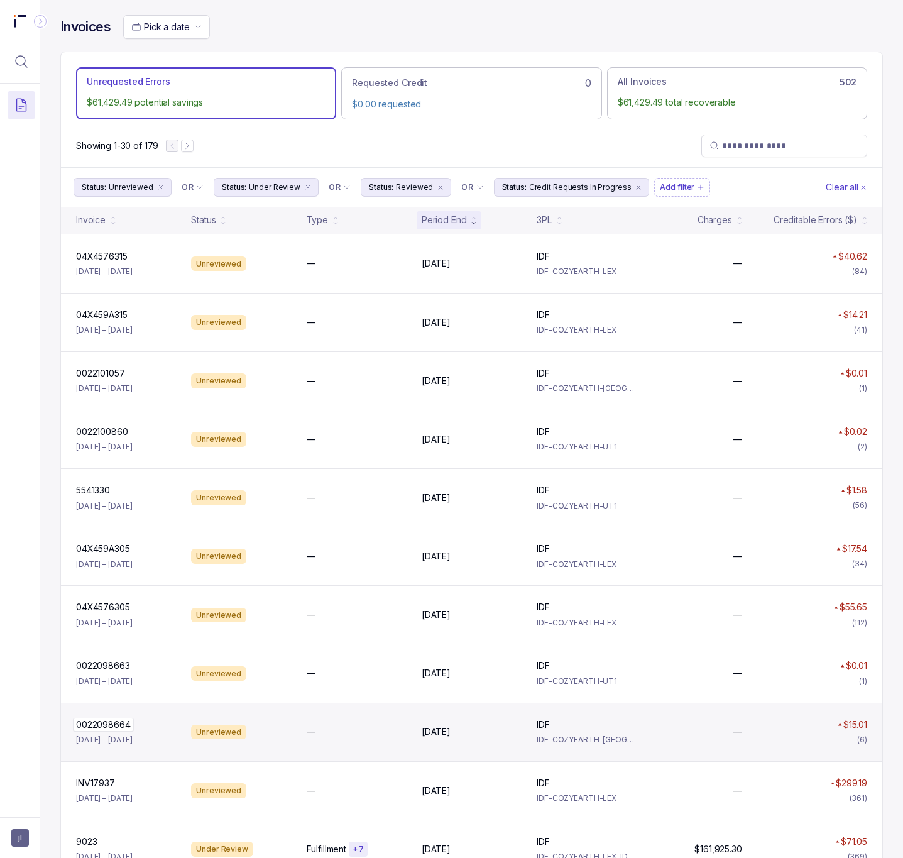
click at [108, 731] on p "0022098664" at bounding box center [103, 725] width 61 height 14
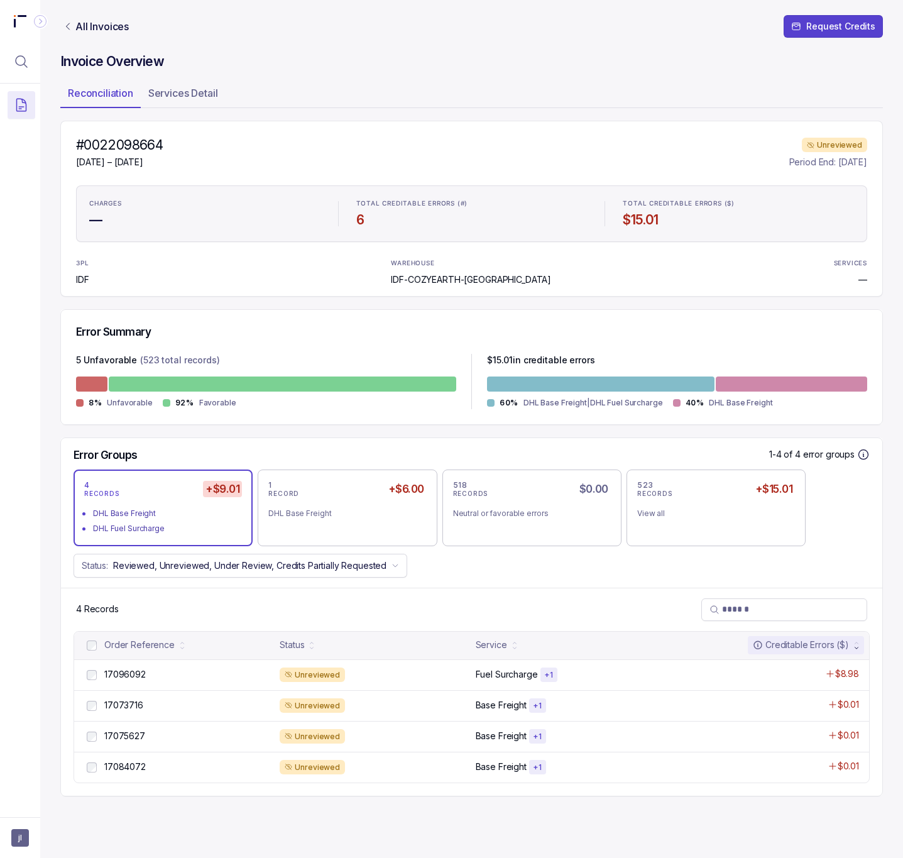
click at [150, 143] on h4 "#0022098664" at bounding box center [119, 145] width 87 height 18
click at [117, 681] on p "17096092" at bounding box center [125, 674] width 48 height 14
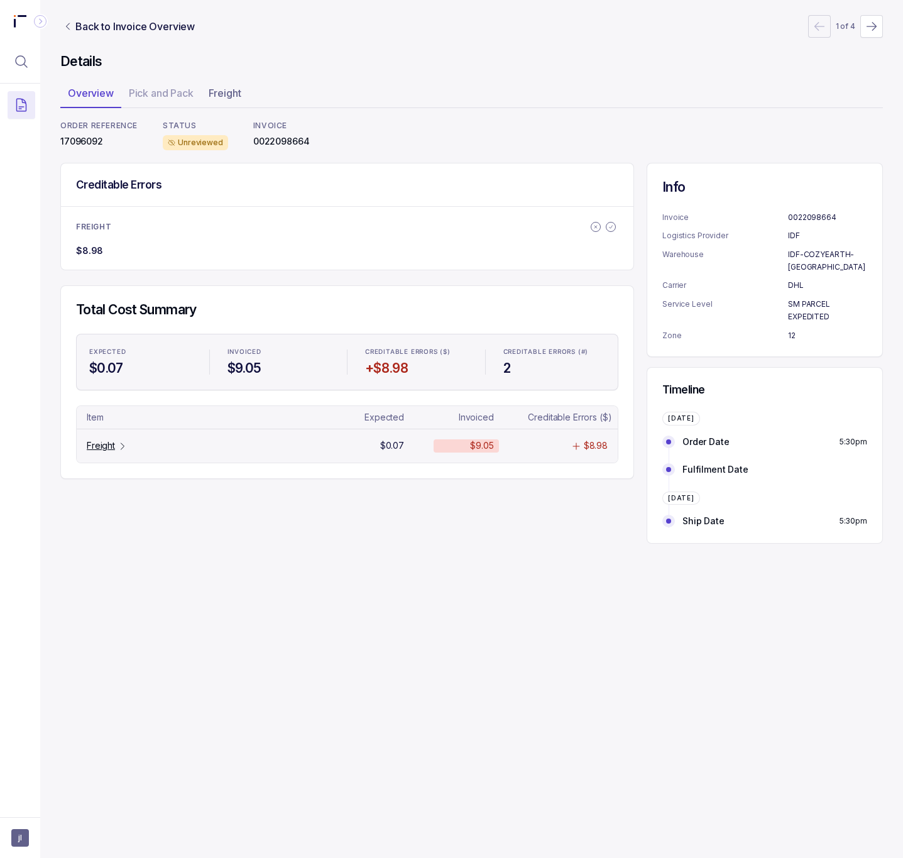
click at [99, 447] on p "Freight" at bounding box center [101, 445] width 28 height 13
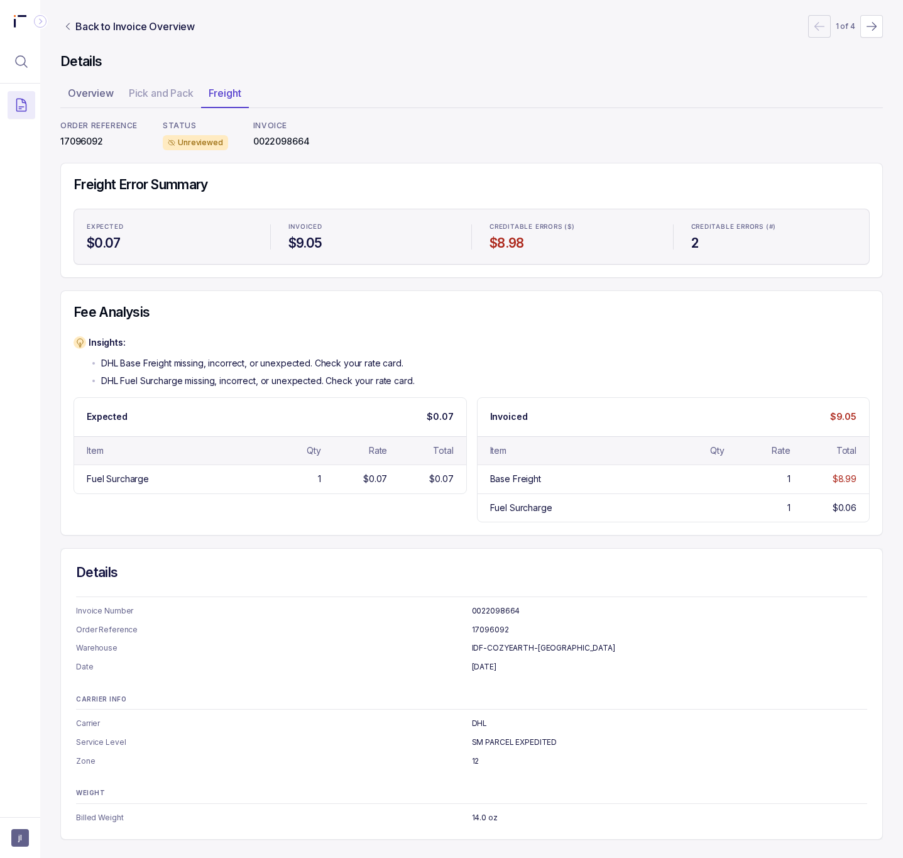
click at [82, 143] on p "17096092" at bounding box center [98, 141] width 77 height 13
click at [121, 19] on p "Back to Invoice Overview" at bounding box center [134, 26] width 119 height 15
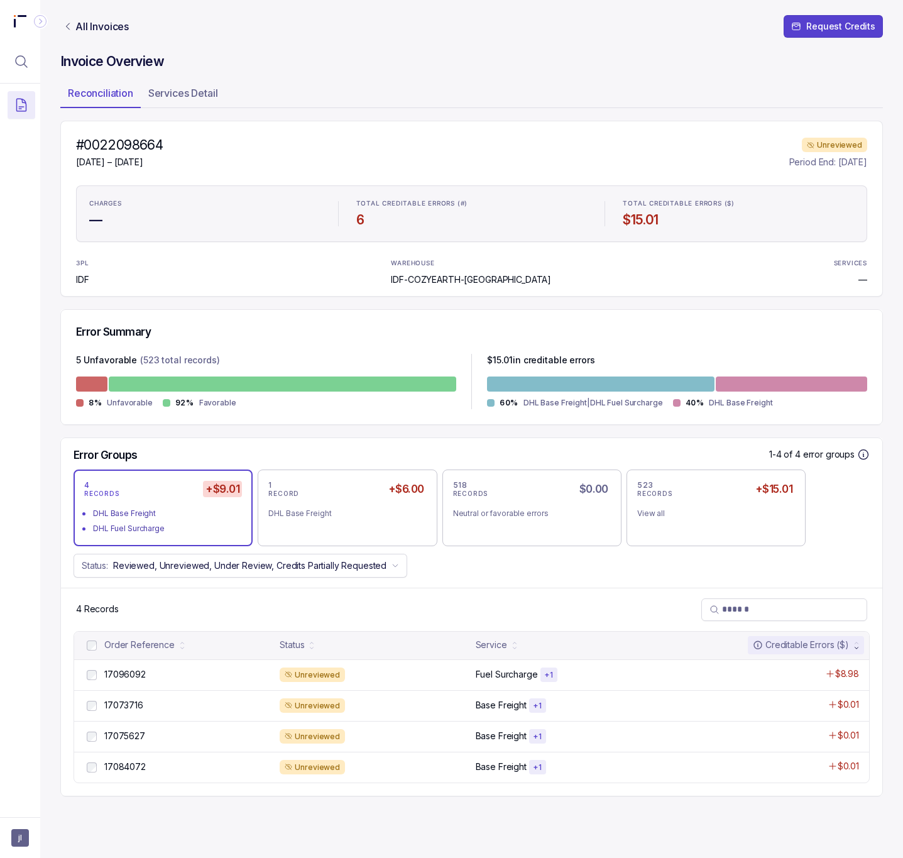
click at [145, 147] on h4 "#0022098664" at bounding box center [119, 145] width 87 height 18
click at [109, 709] on p "17073716" at bounding box center [123, 705] width 45 height 14
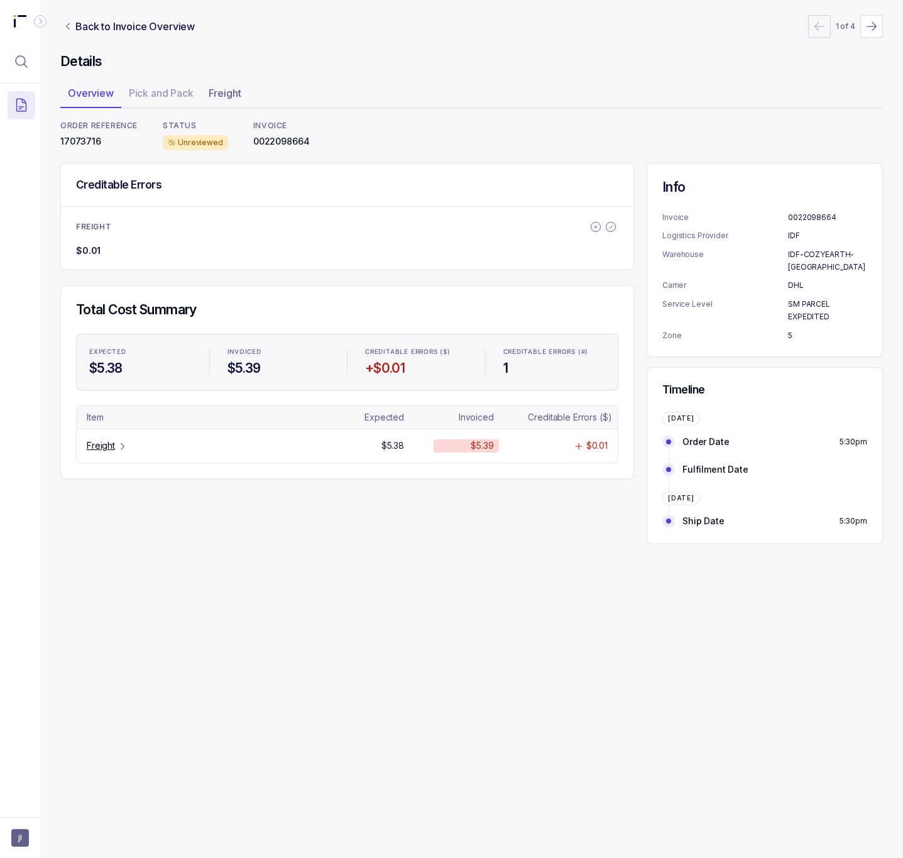
click at [79, 140] on p "17073716" at bounding box center [98, 141] width 77 height 13
click at [106, 452] on p "Freight" at bounding box center [101, 445] width 28 height 13
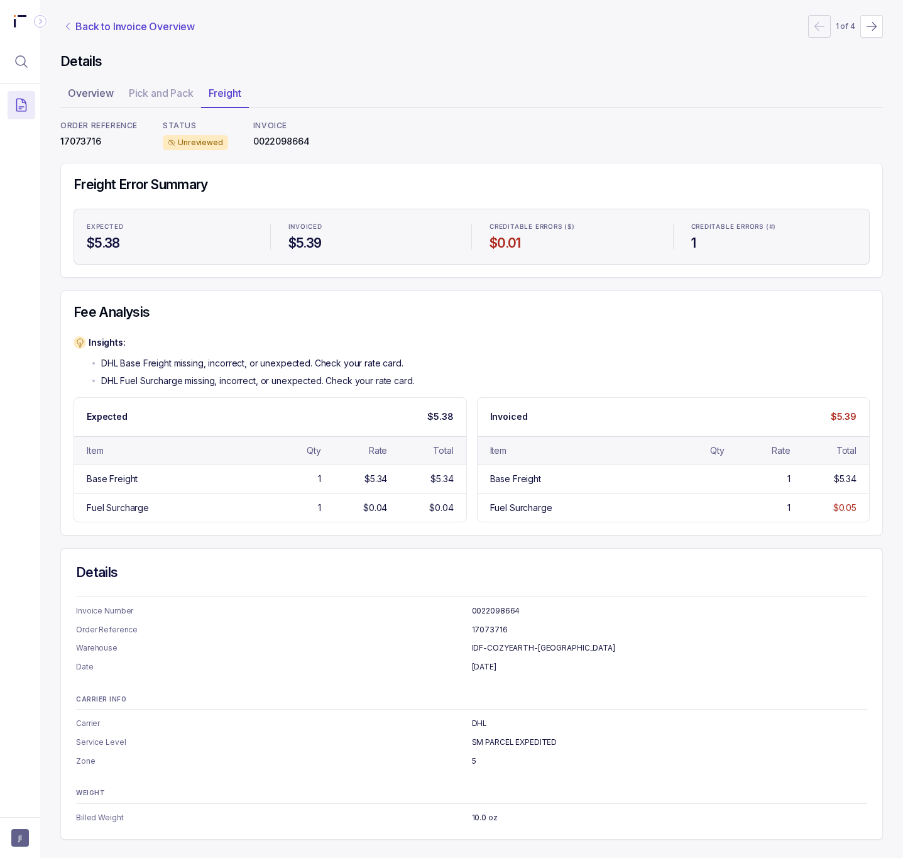
click at [138, 26] on p "Back to Invoice Overview" at bounding box center [134, 26] width 119 height 15
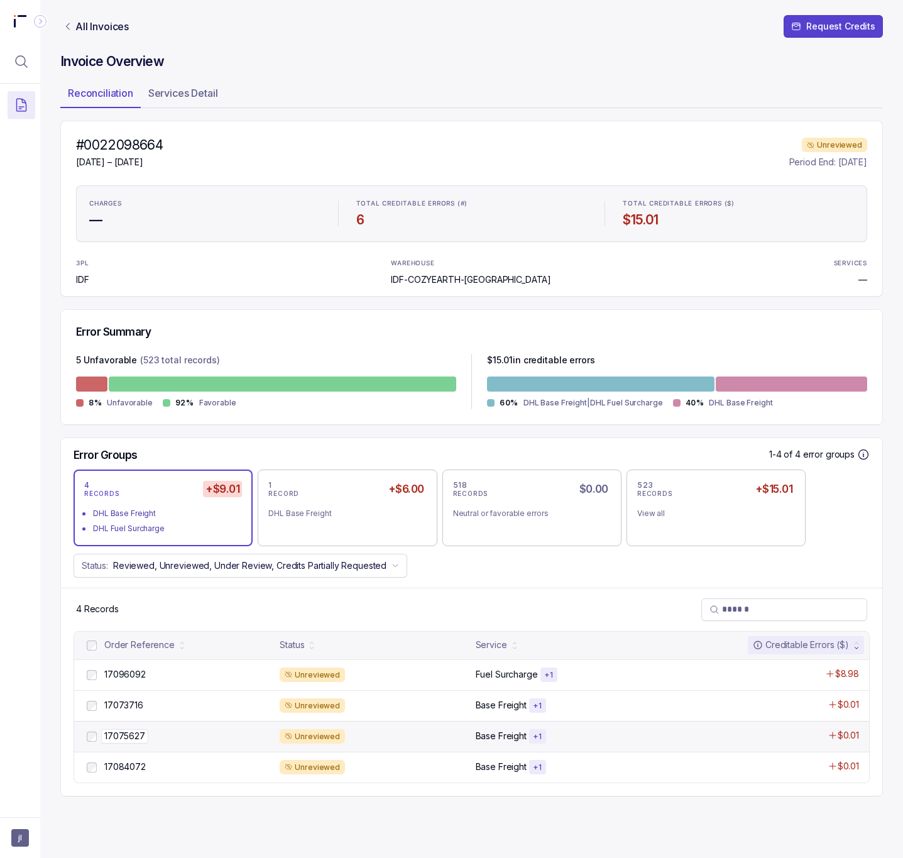
click at [140, 741] on p "17075627" at bounding box center [124, 736] width 47 height 14
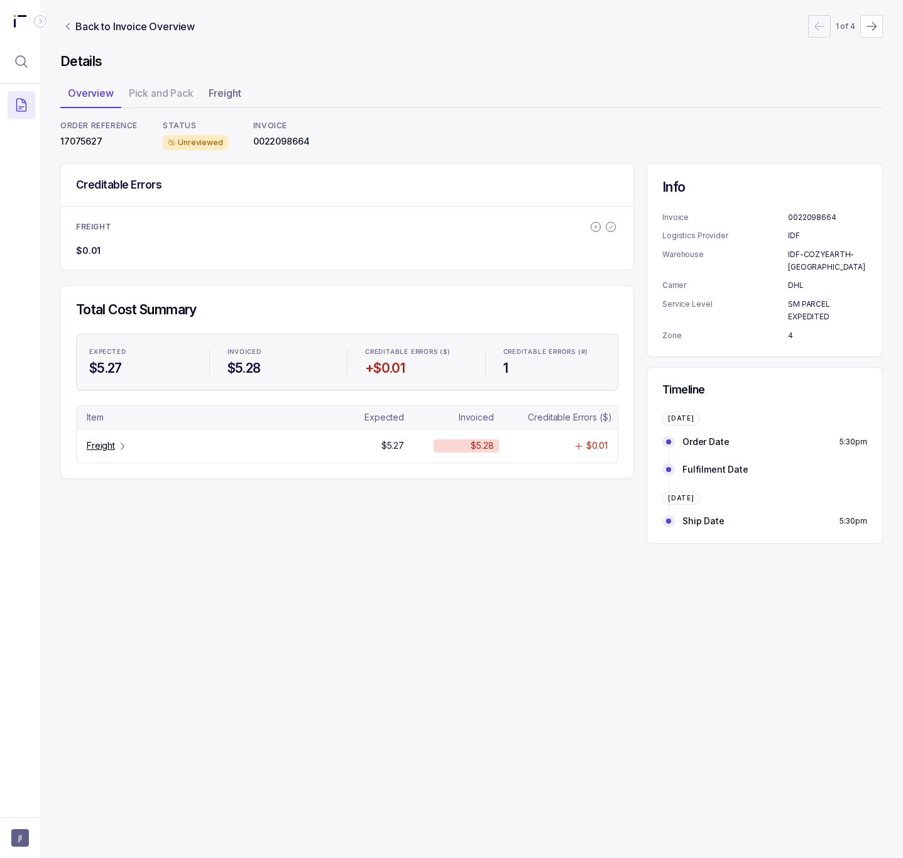
click at [79, 134] on div "ORDER REFERENCE 17075627" at bounding box center [98, 136] width 77 height 30
click at [79, 138] on p "17075627" at bounding box center [98, 141] width 77 height 13
click at [110, 452] on p "Freight" at bounding box center [101, 445] width 28 height 13
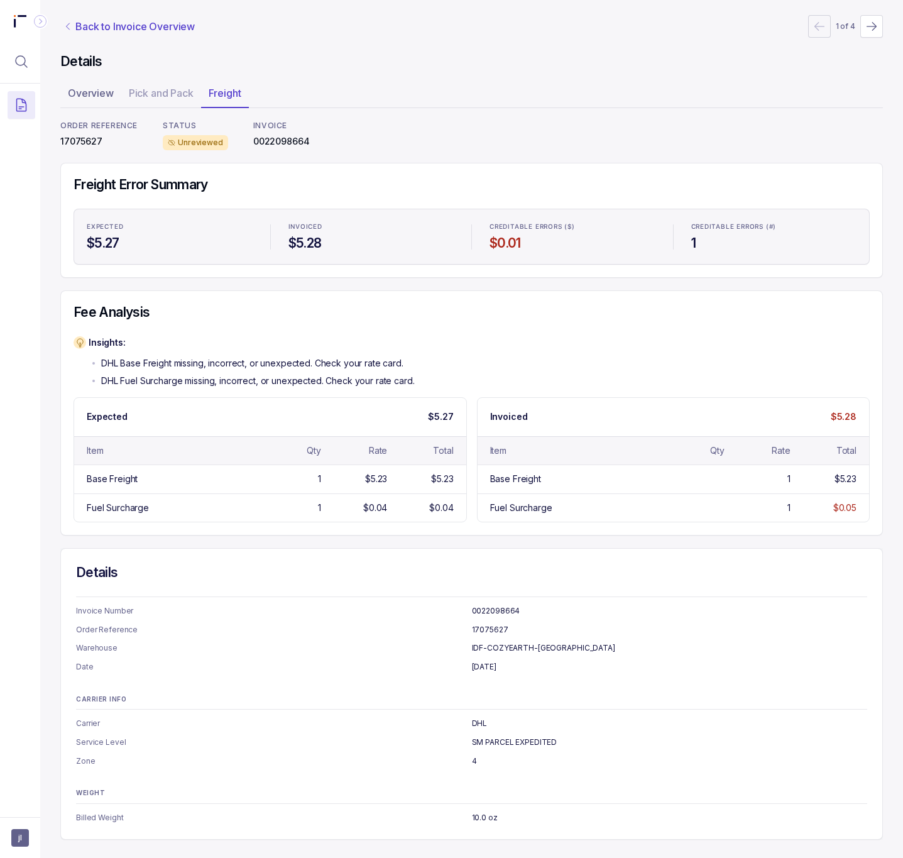
click at [129, 25] on p "Back to Invoice Overview" at bounding box center [134, 26] width 119 height 15
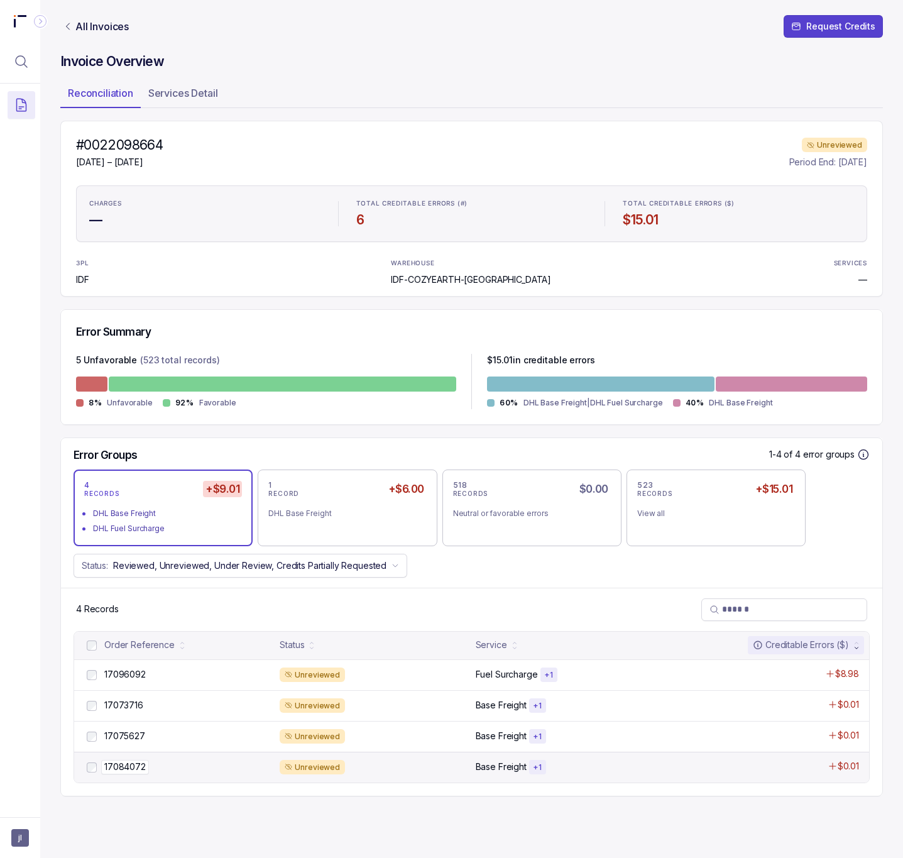
click at [123, 762] on p "17084072" at bounding box center [125, 767] width 48 height 14
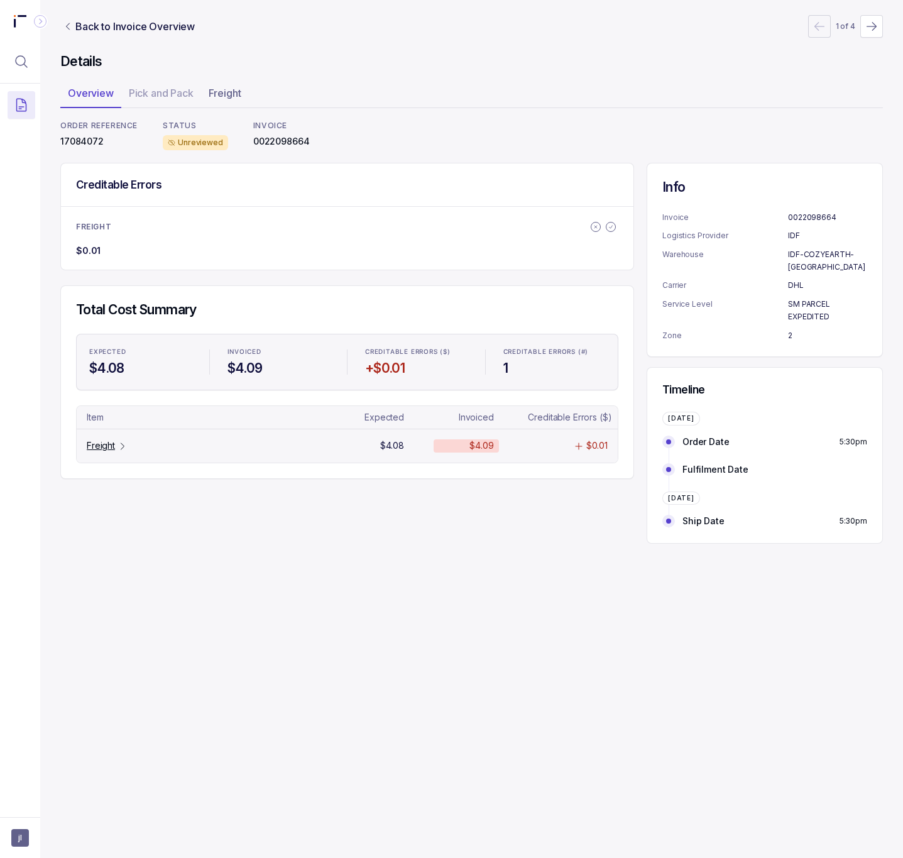
click at [119, 451] on icon "Table Cell-link 0" at bounding box center [123, 446] width 10 height 10
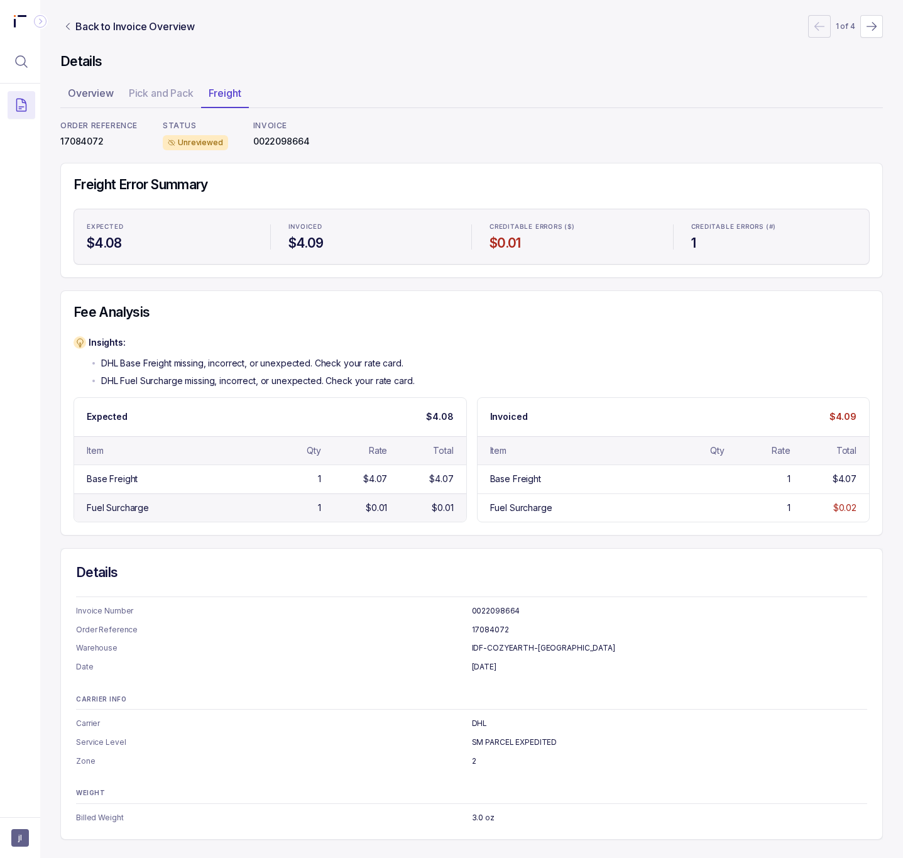
scroll to position [2, 0]
click at [90, 139] on p "17084072" at bounding box center [98, 141] width 77 height 13
click at [142, 21] on p "Back to Invoice Overview" at bounding box center [134, 26] width 119 height 15
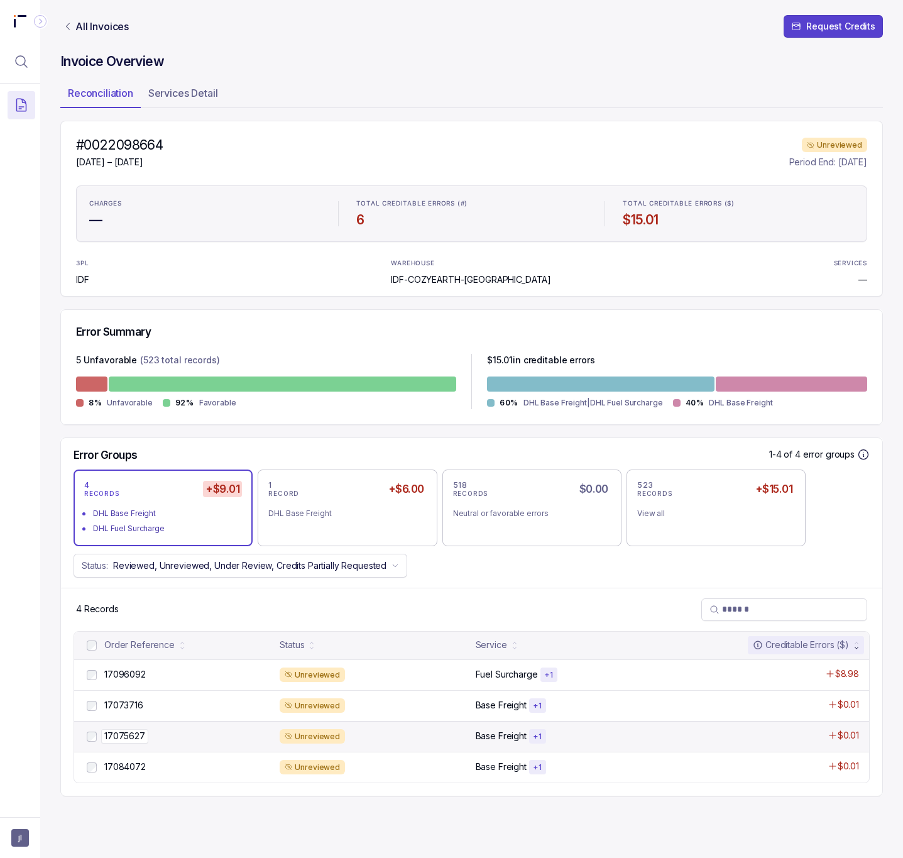
click at [123, 734] on p "17075627" at bounding box center [124, 736] width 47 height 14
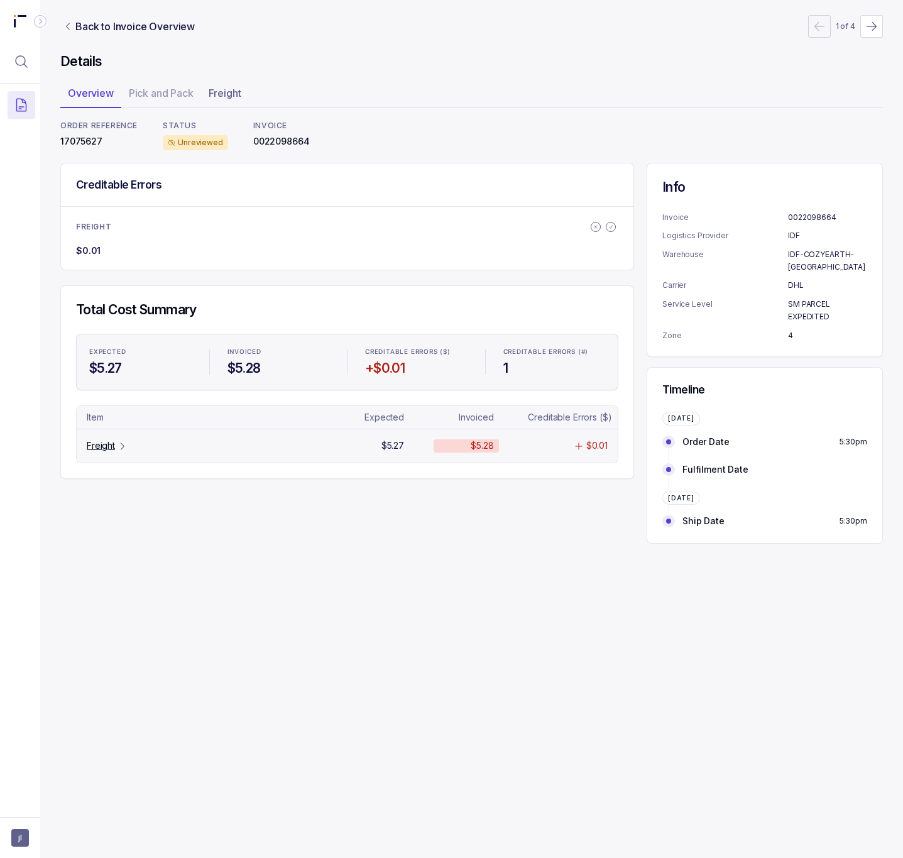
click at [104, 447] on p "Freight" at bounding box center [101, 445] width 28 height 13
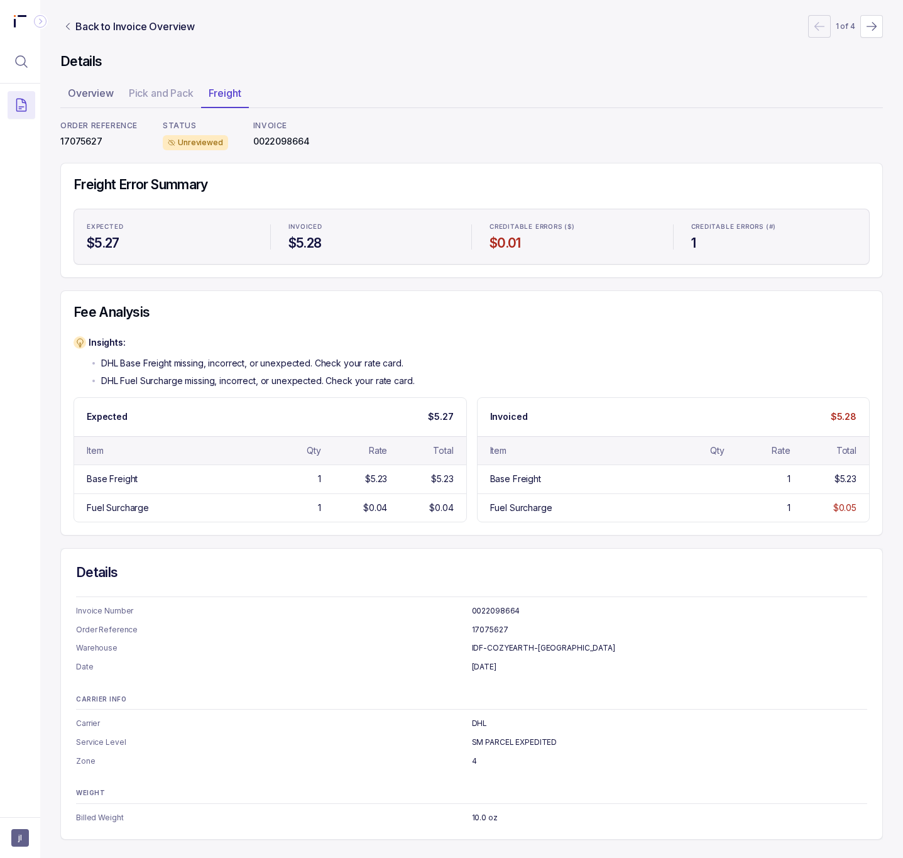
scroll to position [2, 0]
click at [111, 28] on p "Back to Invoice Overview" at bounding box center [134, 26] width 119 height 15
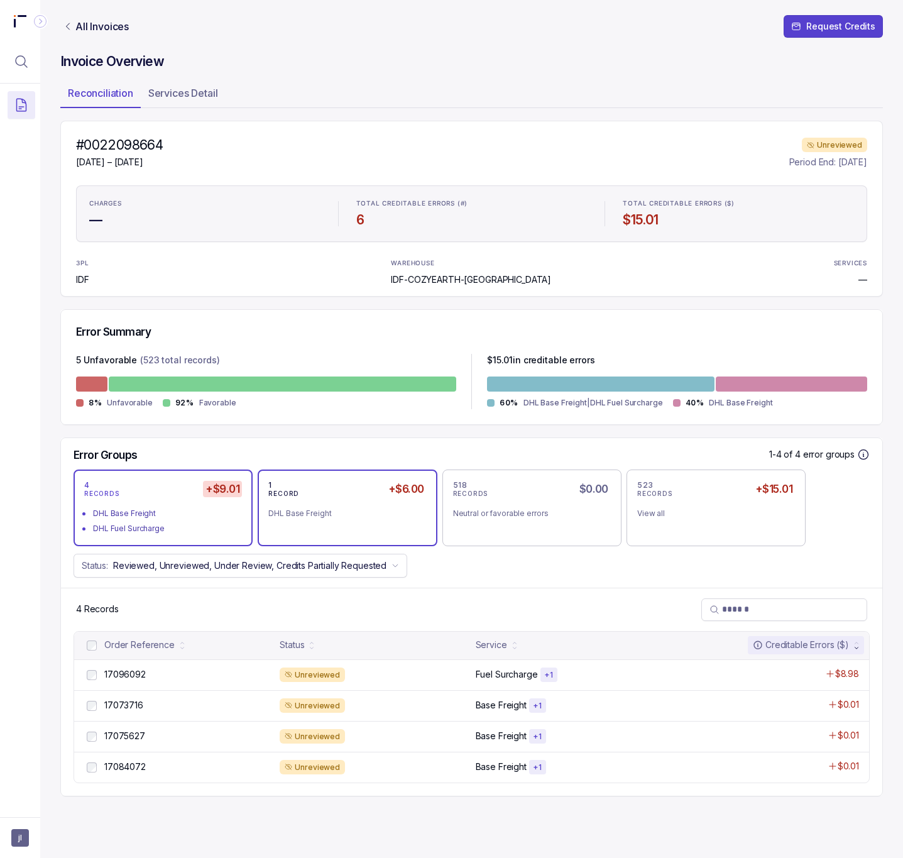
click at [356, 522] on div "1 RECORD +$6.00 DHL Base Freight" at bounding box center [347, 507] width 158 height 55
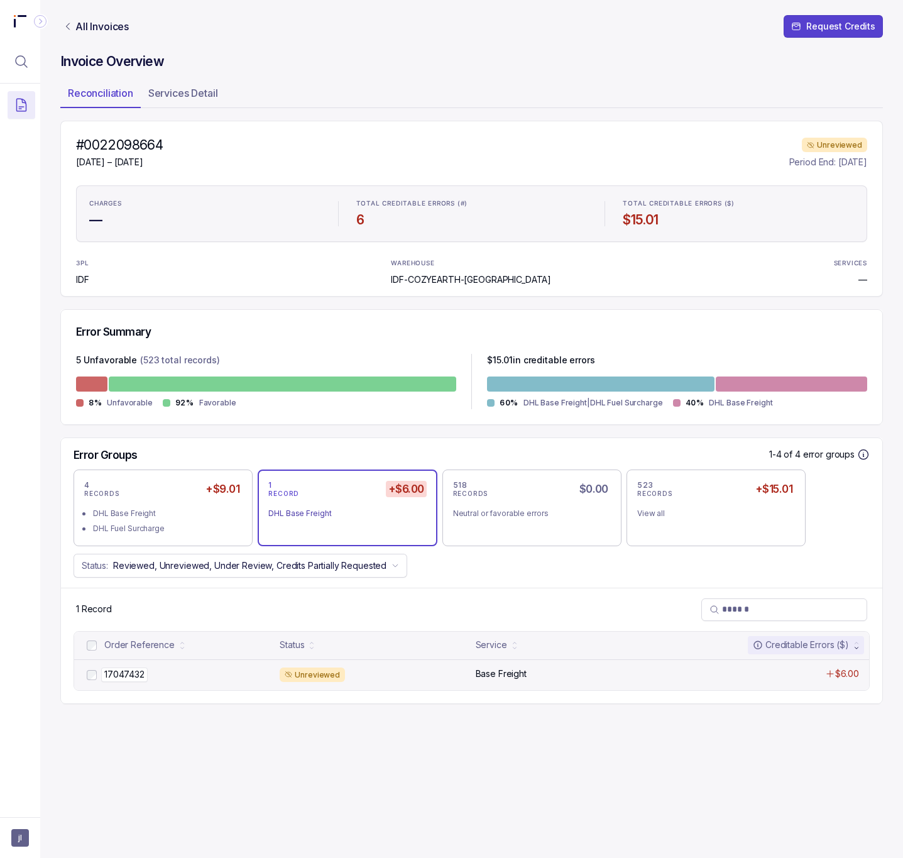
click at [133, 671] on p "17047432" at bounding box center [124, 674] width 46 height 14
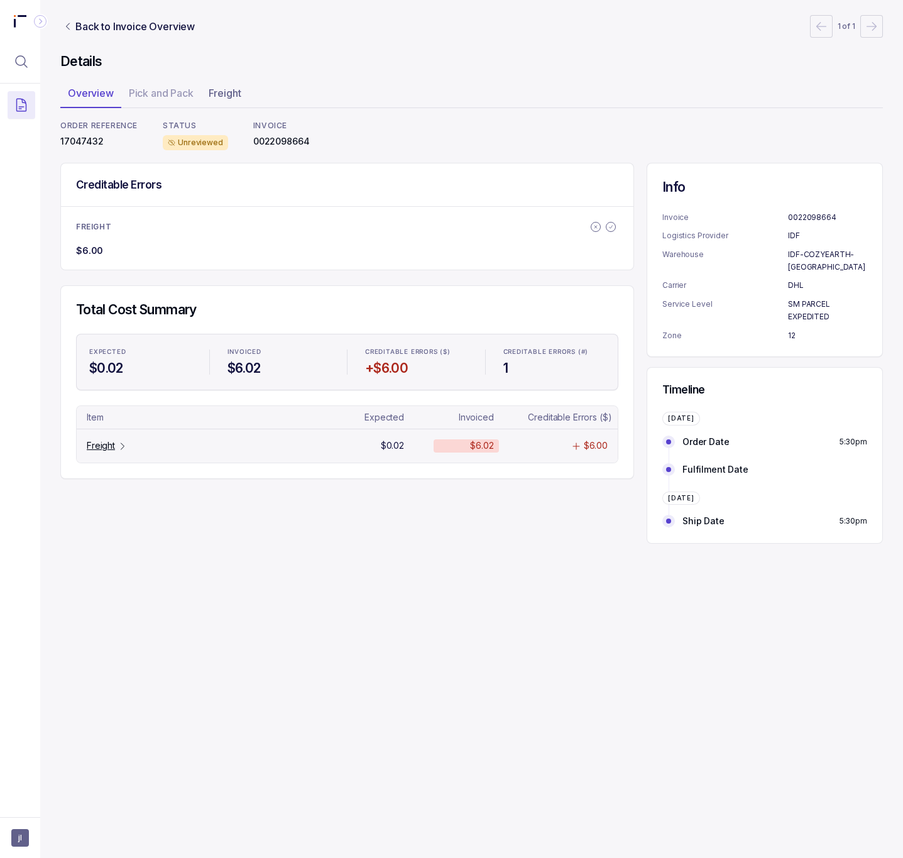
click at [110, 449] on p "Freight" at bounding box center [101, 445] width 28 height 13
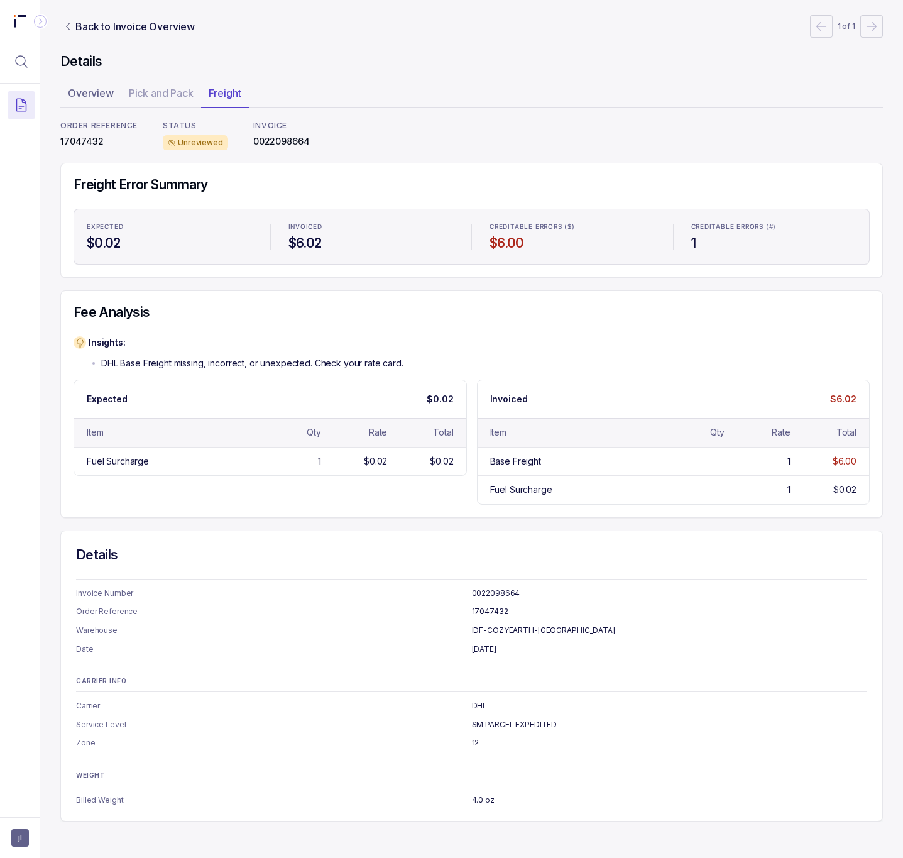
click at [85, 145] on p "17047432" at bounding box center [98, 141] width 77 height 13
click at [138, 33] on p "Back to Invoice Overview" at bounding box center [134, 26] width 119 height 15
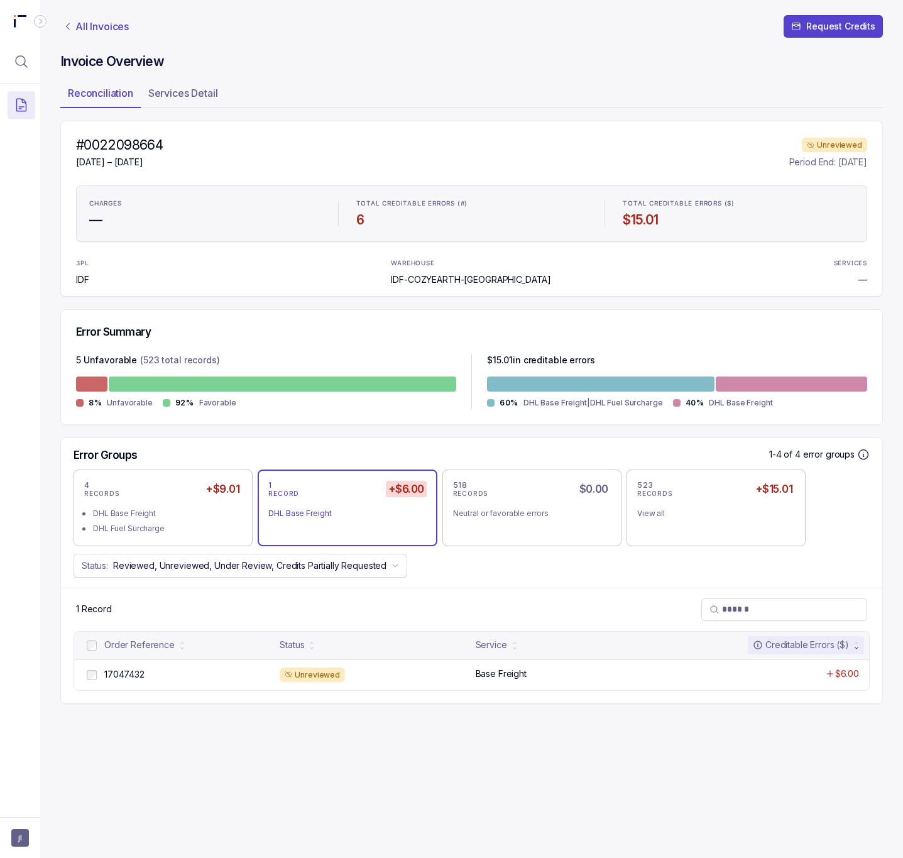
click at [113, 23] on p "All Invoices" at bounding box center [101, 26] width 53 height 13
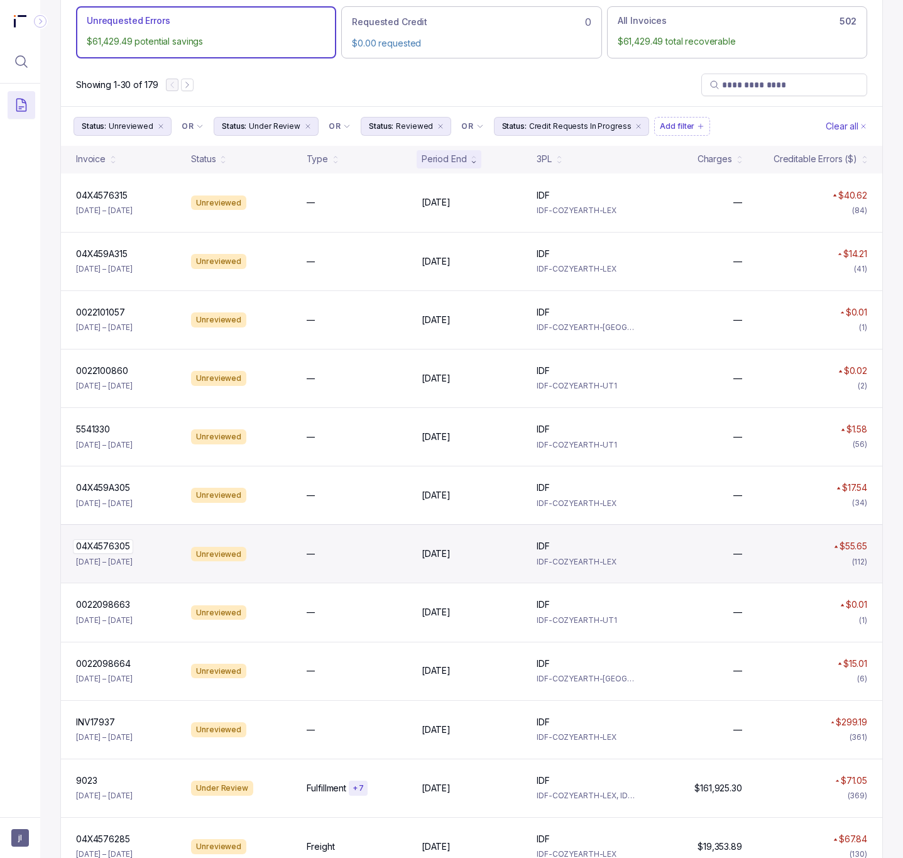
scroll to position [94, 0]
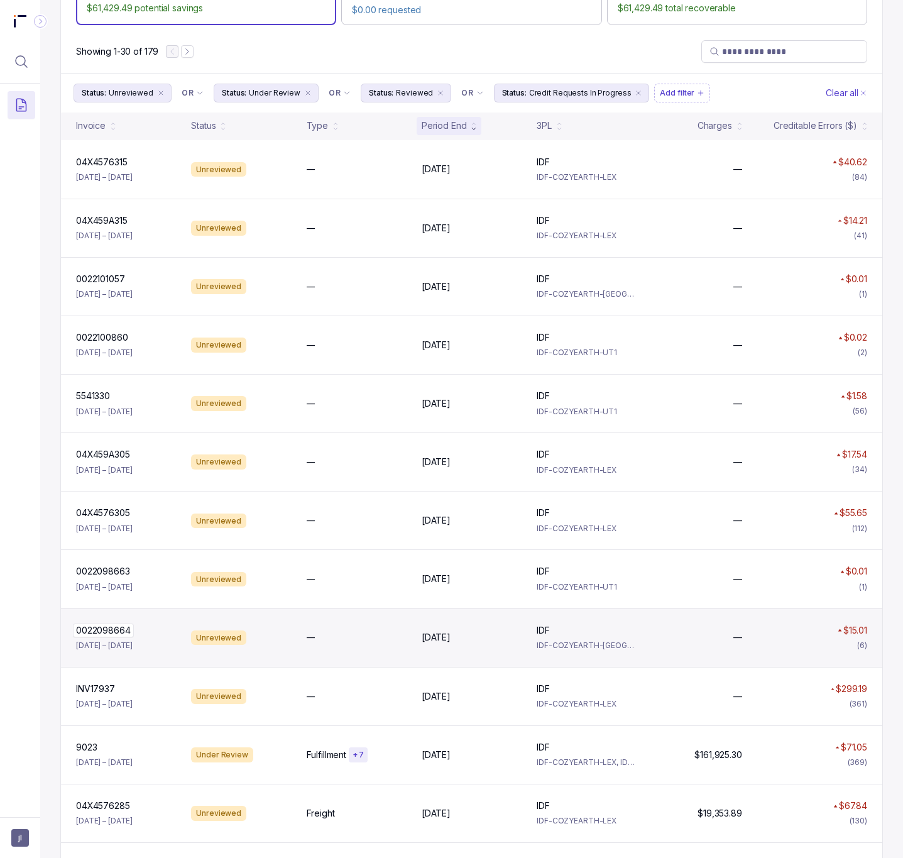
click at [119, 635] on p "0022098664" at bounding box center [103, 630] width 61 height 14
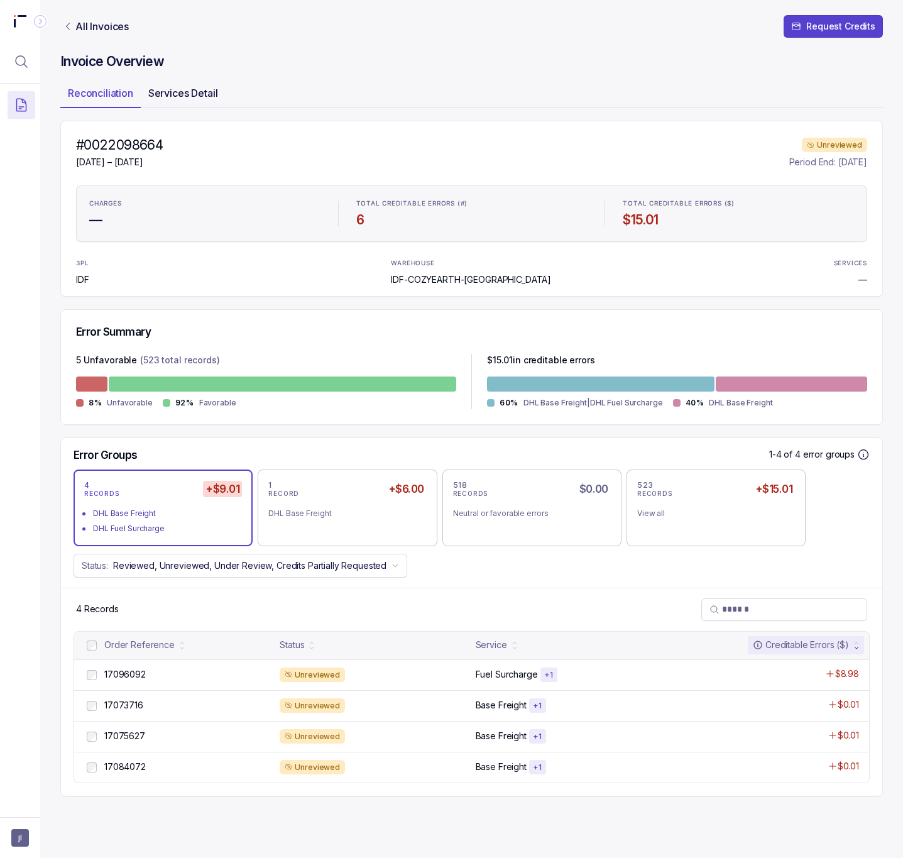
click at [198, 85] on p "Services Detail" at bounding box center [183, 92] width 70 height 15
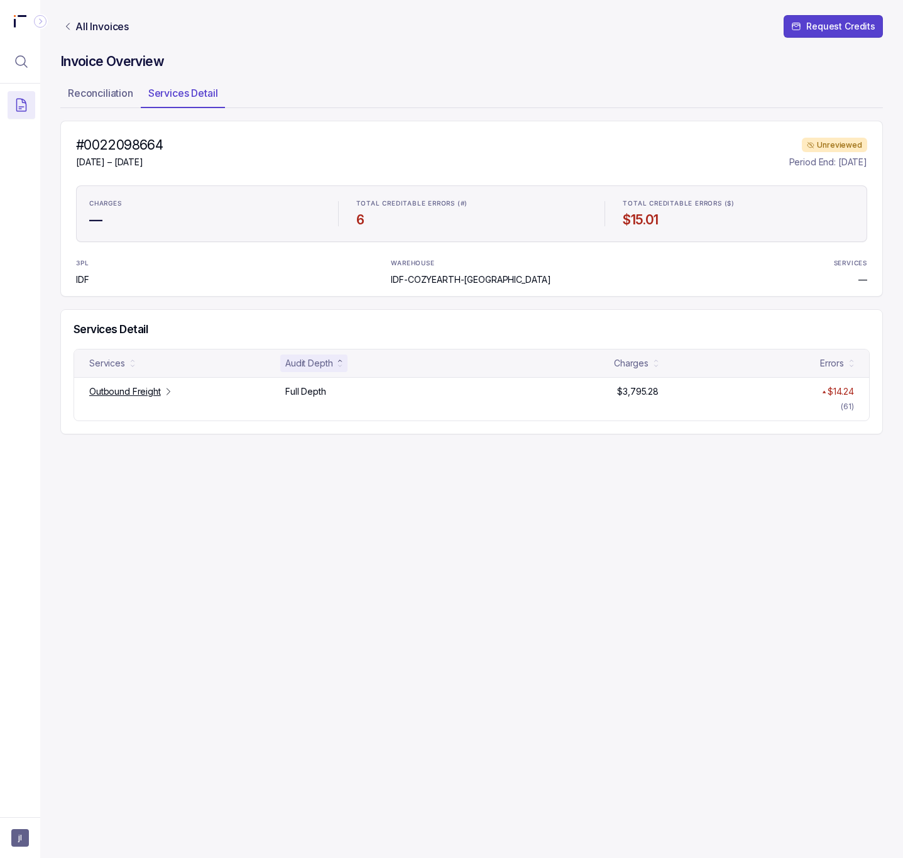
click at [111, 34] on nav "All Invoices Request Credits" at bounding box center [471, 34] width 823 height 38
click at [116, 25] on p "All Invoices" at bounding box center [101, 26] width 53 height 13
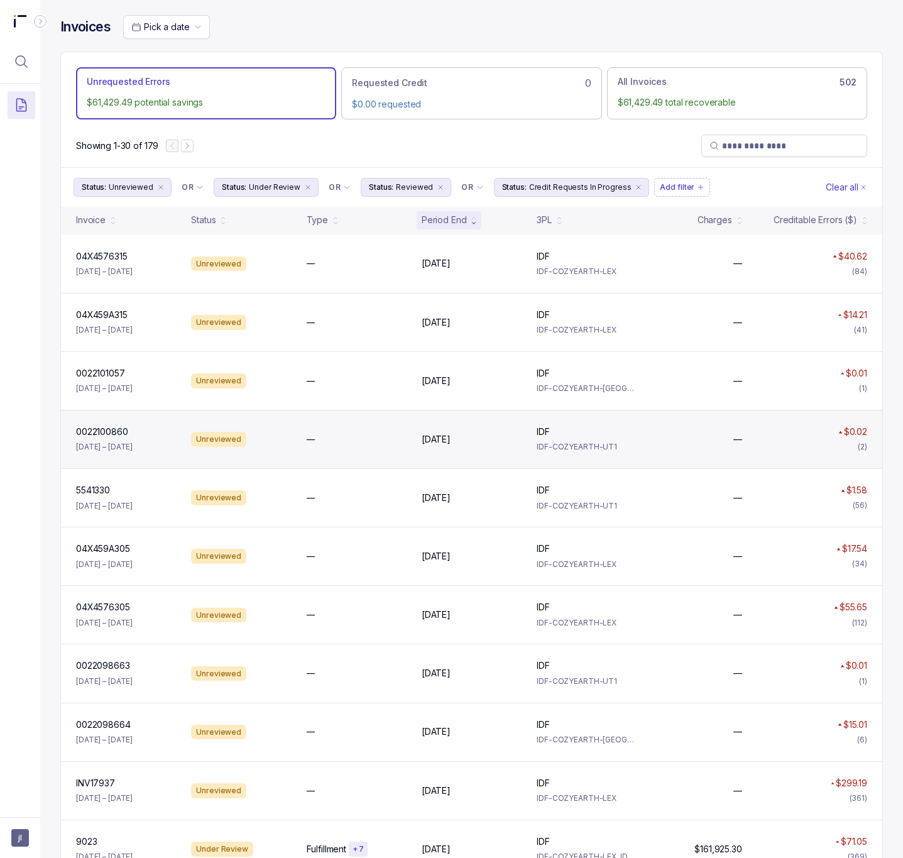
scroll to position [94, 0]
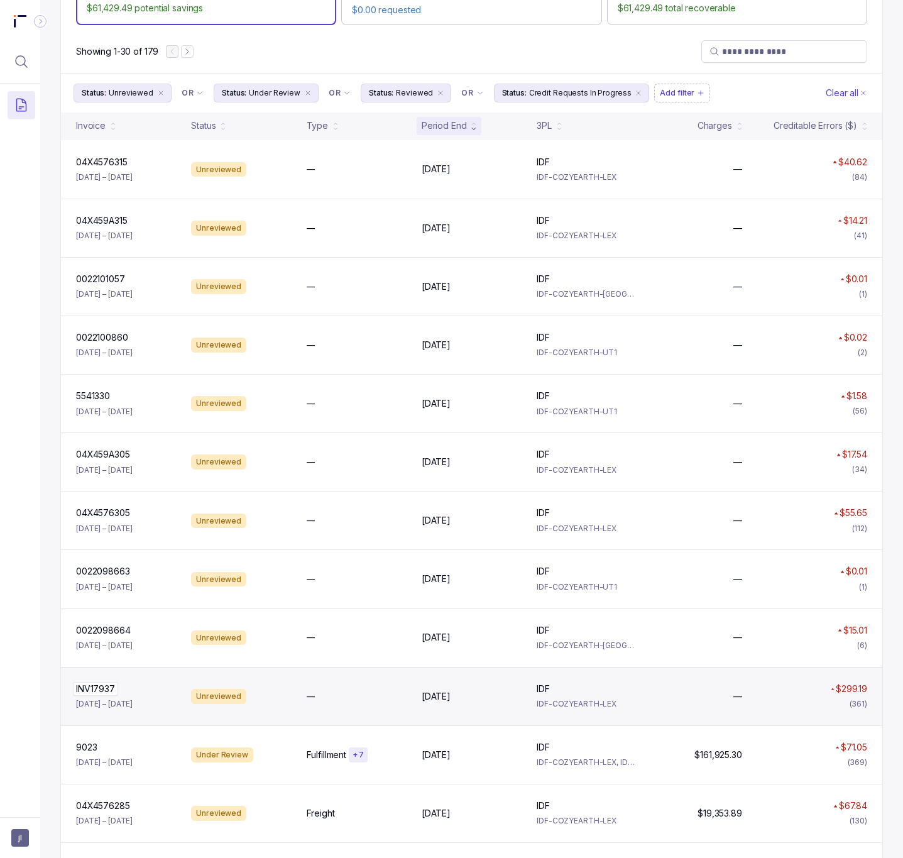
click at [112, 696] on p "INV17937" at bounding box center [95, 689] width 45 height 14
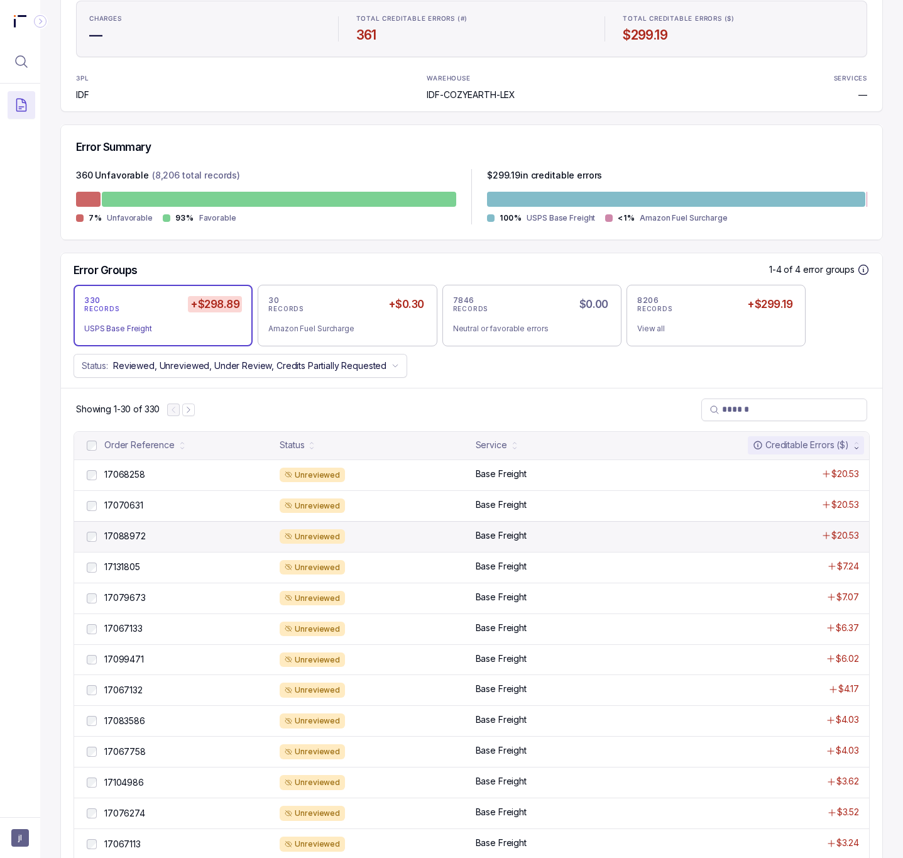
scroll to position [189, 0]
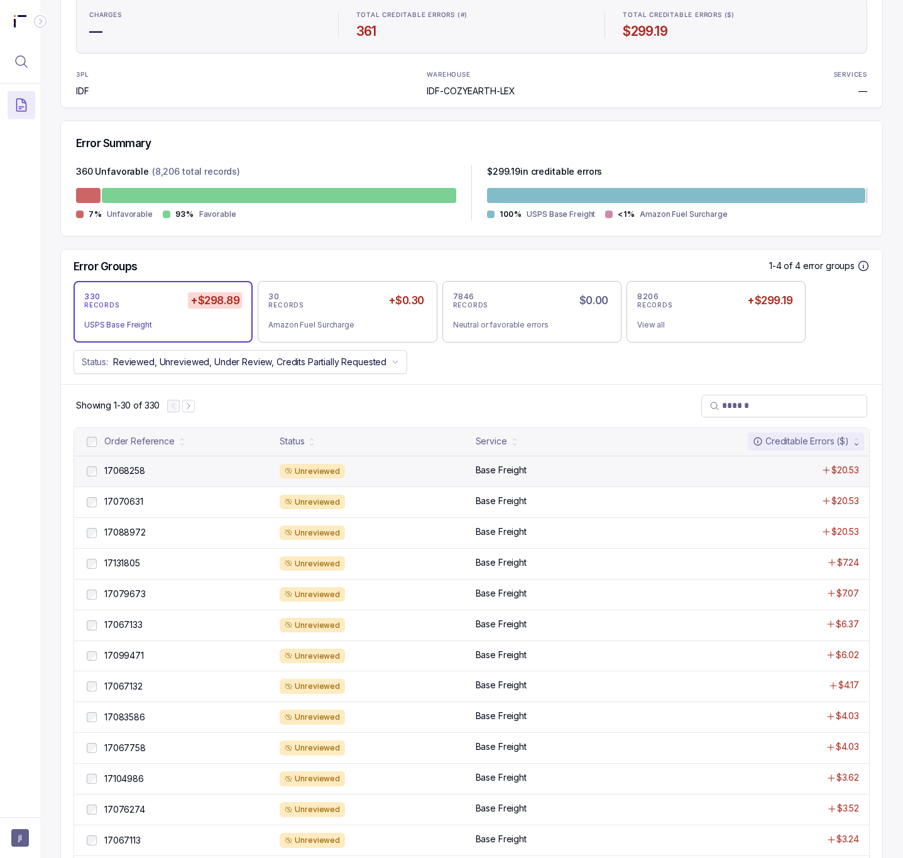
click at [115, 466] on div "17068258 17068258 Unreviewed Base Freight $20.53" at bounding box center [471, 471] width 795 height 31
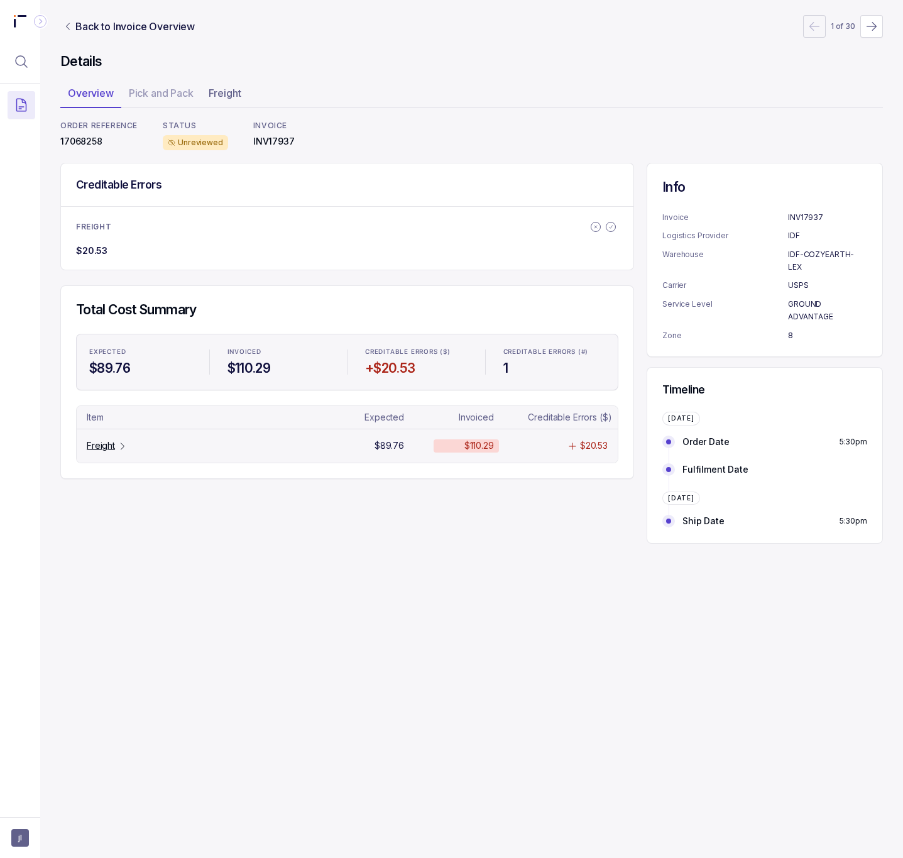
click at [95, 444] on p "Freight" at bounding box center [101, 445] width 28 height 13
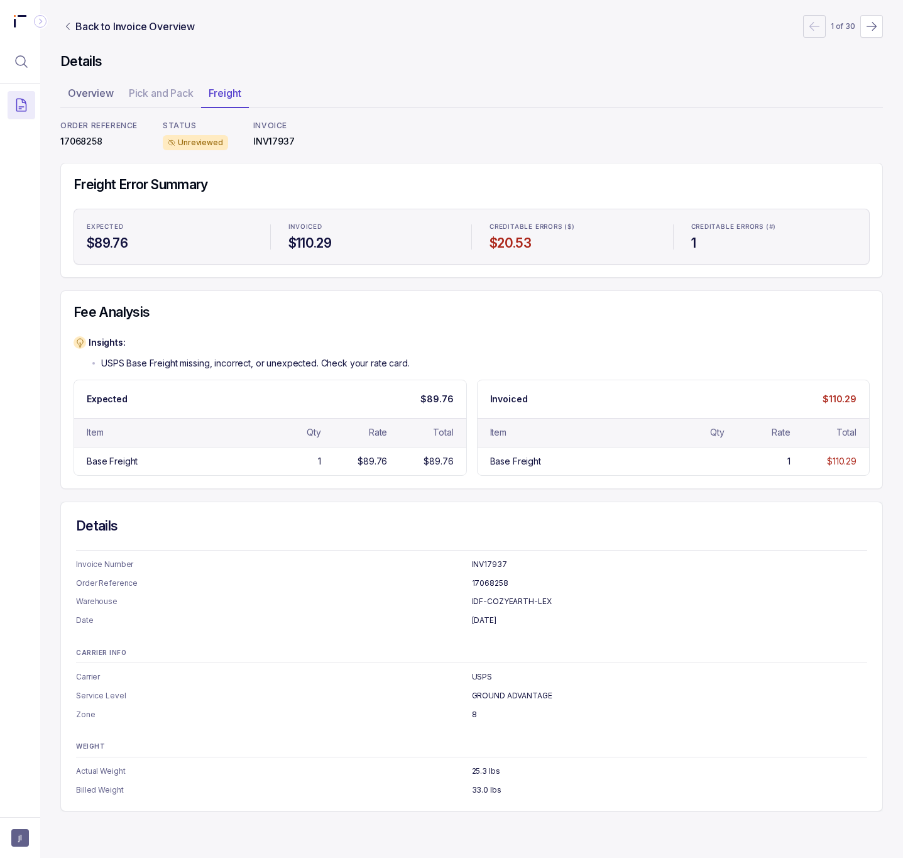
click at [509, 699] on p "GROUND ADVANTAGE" at bounding box center [670, 695] width 396 height 13
click at [280, 139] on p "INV17937" at bounding box center [273, 141] width 41 height 13
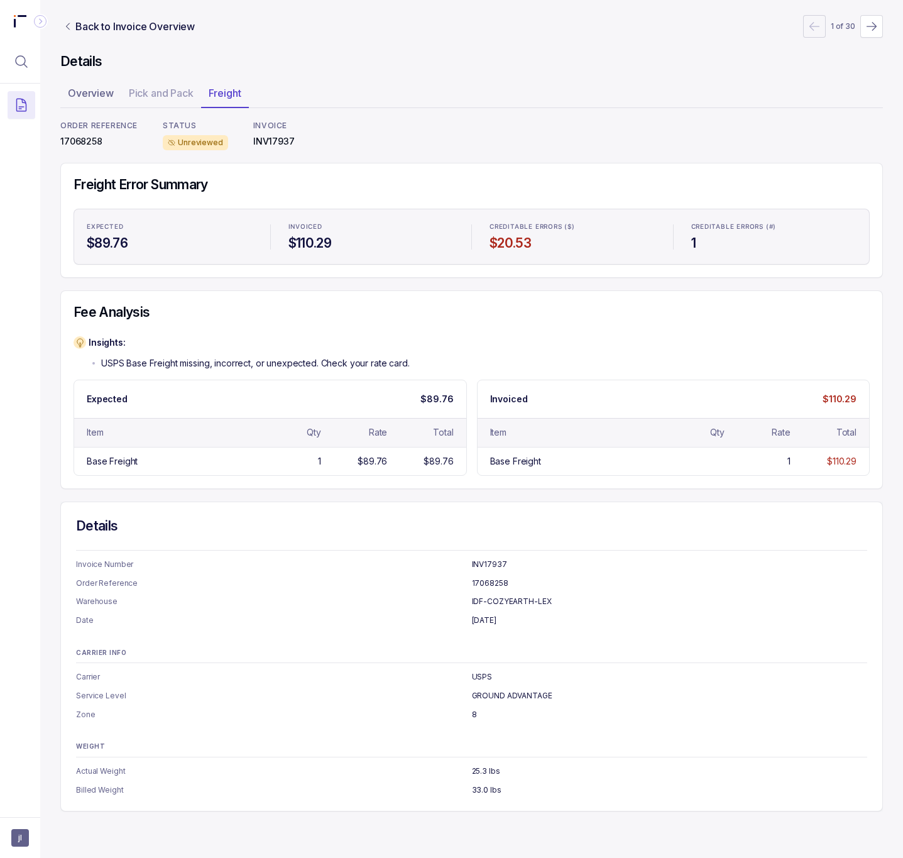
click at [70, 145] on p "17068258" at bounding box center [98, 141] width 77 height 13
click at [265, 143] on p "INV17937" at bounding box center [273, 141] width 41 height 13
click at [102, 25] on p "Back to Invoice Overview" at bounding box center [134, 26] width 119 height 15
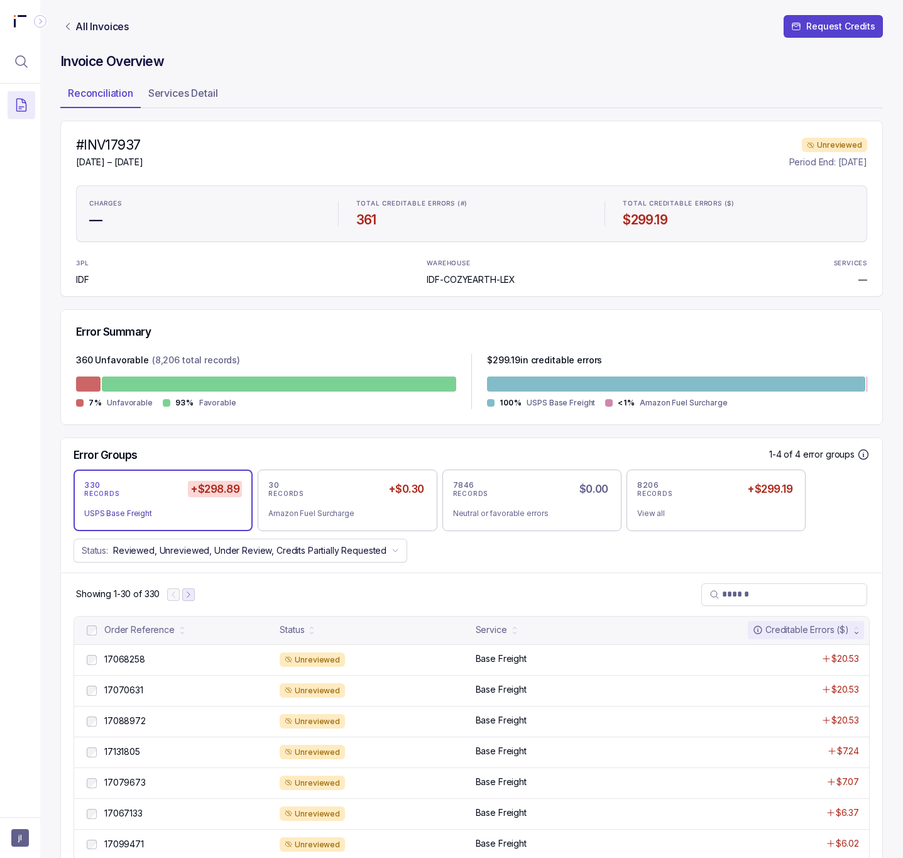
click at [193, 599] on icon "Next Page" at bounding box center [188, 594] width 9 height 9
click at [128, 665] on p "17108087" at bounding box center [124, 659] width 46 height 14
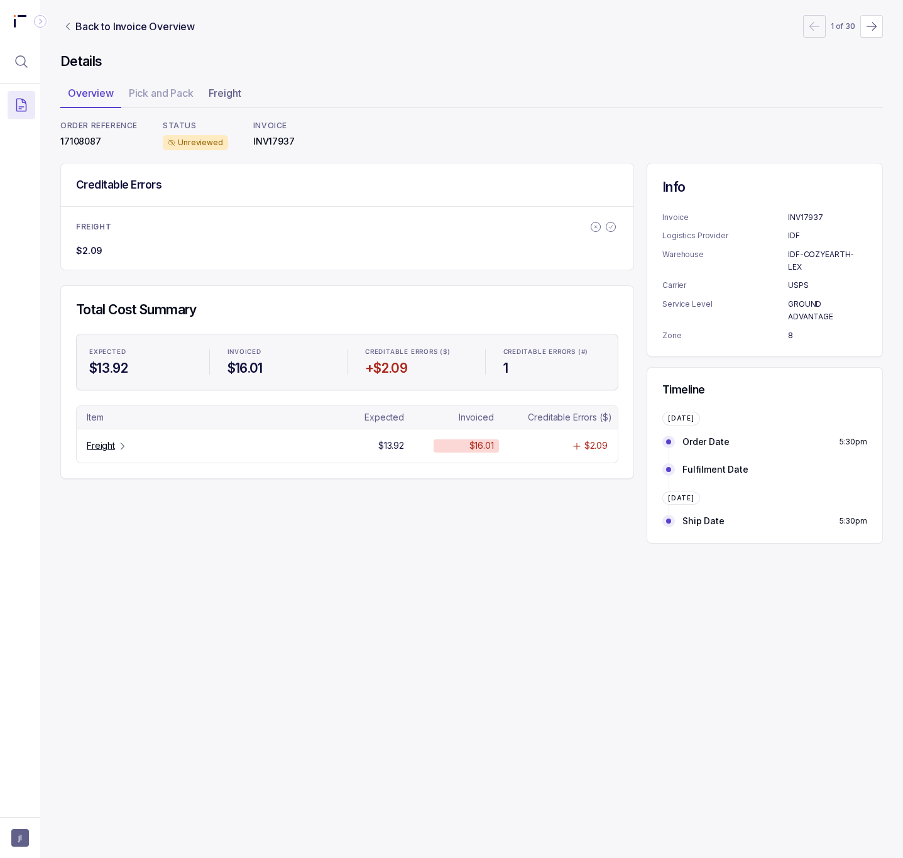
click at [76, 143] on p "17108087" at bounding box center [98, 141] width 77 height 13
click at [100, 452] on p "Freight" at bounding box center [101, 445] width 28 height 13
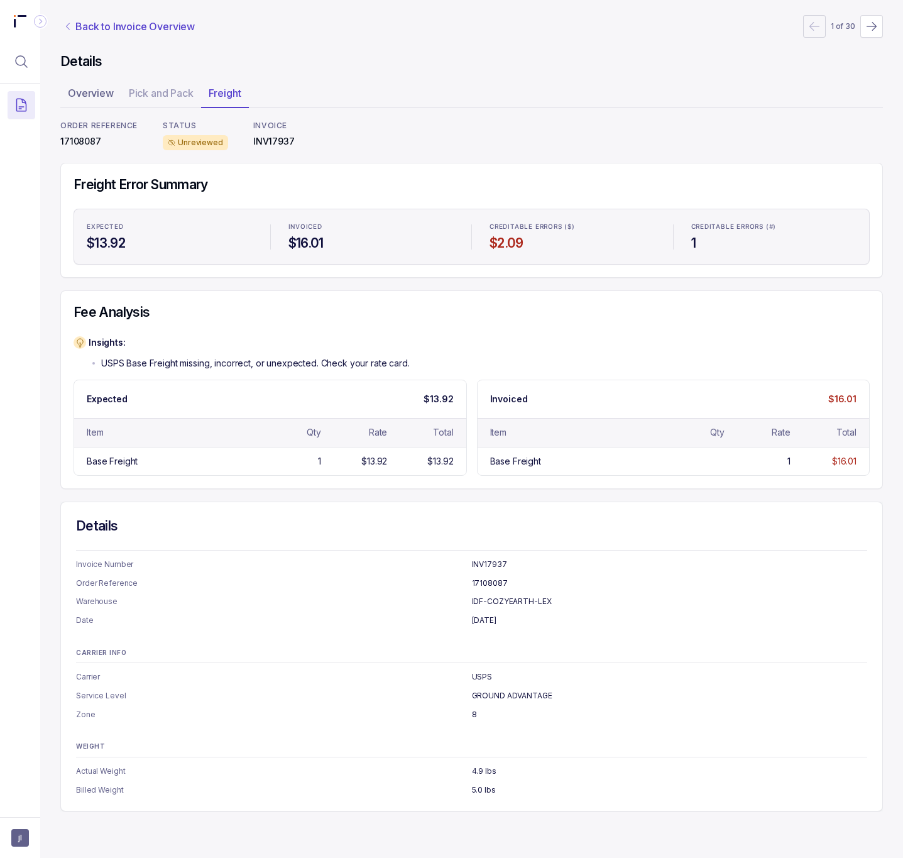
click at [102, 26] on p "Back to Invoice Overview" at bounding box center [134, 26] width 119 height 15
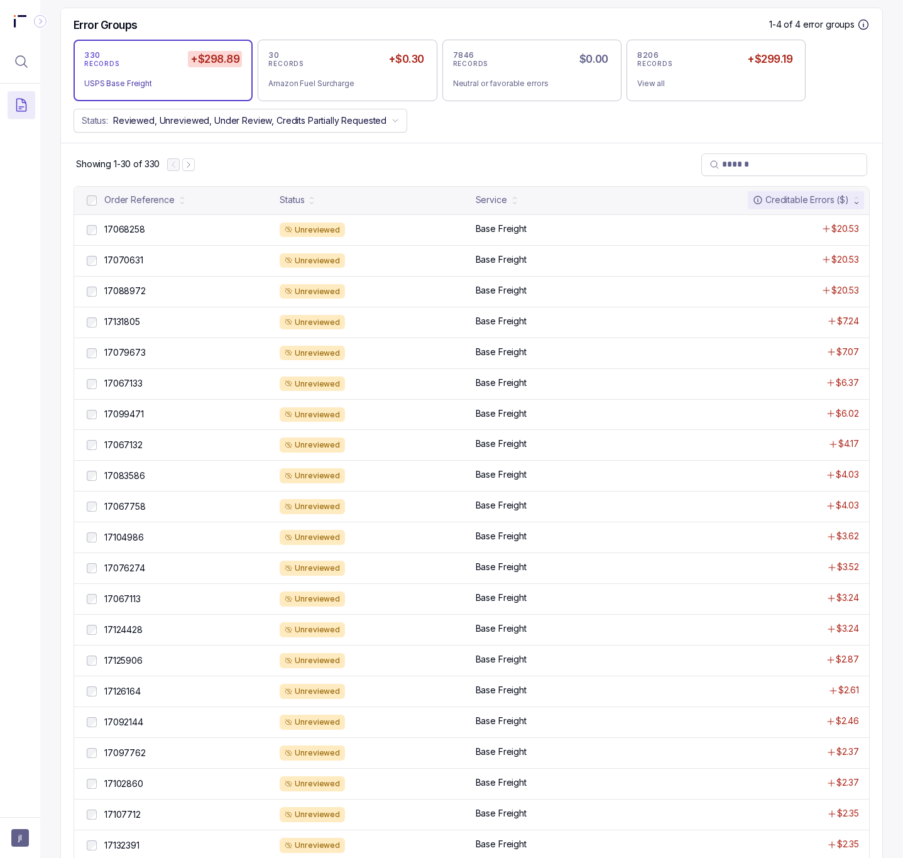
scroll to position [471, 0]
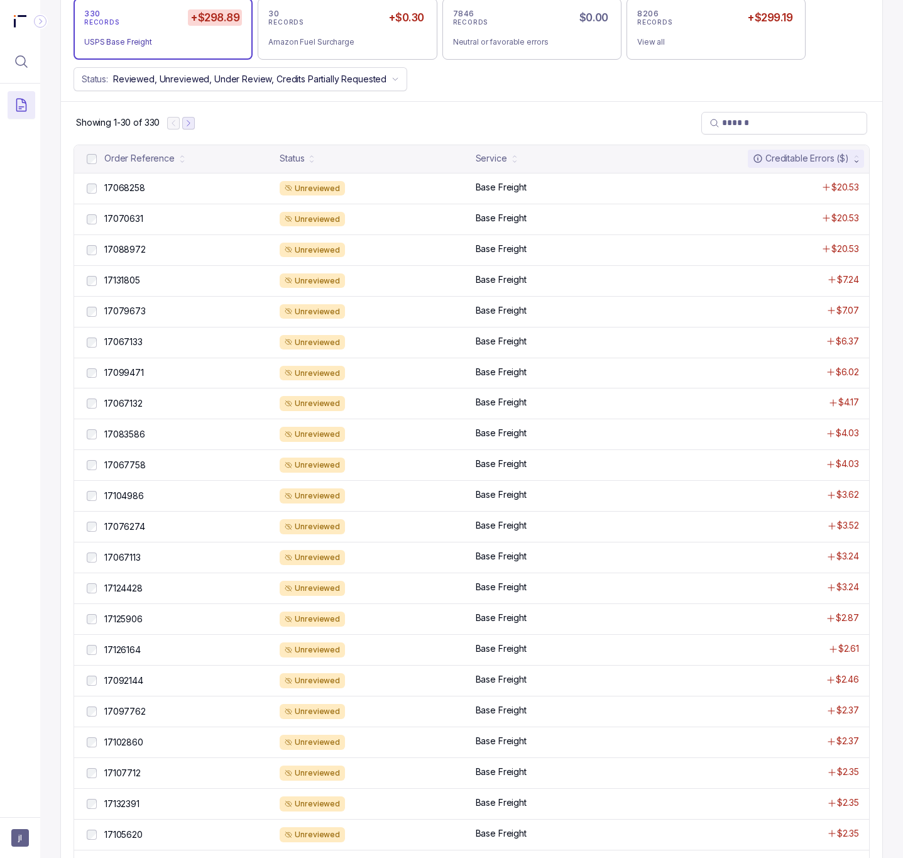
click at [193, 128] on icon "Next Page" at bounding box center [188, 123] width 9 height 9
click at [193, 127] on icon "Next Page" at bounding box center [194, 123] width 9 height 9
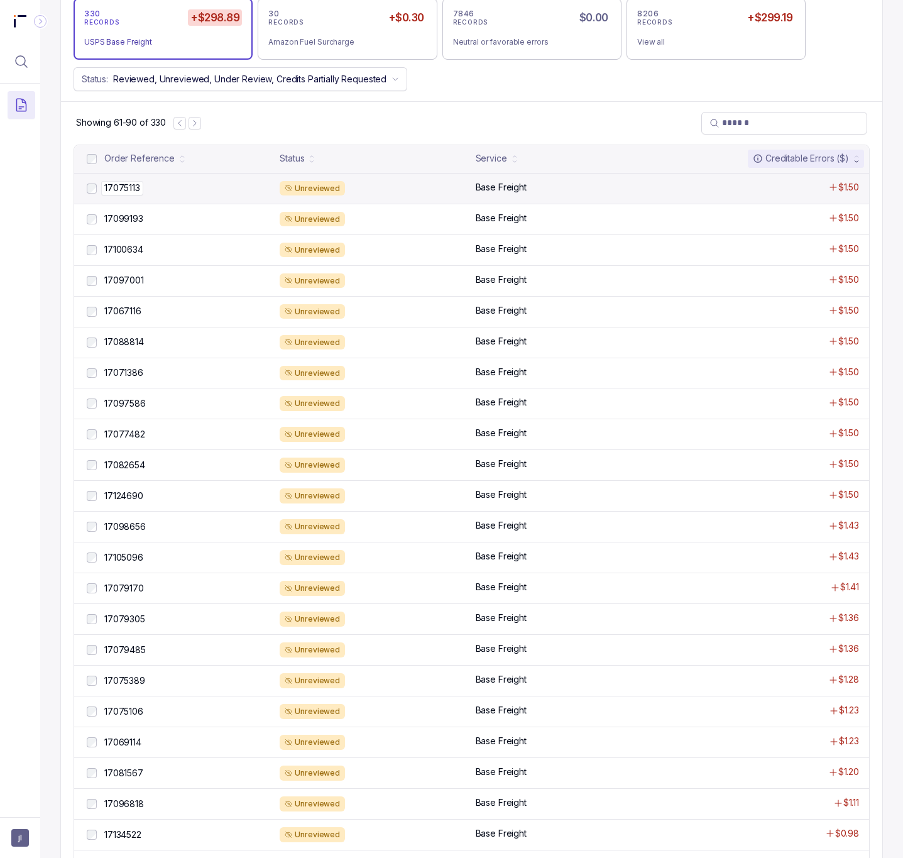
click at [136, 189] on p "17075113" at bounding box center [122, 188] width 42 height 14
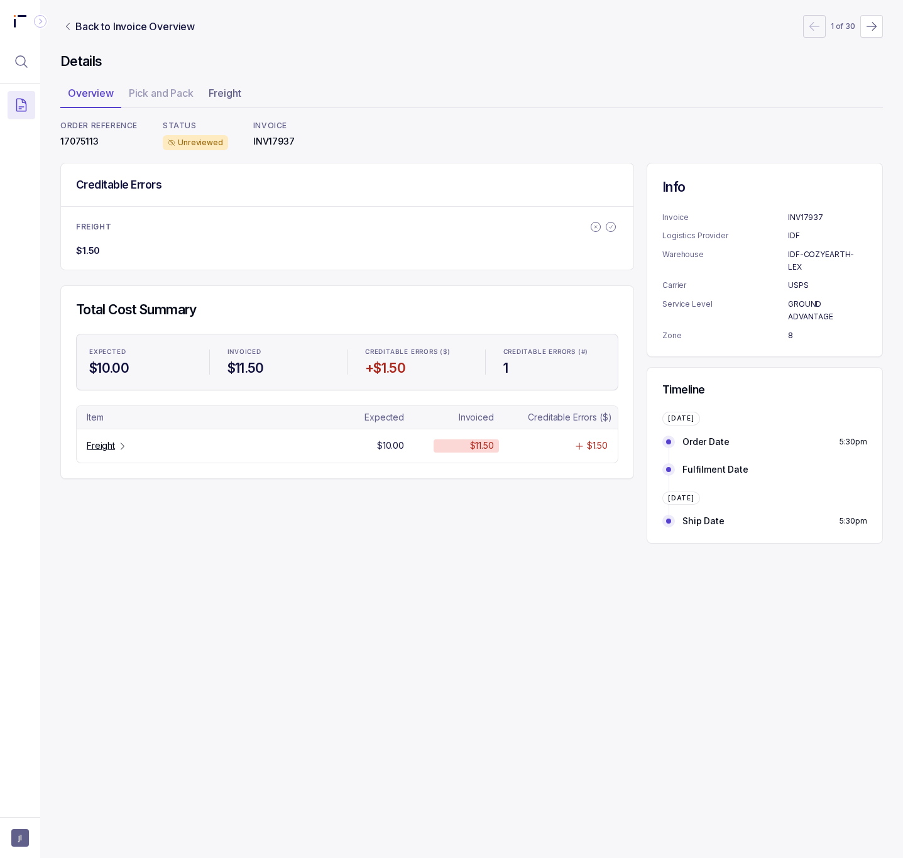
click at [74, 143] on p "17075113" at bounding box center [98, 141] width 77 height 13
click at [98, 449] on p "Freight" at bounding box center [101, 445] width 28 height 13
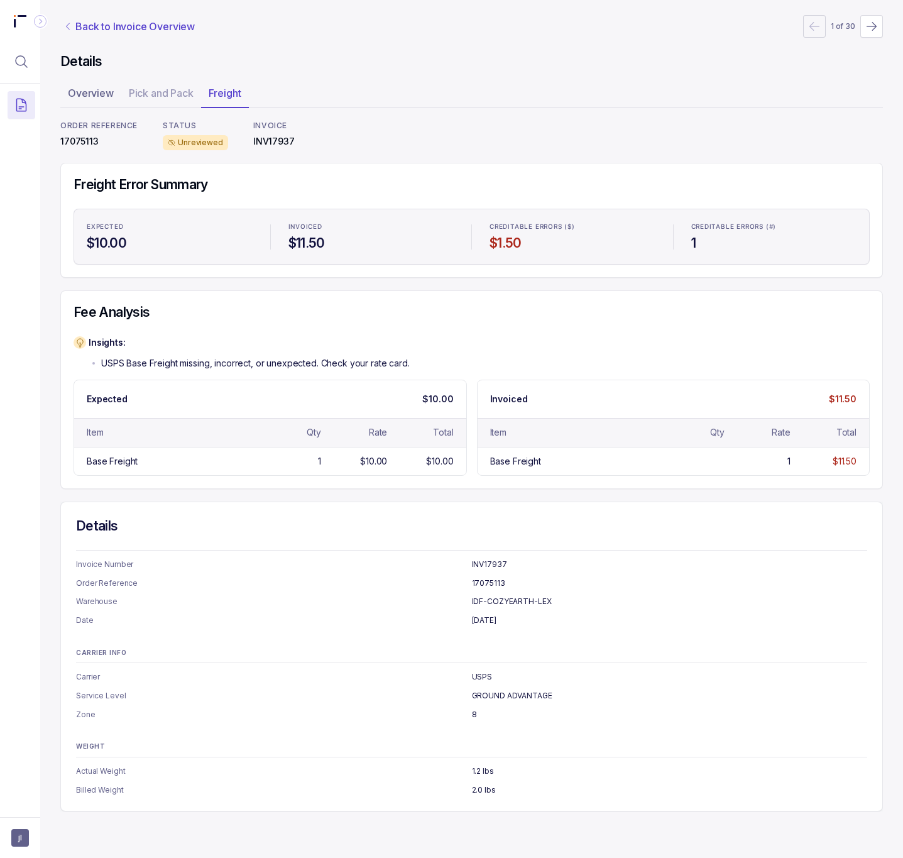
click at [123, 23] on p "Back to Invoice Overview" at bounding box center [134, 26] width 119 height 15
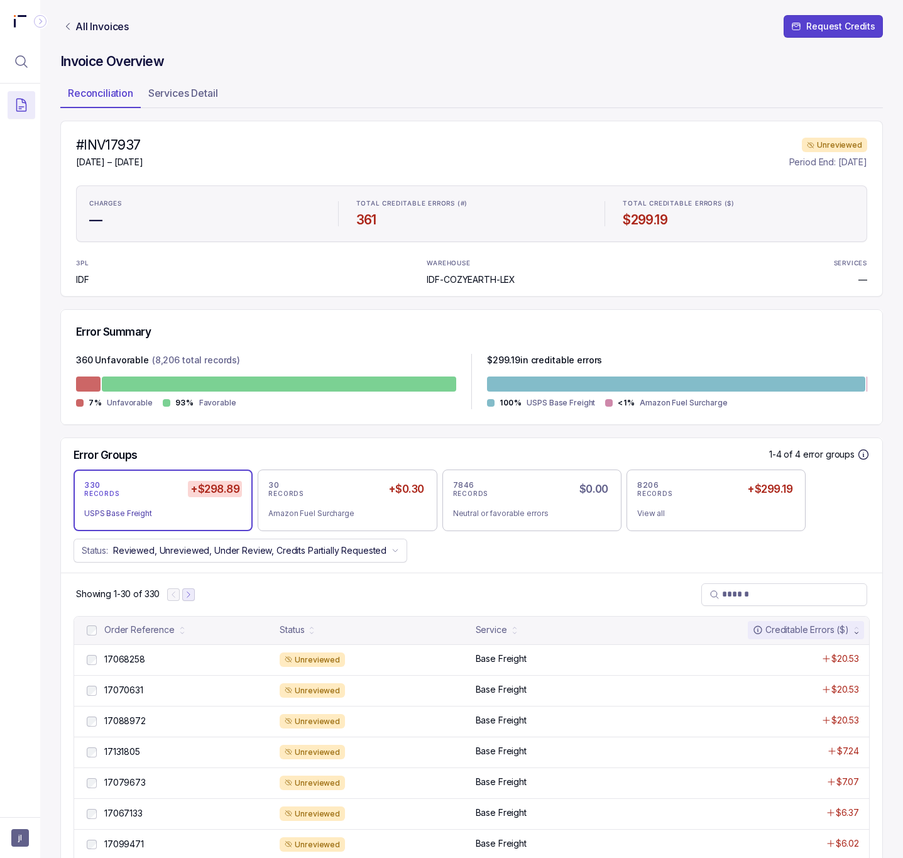
click at [195, 601] on button "Next Page" at bounding box center [188, 594] width 13 height 13
click at [196, 601] on button "Next Page" at bounding box center [194, 594] width 13 height 13
click at [196, 601] on button "Next Page" at bounding box center [195, 594] width 13 height 13
click at [162, 665] on div "17069620 17069620" at bounding box center [188, 659] width 168 height 13
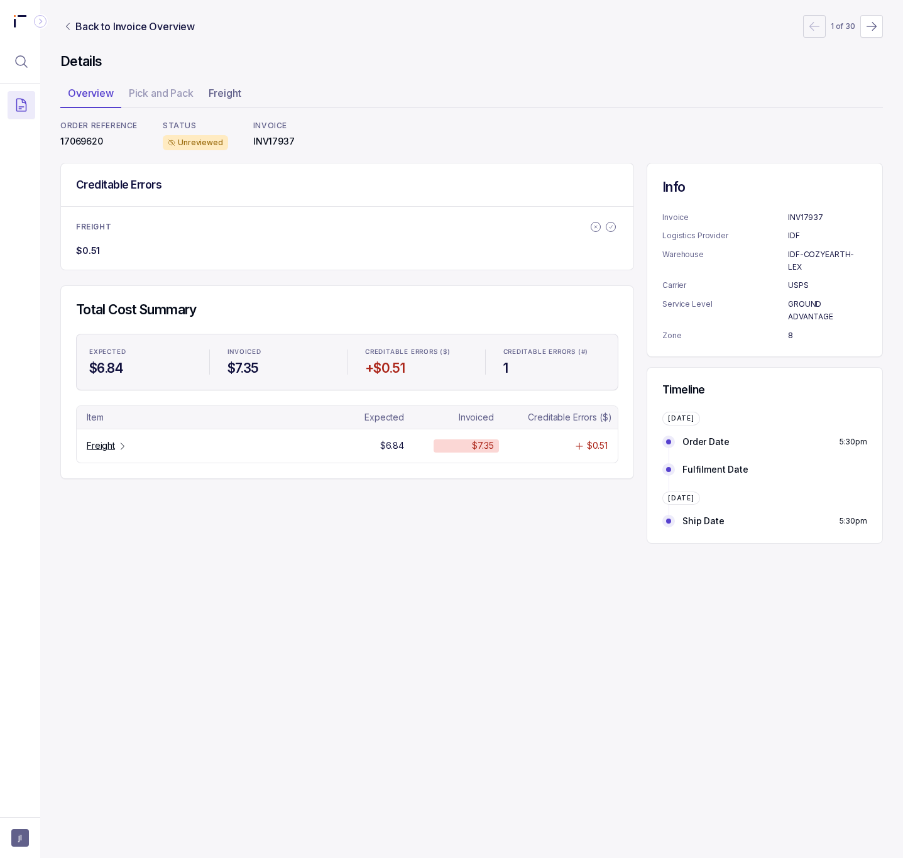
click at [89, 139] on p "17069620" at bounding box center [98, 141] width 77 height 13
click at [90, 447] on p "Freight" at bounding box center [101, 445] width 28 height 13
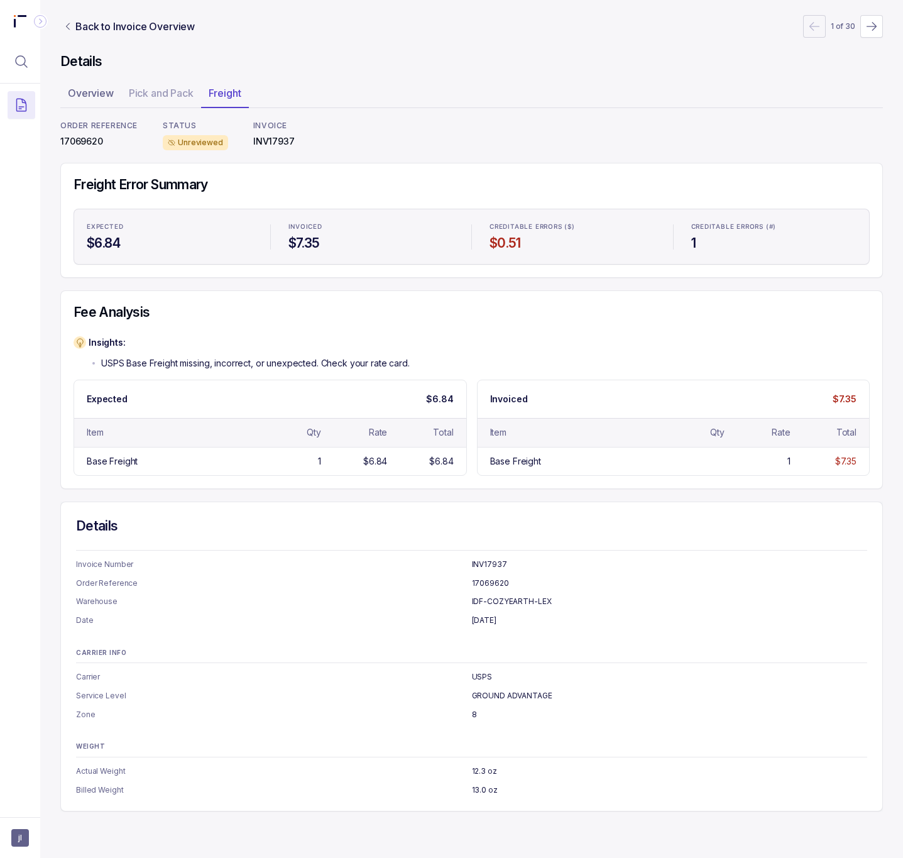
click at [534, 696] on p "GROUND ADVANTAGE" at bounding box center [670, 695] width 396 height 13
